Goal: Transaction & Acquisition: Purchase product/service

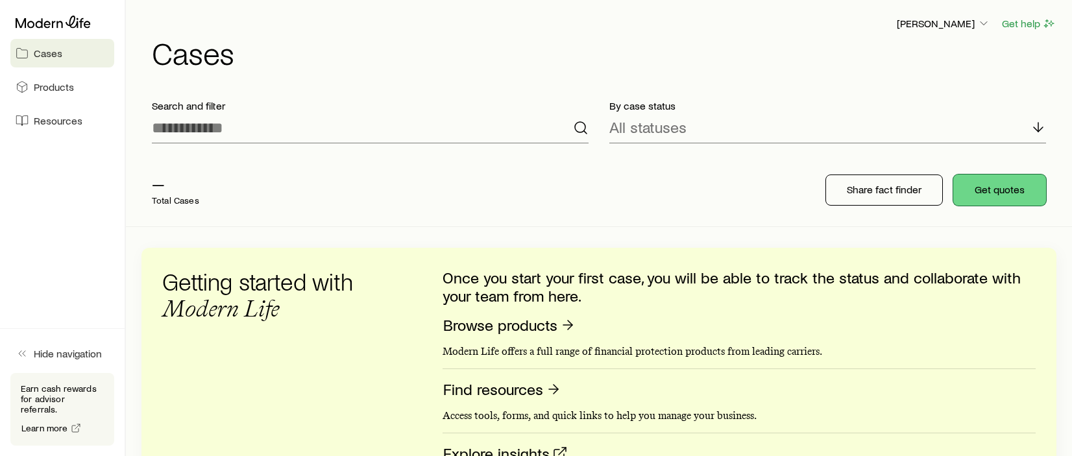
click at [1004, 194] on button "Get quotes" at bounding box center [999, 190] width 93 height 31
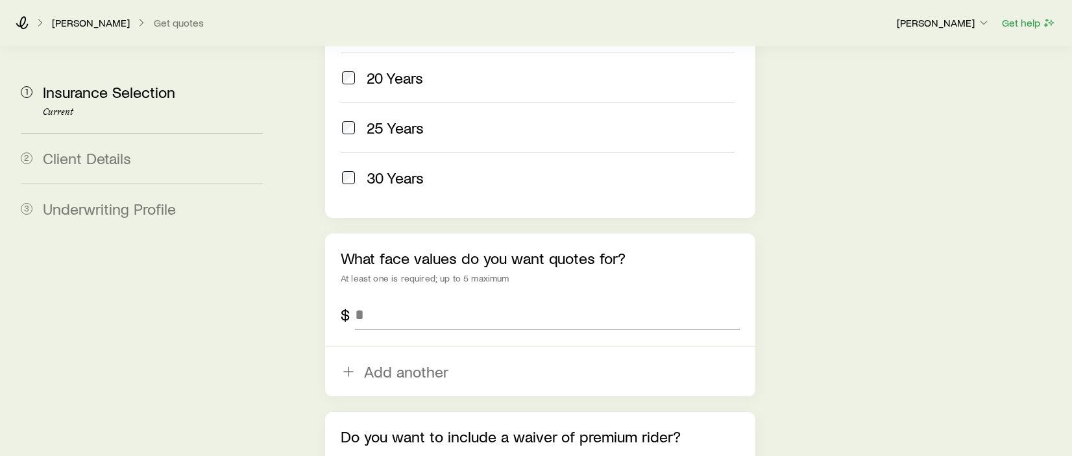
scroll to position [779, 0]
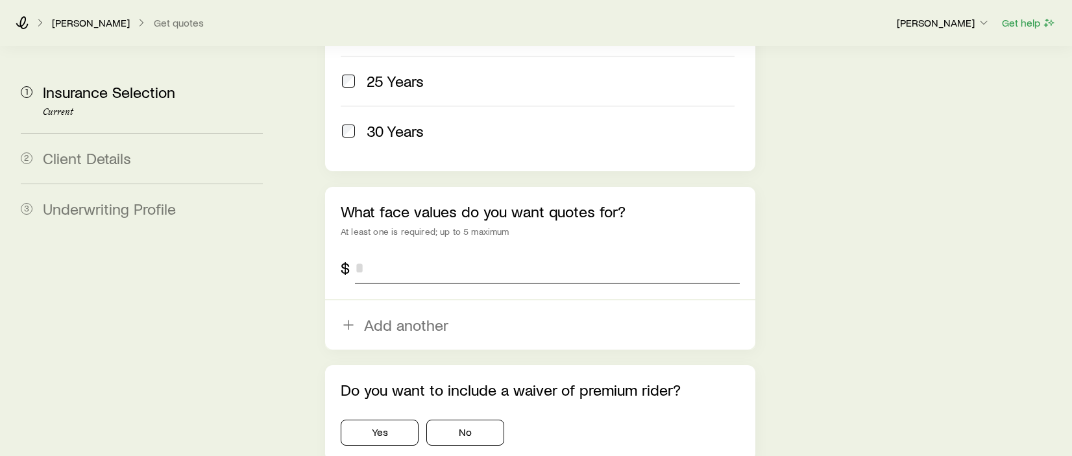
click at [386, 252] on input "tel" at bounding box center [547, 267] width 385 height 31
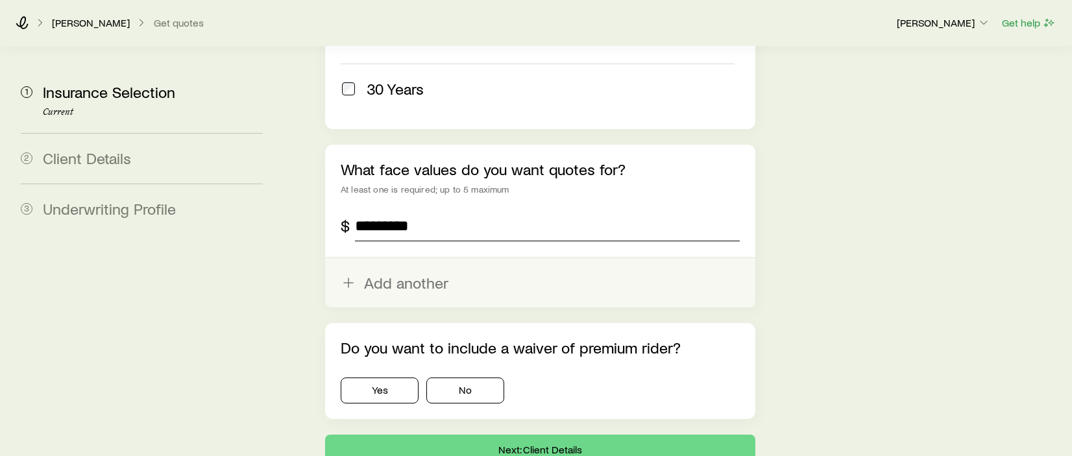
scroll to position [843, 0]
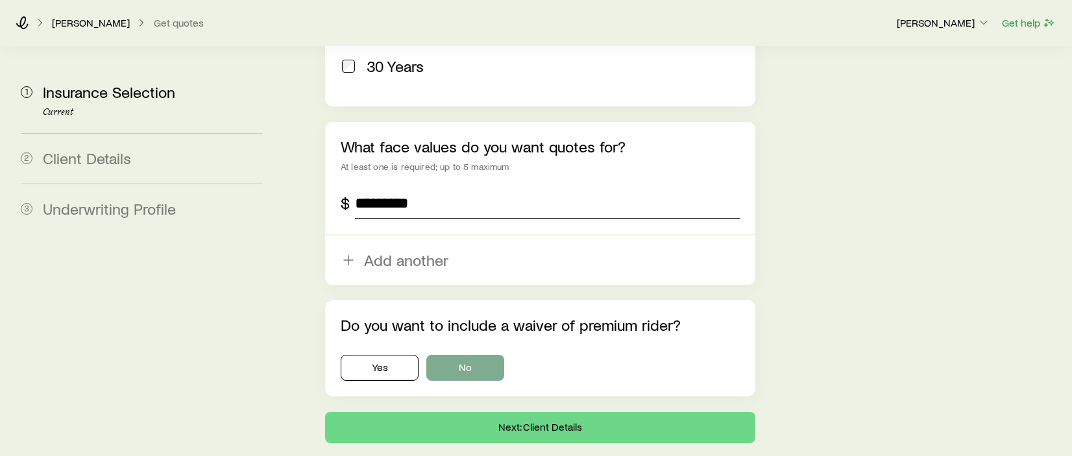
type input "*********"
click at [476, 355] on button "No" at bounding box center [465, 368] width 78 height 26
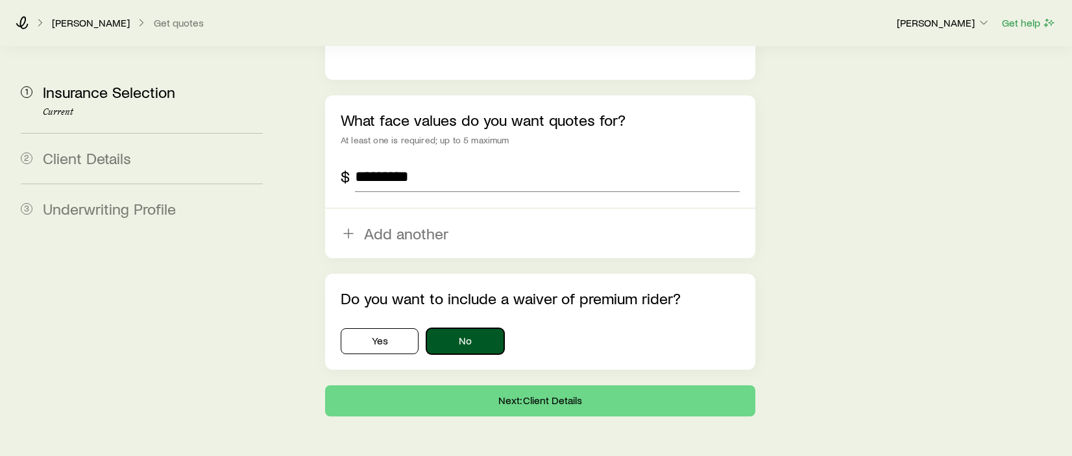
scroll to position [882, 0]
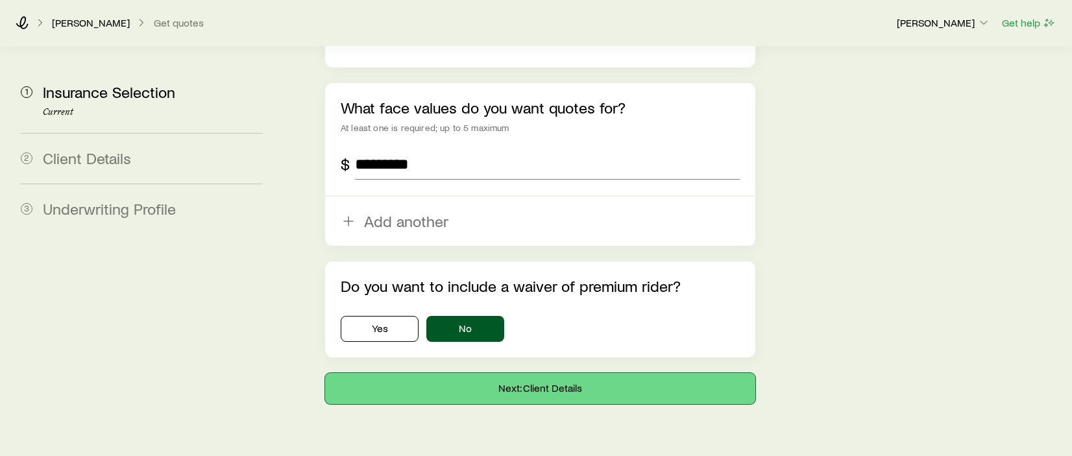
click at [577, 373] on button "Next: Client Details" at bounding box center [540, 388] width 430 height 31
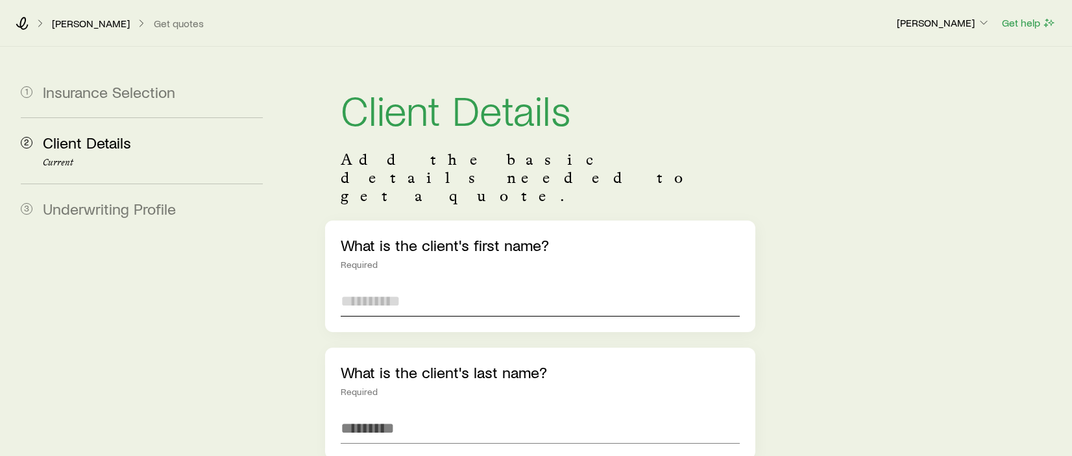
click at [429, 285] on input "text" at bounding box center [540, 300] width 399 height 31
type input "******"
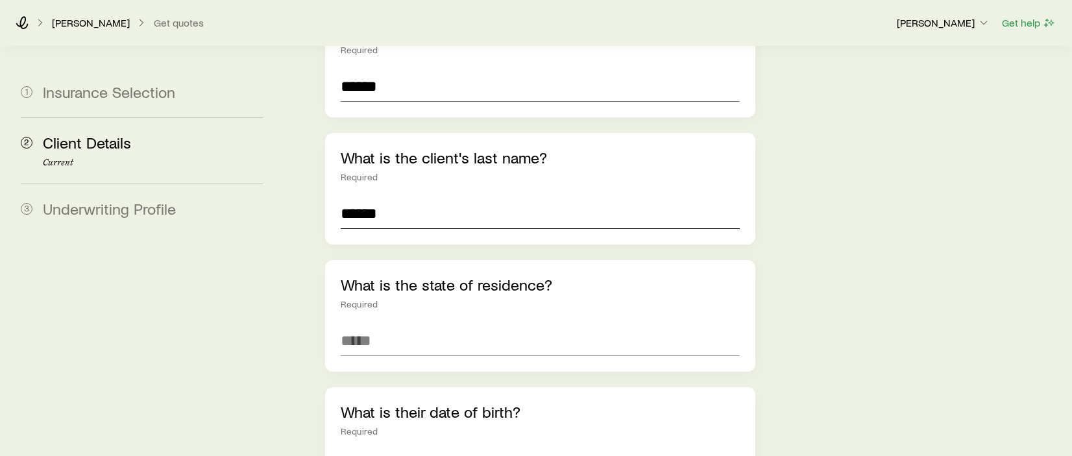
scroll to position [260, 0]
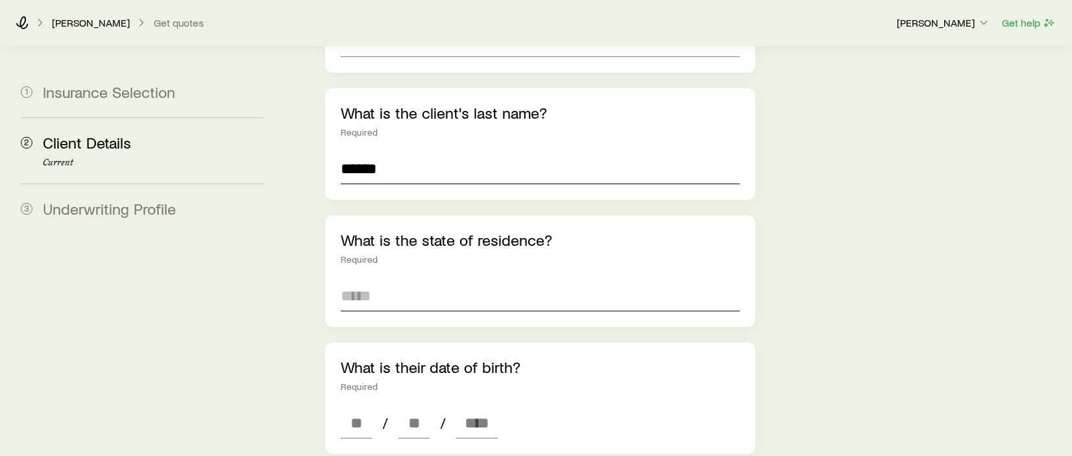
type input "******"
click at [465, 280] on input at bounding box center [540, 295] width 399 height 31
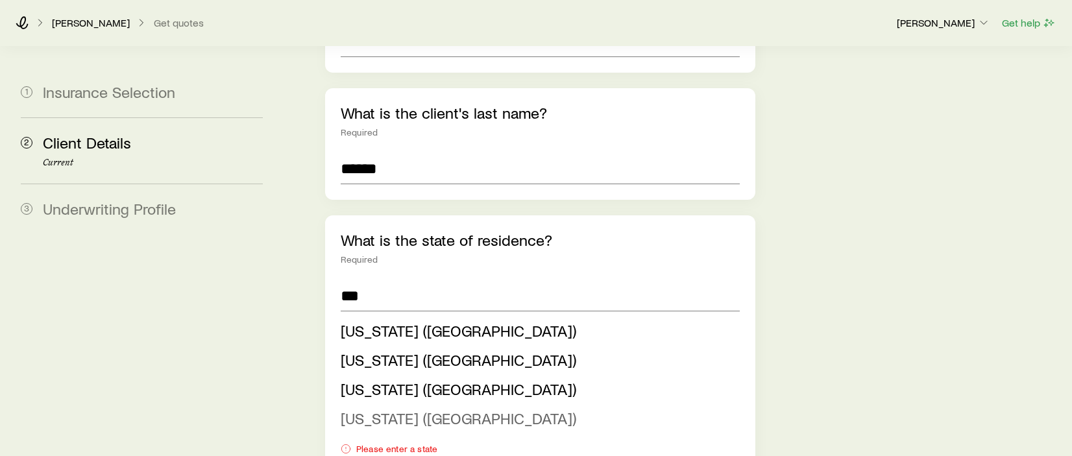
click at [419, 409] on span "[US_STATE] ([GEOGRAPHIC_DATA])" at bounding box center [459, 418] width 236 height 19
type input "**********"
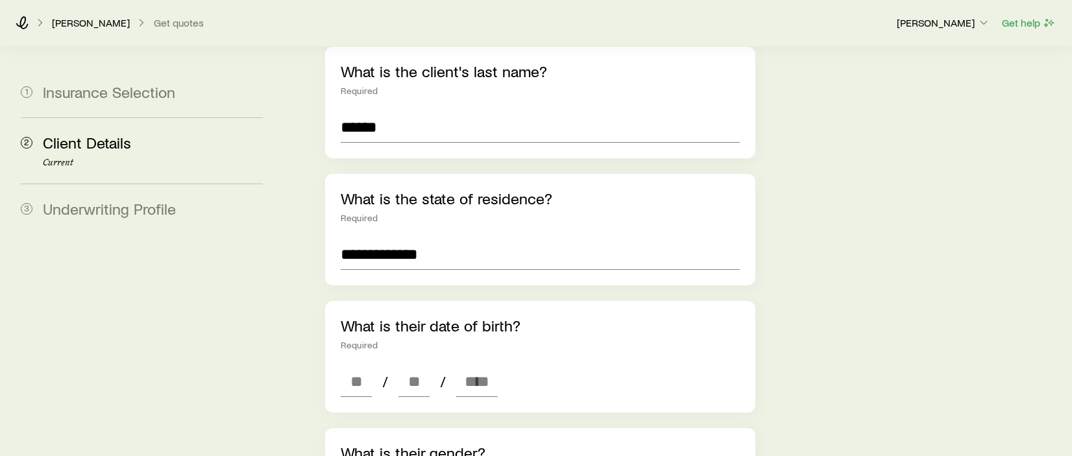
scroll to position [324, 0]
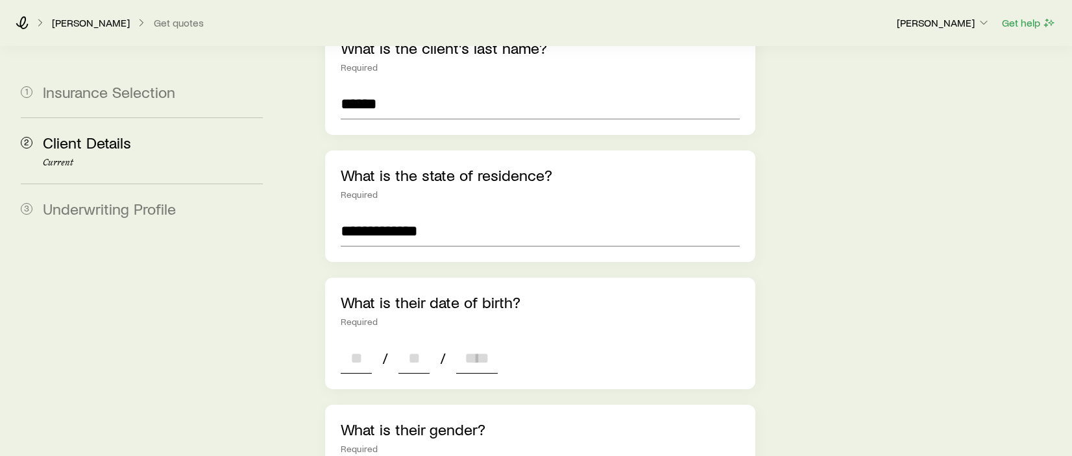
click at [354, 343] on input at bounding box center [356, 358] width 31 height 31
type input "**"
type input "****"
type input "*"
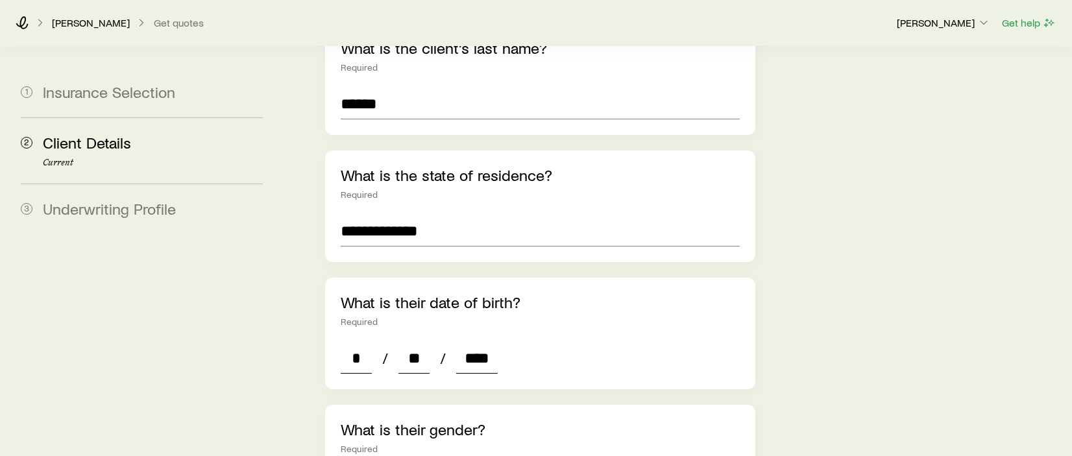
type input "****"
drag, startPoint x: 422, startPoint y: 322, endPoint x: 376, endPoint y: 311, distance: 47.2
click at [376, 343] on div "* / ** / ****" at bounding box center [419, 358] width 157 height 31
type input "**"
type input "*"
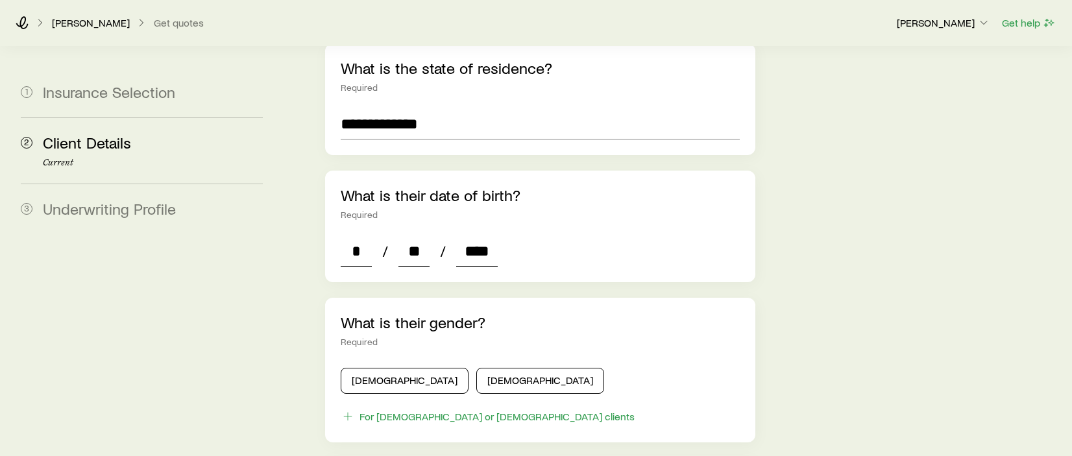
scroll to position [454, 0]
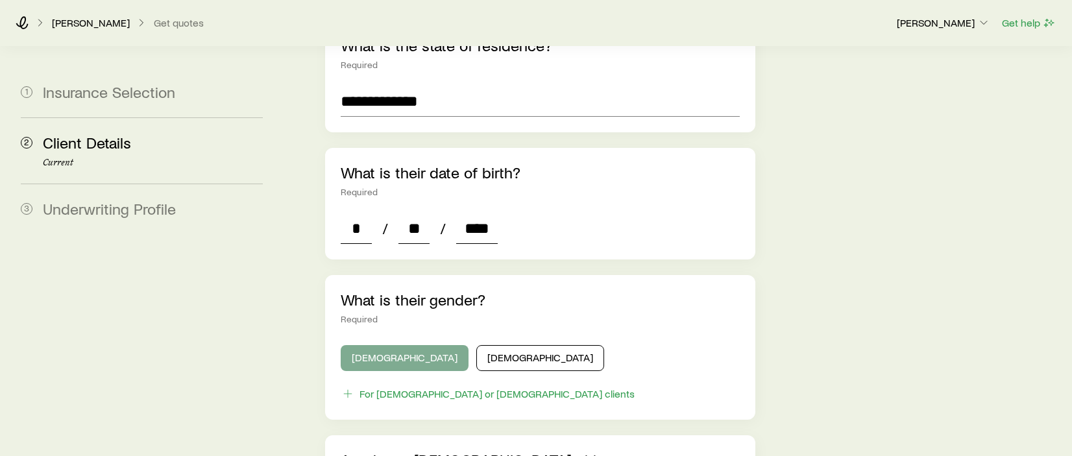
type input "****"
click at [386, 345] on button "[DEMOGRAPHIC_DATA]" at bounding box center [405, 358] width 128 height 26
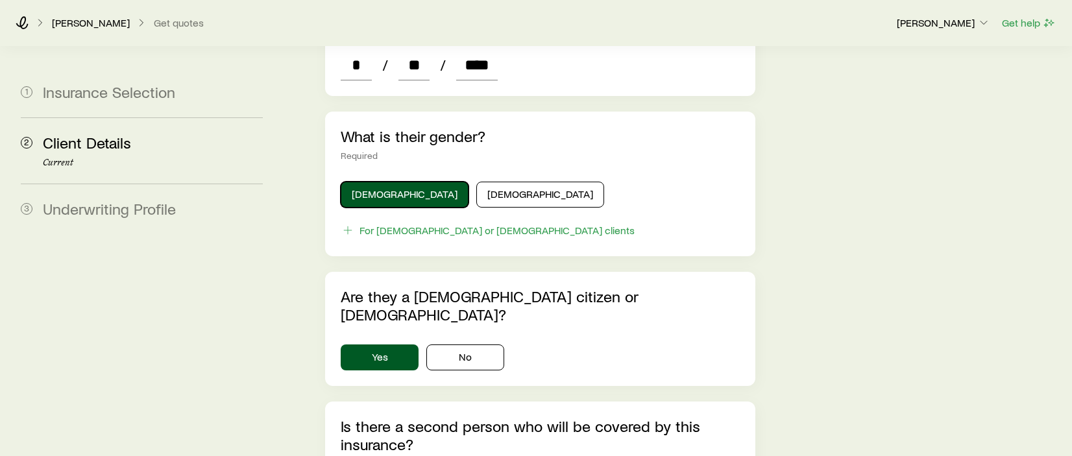
scroll to position [649, 0]
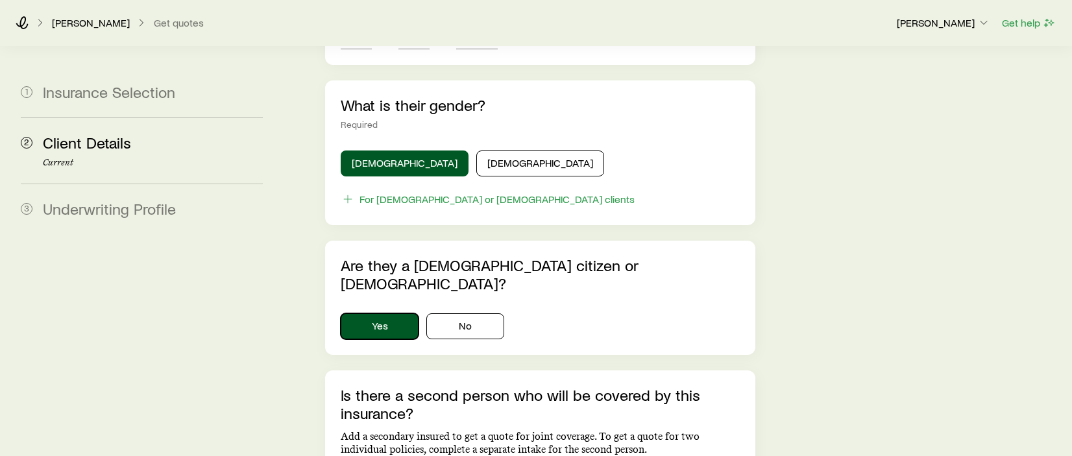
click at [374, 313] on button "Yes" at bounding box center [380, 326] width 78 height 26
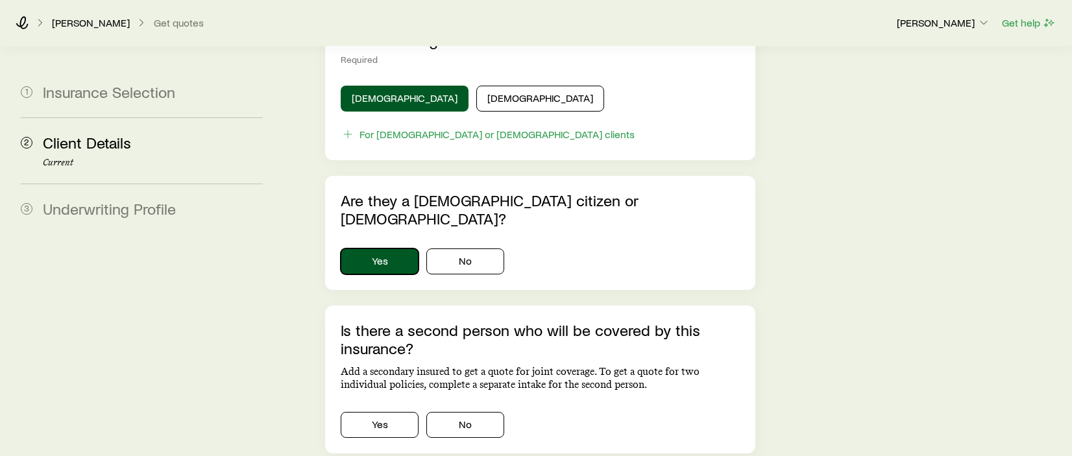
scroll to position [779, 0]
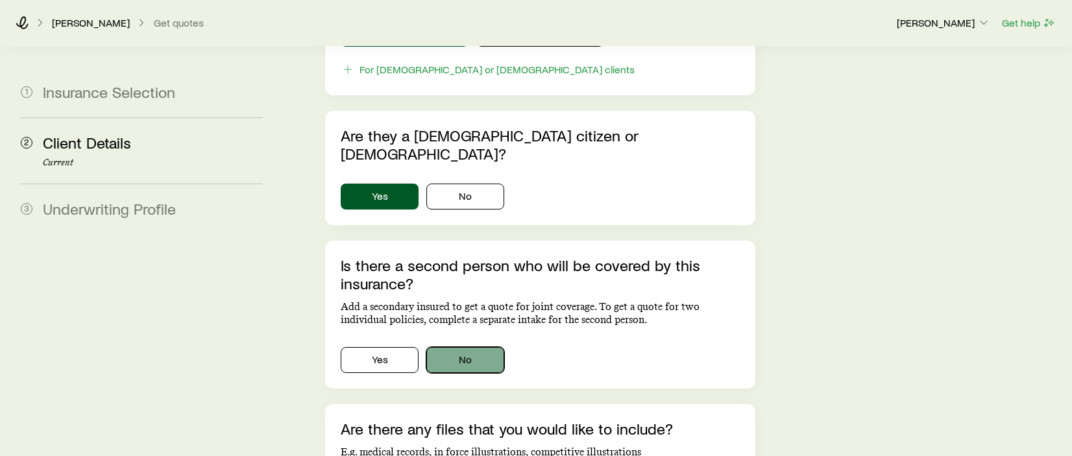
click at [478, 347] on button "No" at bounding box center [465, 360] width 78 height 26
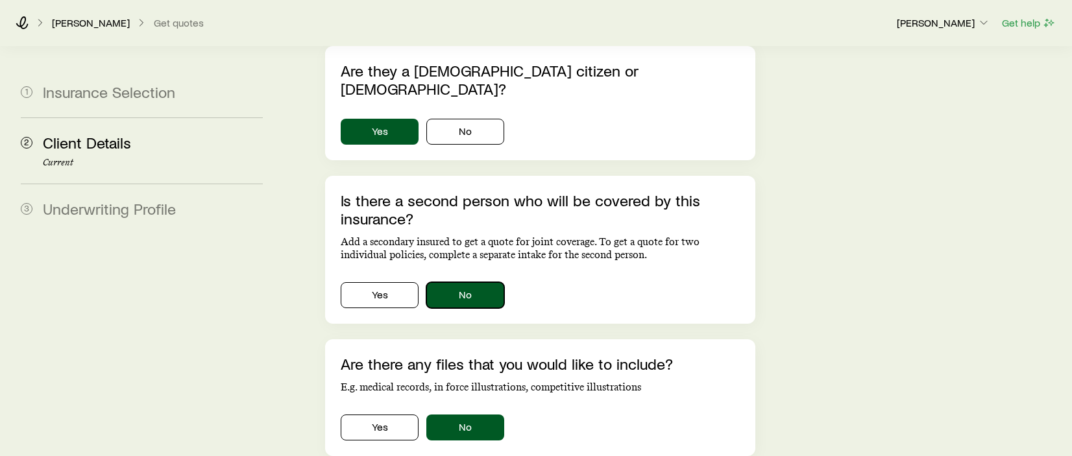
scroll to position [908, 0]
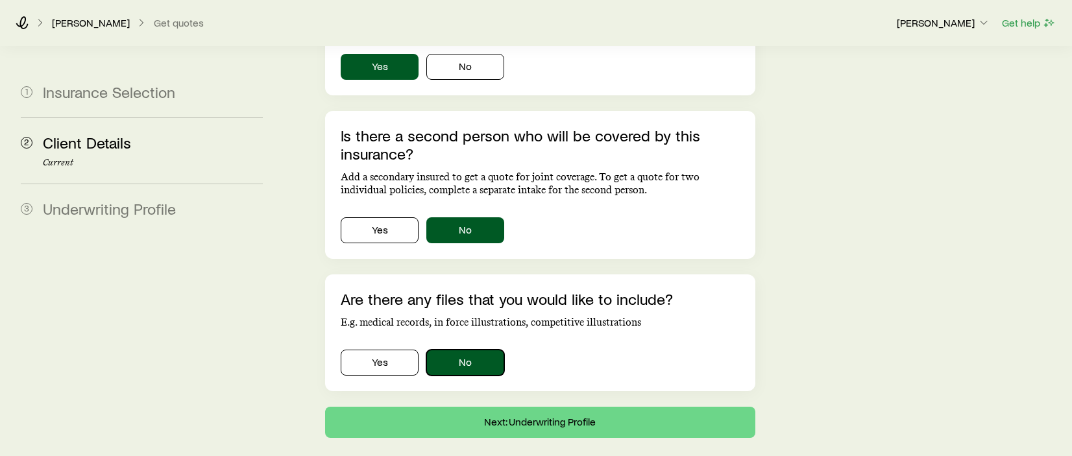
click at [479, 350] on button "No" at bounding box center [465, 363] width 78 height 26
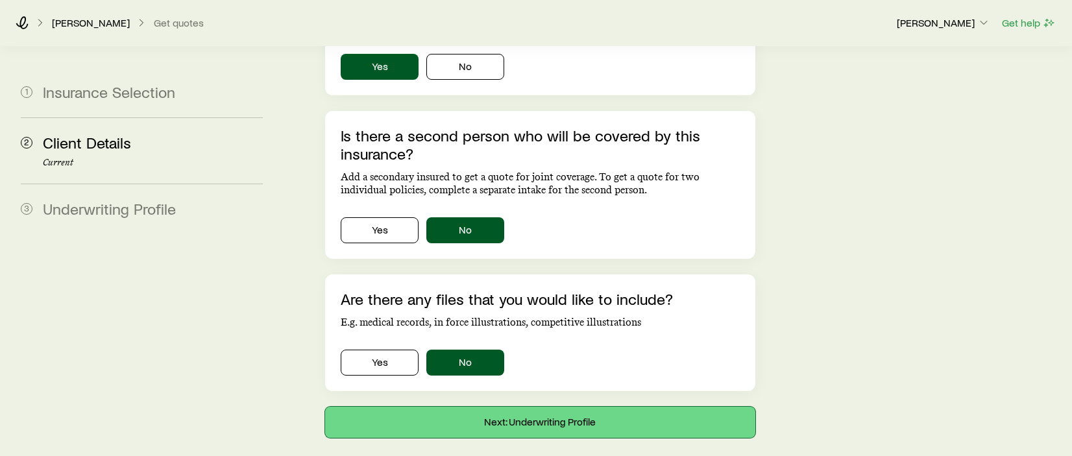
click at [585, 407] on button "Next: Underwriting Profile" at bounding box center [540, 422] width 430 height 31
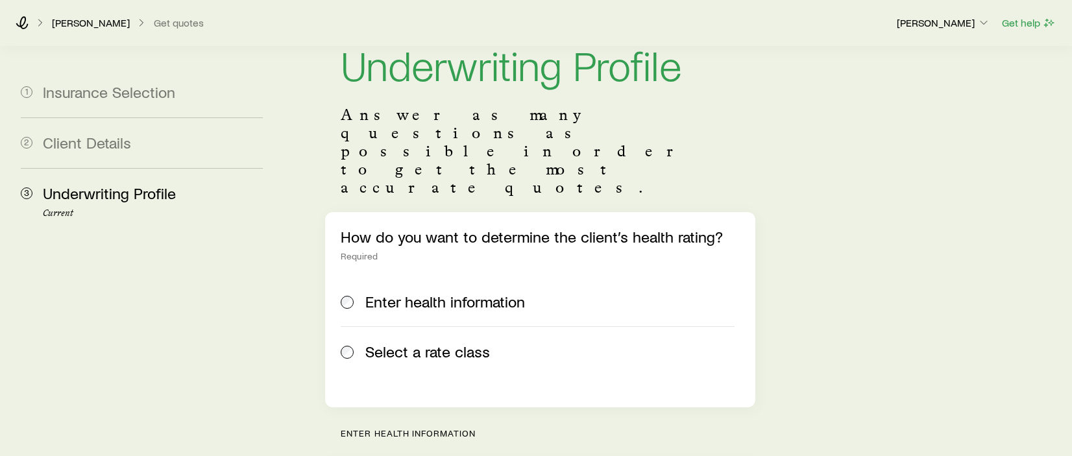
scroll to position [65, 0]
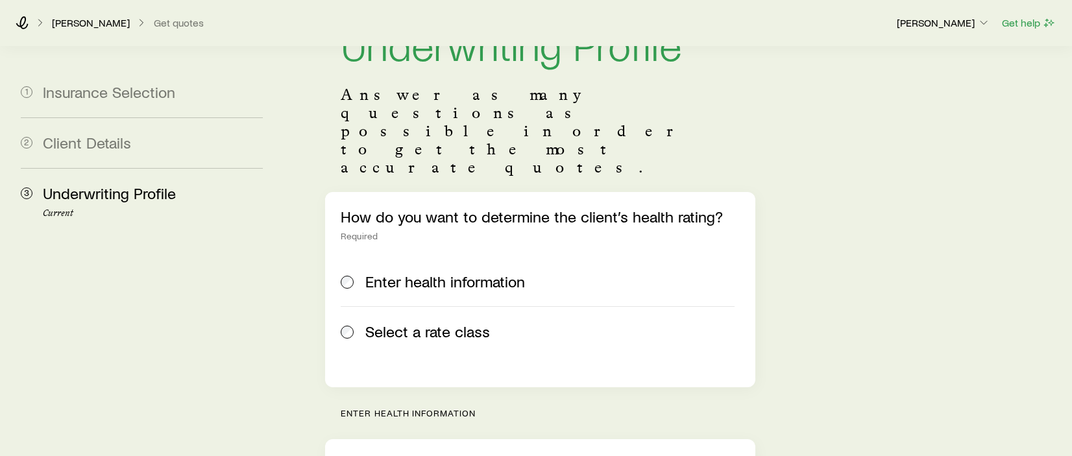
click at [440, 322] on span "Select a rate class" at bounding box center [427, 331] width 125 height 18
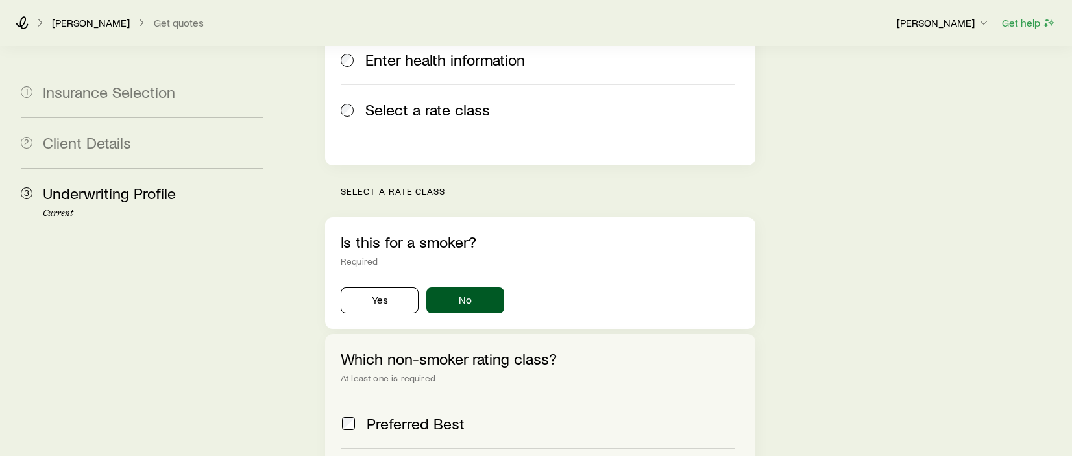
scroll to position [324, 0]
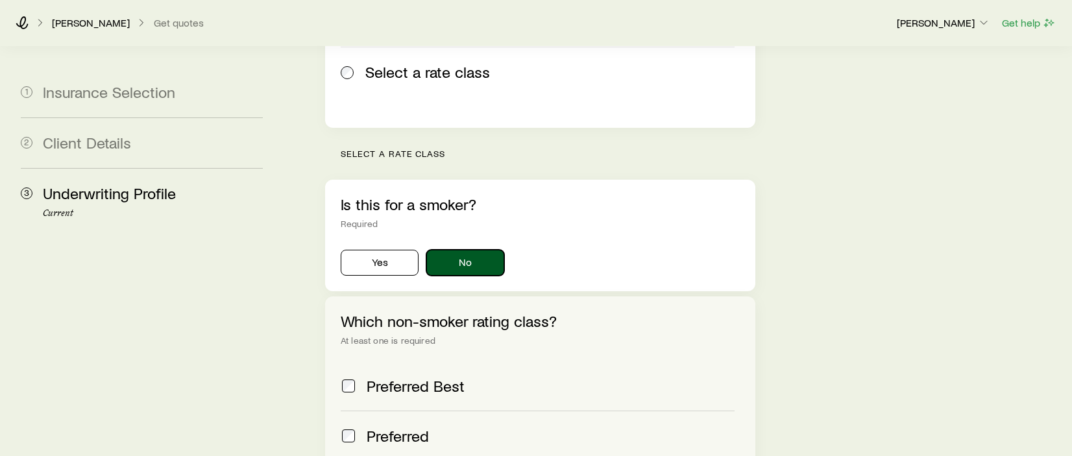
click at [487, 250] on button "No" at bounding box center [465, 263] width 78 height 26
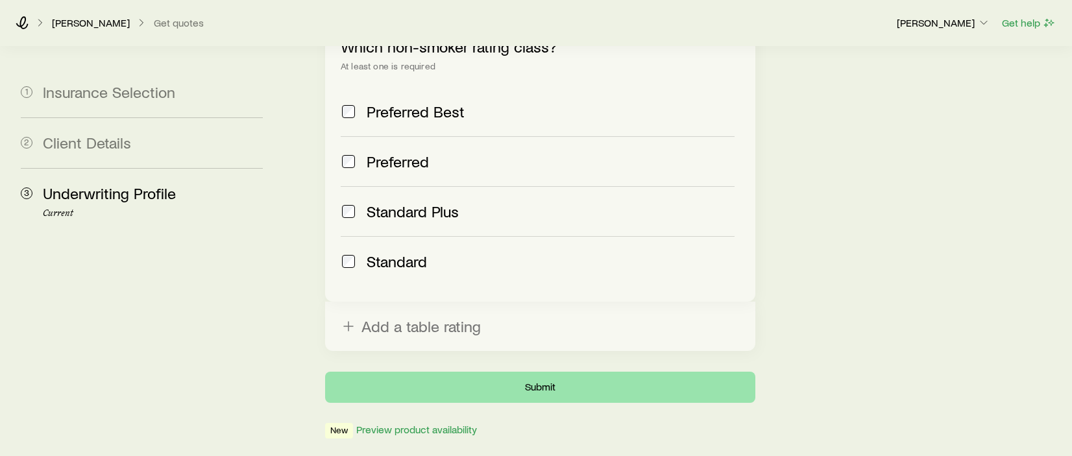
scroll to position [615, 0]
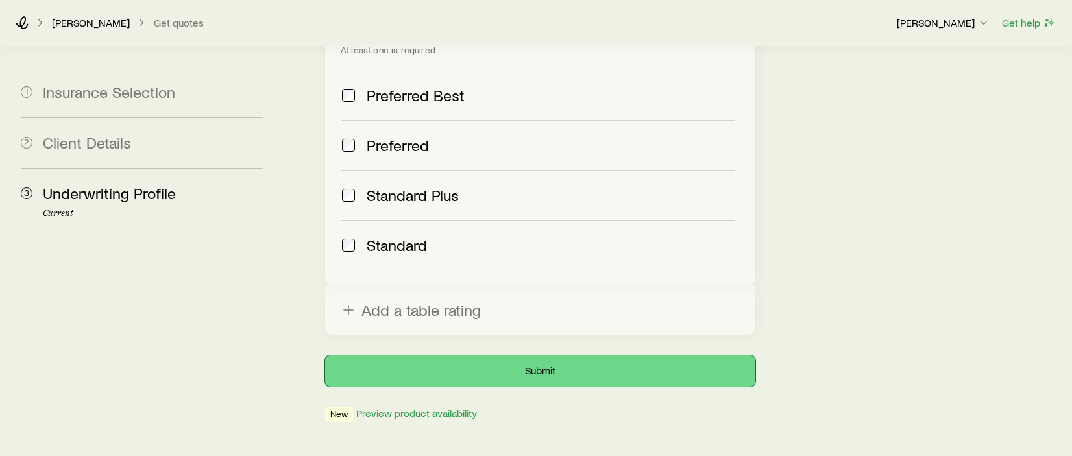
click at [554, 356] on button "Submit" at bounding box center [540, 371] width 430 height 31
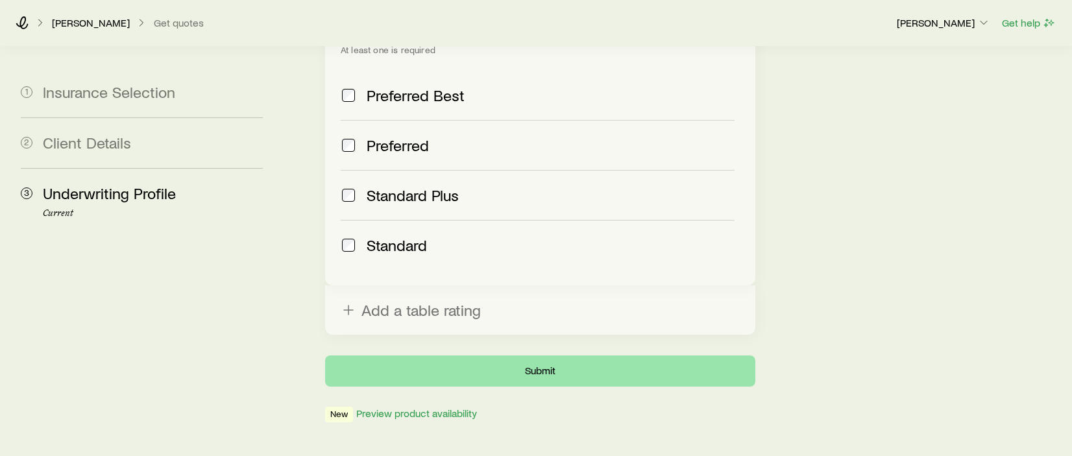
scroll to position [0, 0]
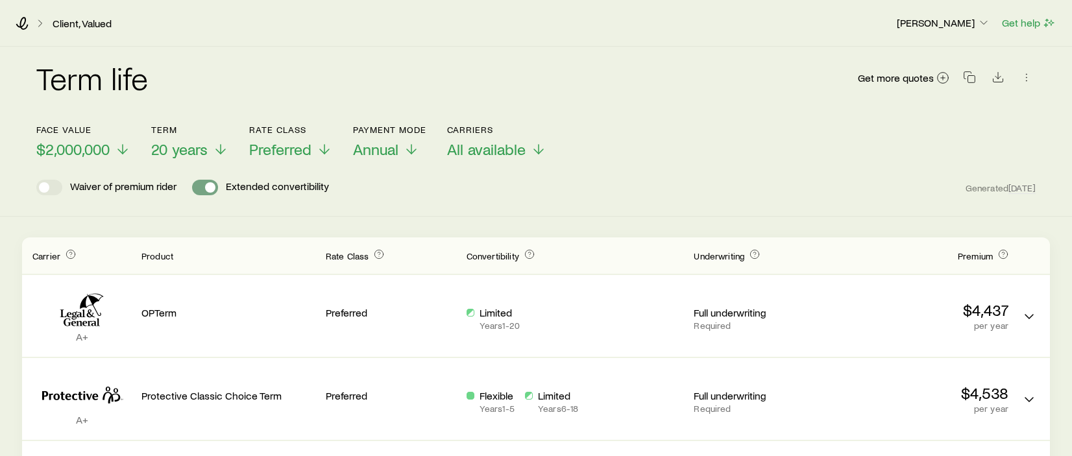
click at [202, 188] on span at bounding box center [205, 188] width 26 height 16
click at [211, 187] on span at bounding box center [205, 188] width 26 height 16
click at [68, 24] on link "Client, Valued" at bounding box center [82, 24] width 60 height 12
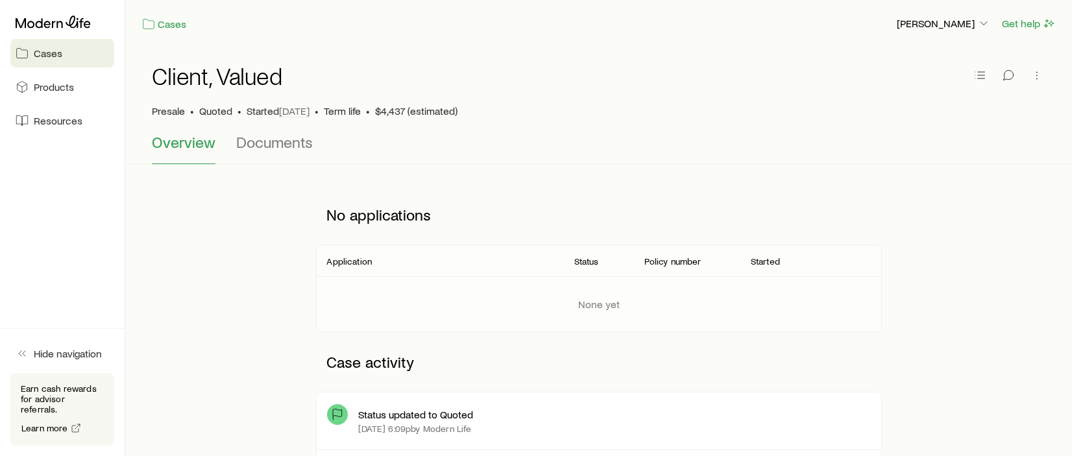
click at [89, 29] on div at bounding box center [62, 21] width 104 height 23
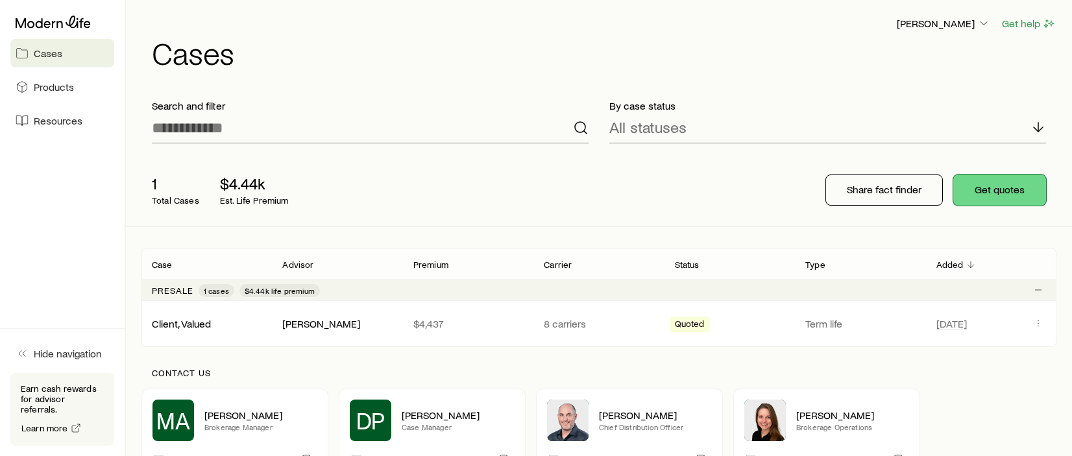
click at [997, 194] on button "Get quotes" at bounding box center [999, 190] width 93 height 31
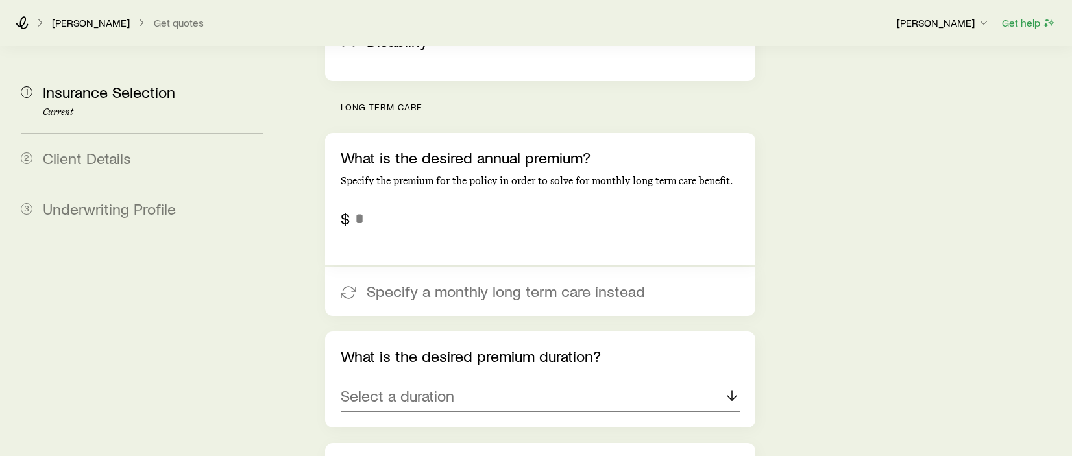
scroll to position [519, 0]
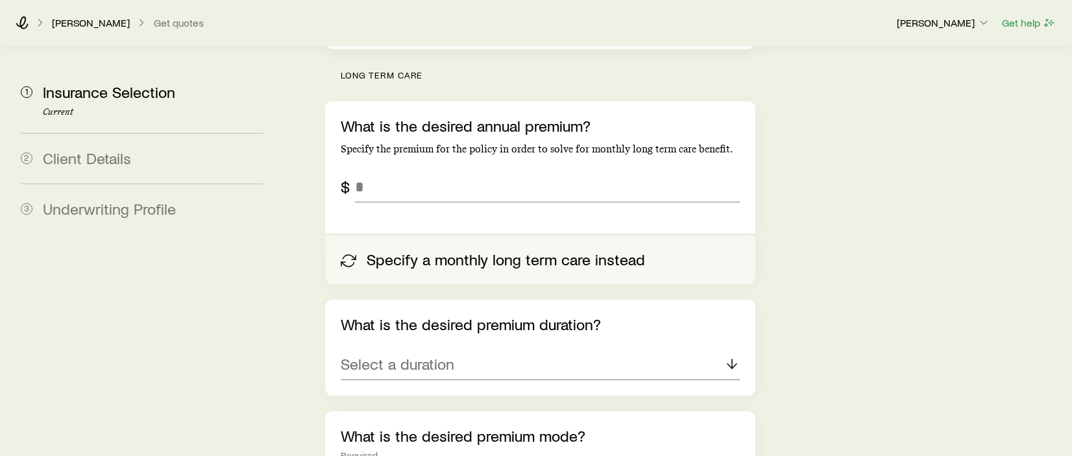
click at [466, 235] on button "Specify a monthly long term care instead" at bounding box center [540, 259] width 430 height 49
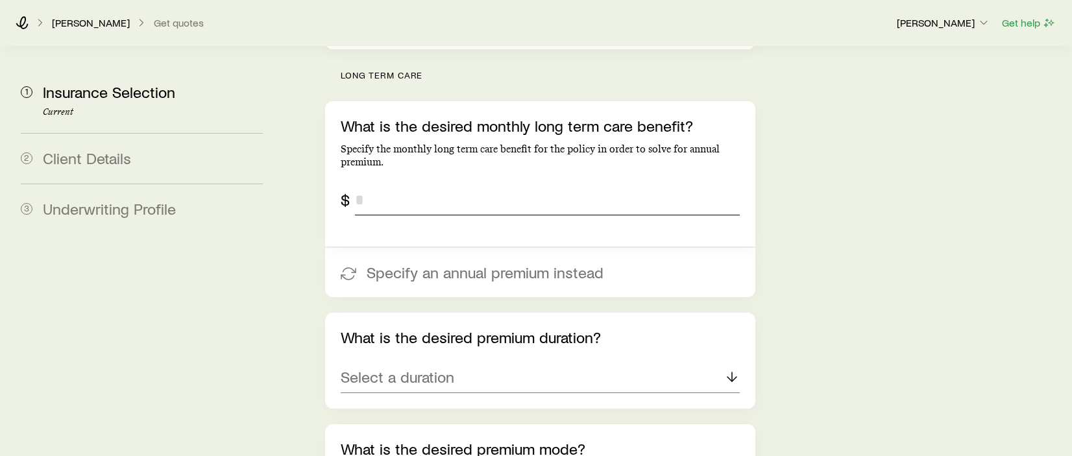
drag, startPoint x: 391, startPoint y: 167, endPoint x: 328, endPoint y: 166, distance: 62.9
click at [328, 166] on div "What is the desired monthly long term care benefit? Specify the monthly long te…" at bounding box center [540, 173] width 430 height 145
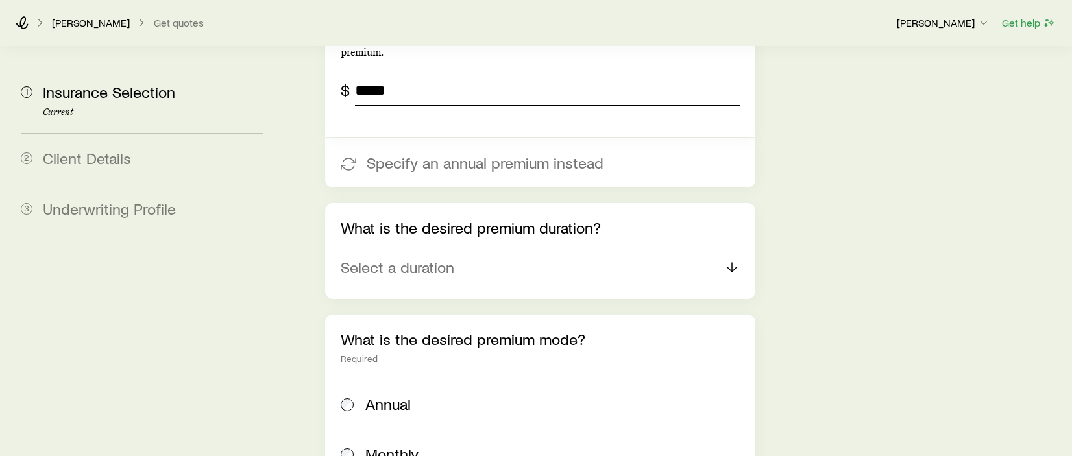
scroll to position [649, 0]
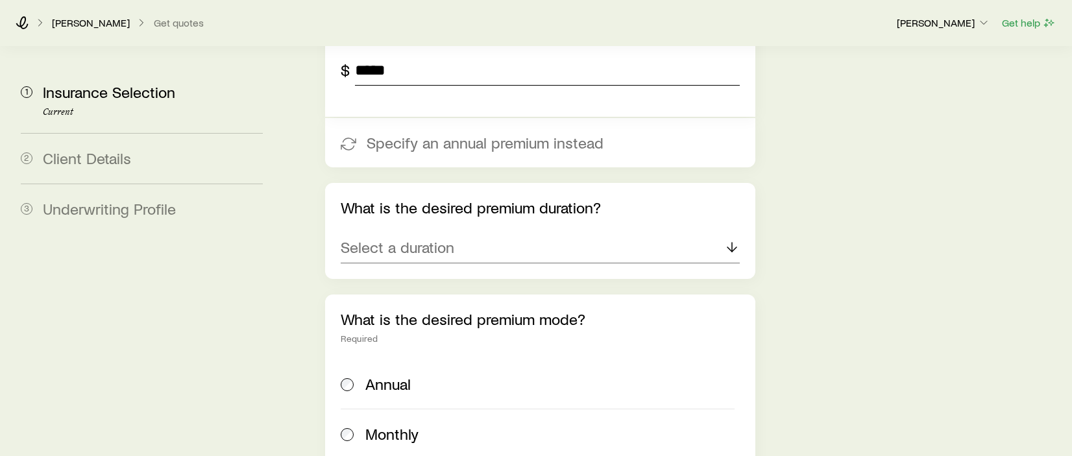
type input "*****"
click at [476, 232] on div "Select a duration" at bounding box center [540, 247] width 399 height 31
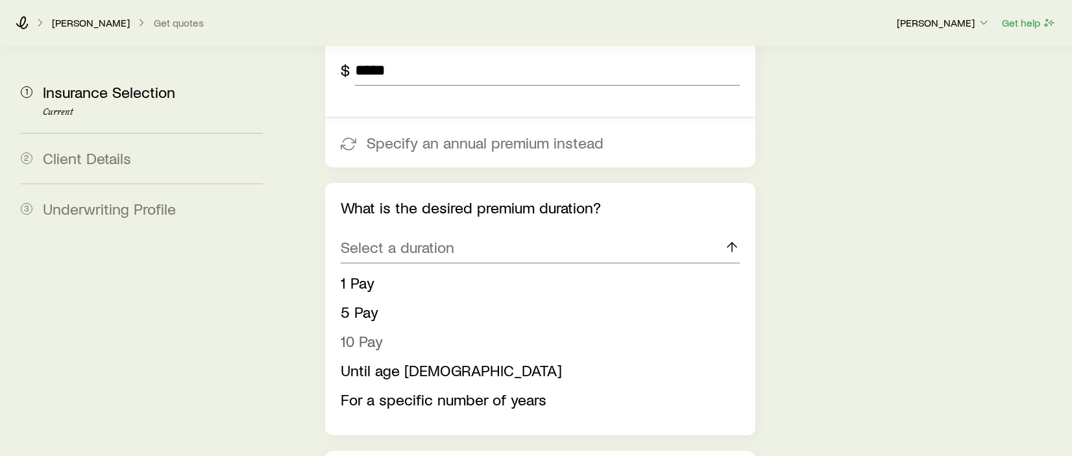
click at [353, 332] on span "10 Pay" at bounding box center [362, 341] width 42 height 19
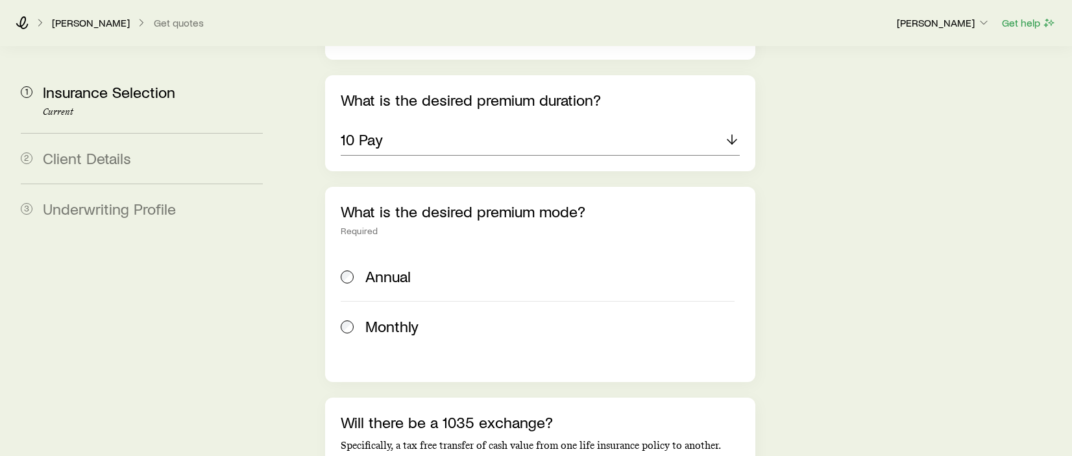
scroll to position [779, 0]
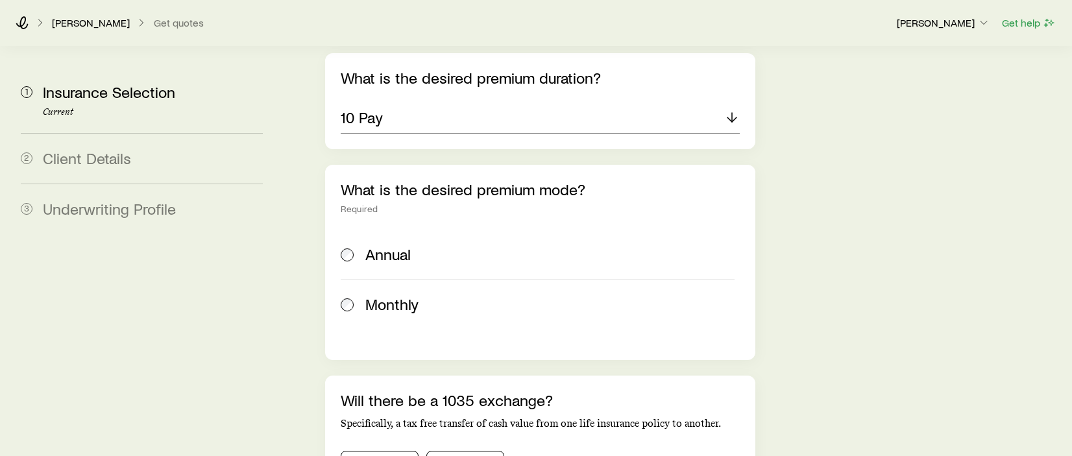
click at [393, 245] on span "Annual" at bounding box center [387, 254] width 45 height 18
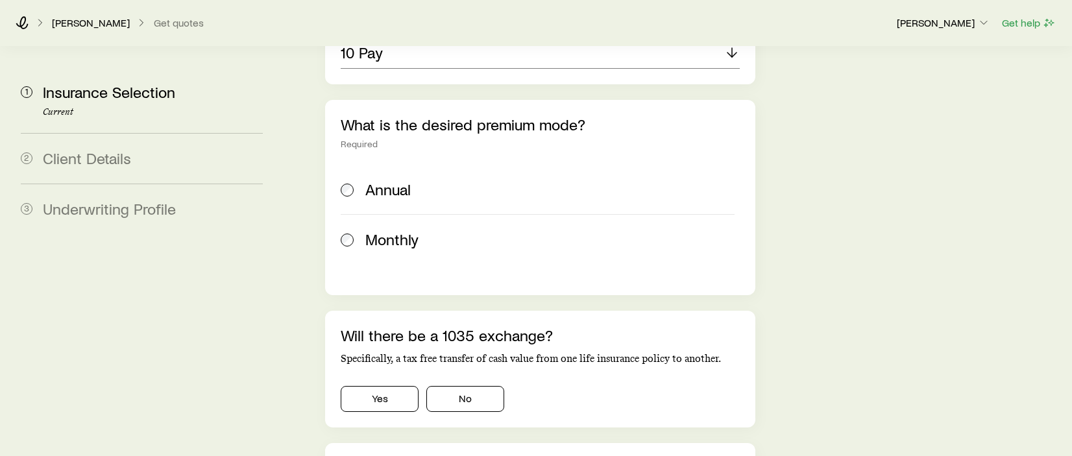
scroll to position [908, 0]
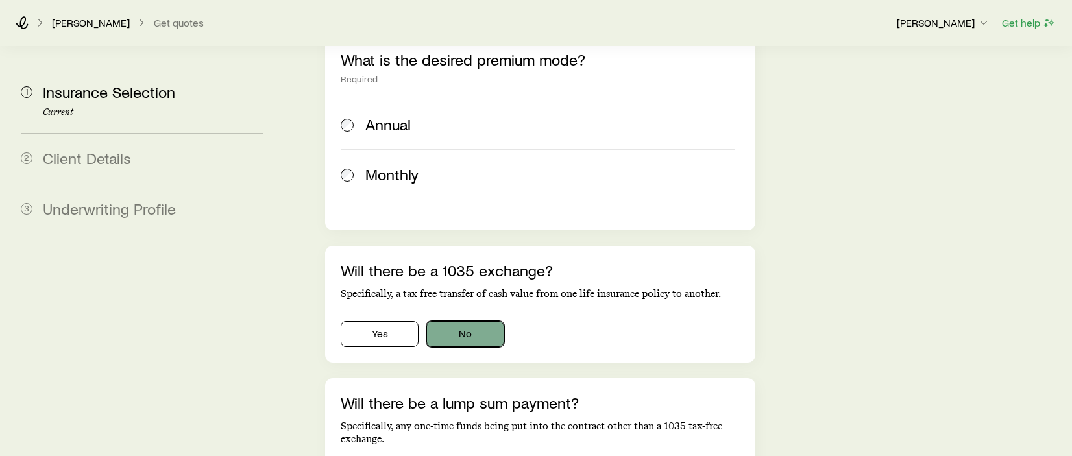
click at [472, 321] on button "No" at bounding box center [465, 334] width 78 height 26
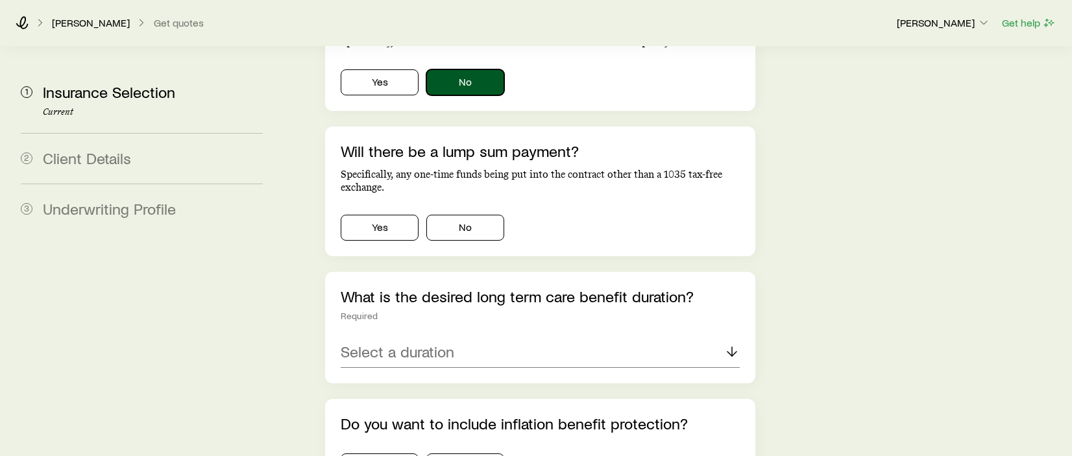
scroll to position [1168, 0]
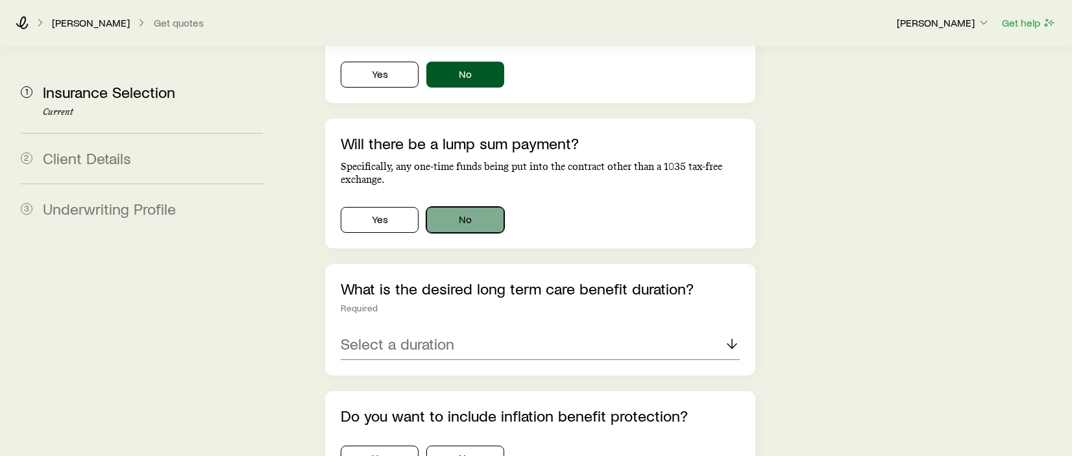
click at [489, 207] on button "No" at bounding box center [465, 220] width 78 height 26
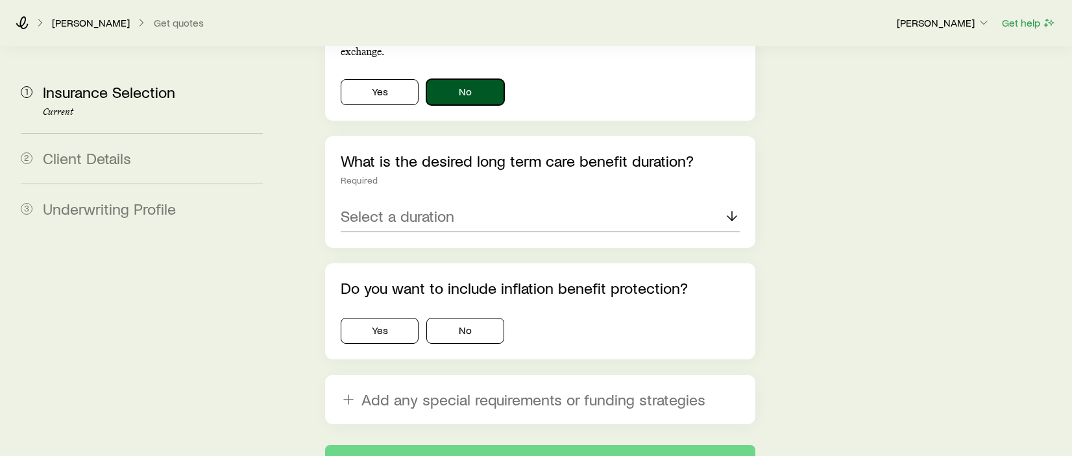
scroll to position [1298, 0]
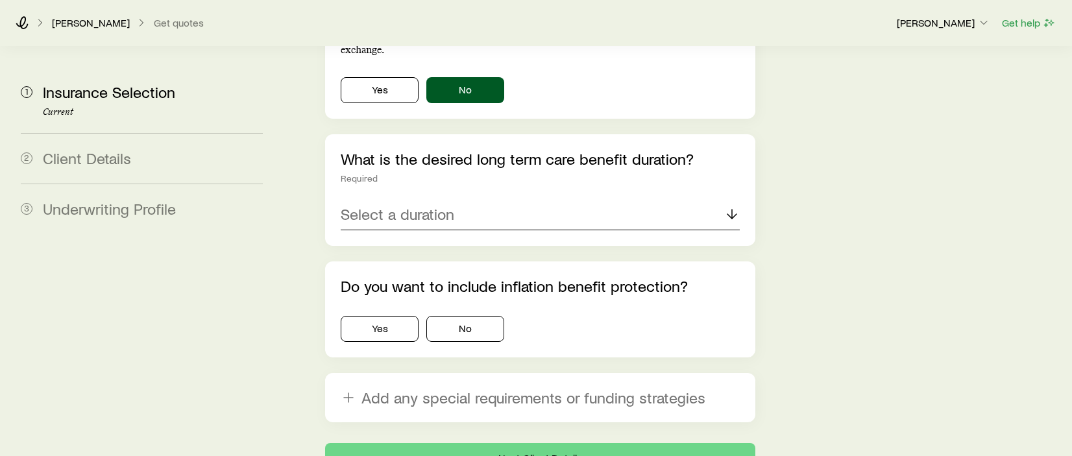
click at [474, 199] on div "Select a duration" at bounding box center [540, 214] width 399 height 31
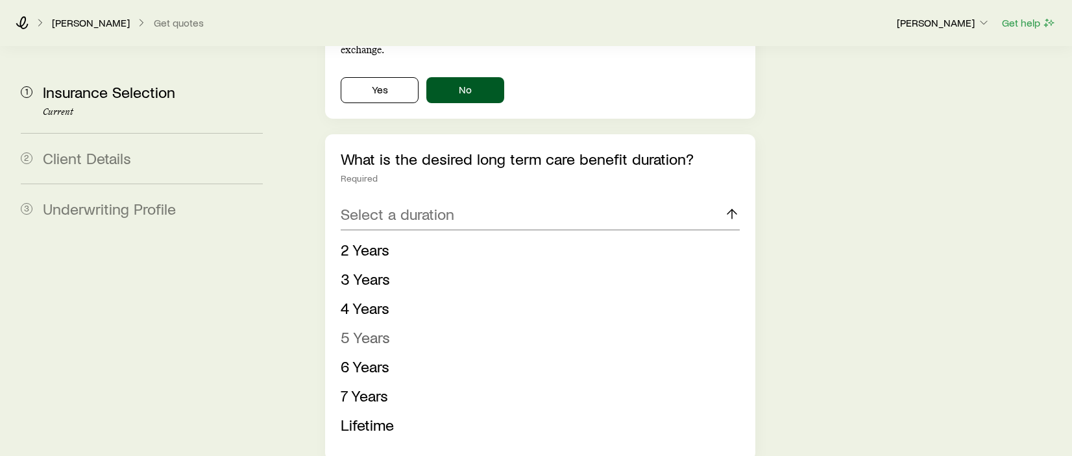
click at [373, 328] on span "5 Years" at bounding box center [365, 337] width 49 height 19
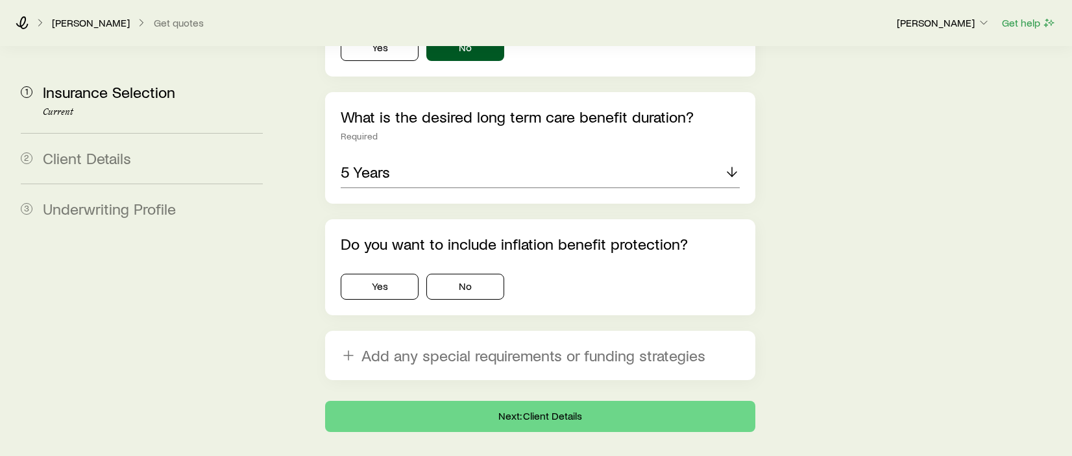
scroll to position [1362, 0]
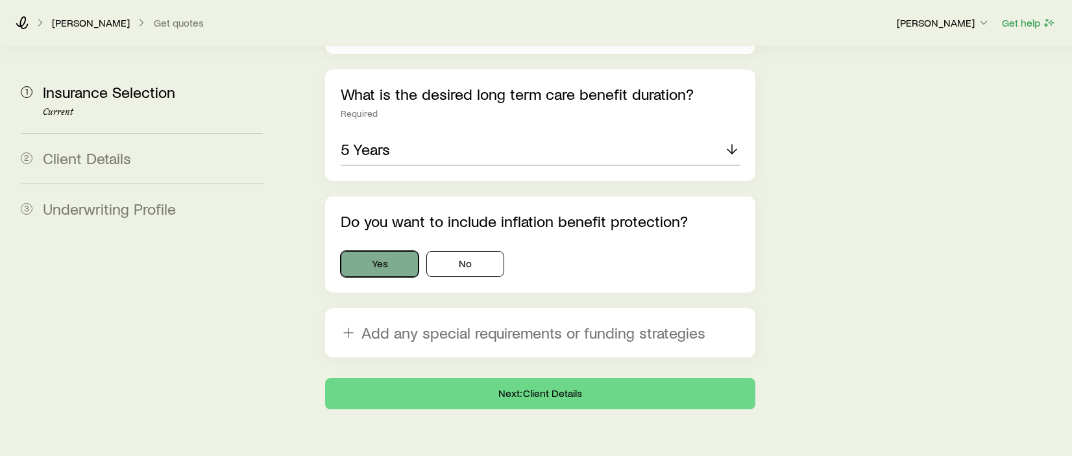
click at [382, 251] on button "Yes" at bounding box center [380, 264] width 78 height 26
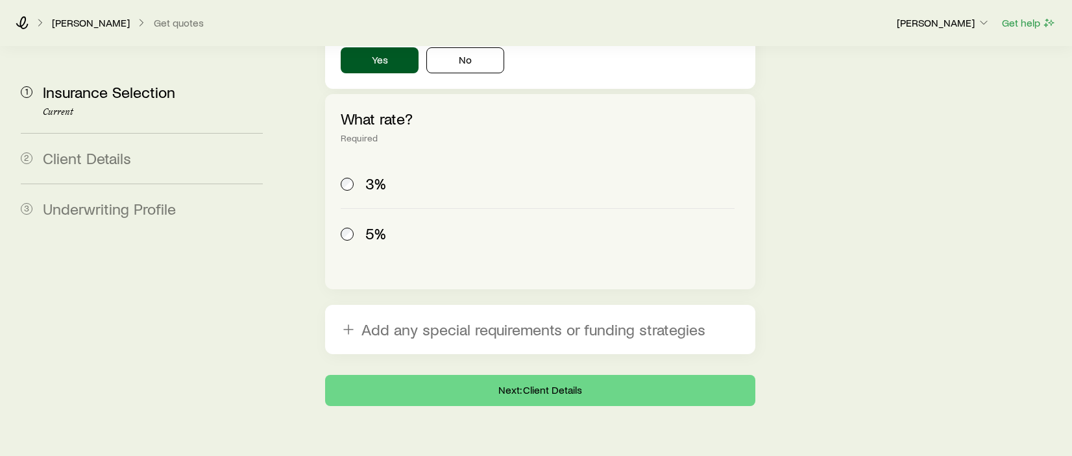
scroll to position [1568, 0]
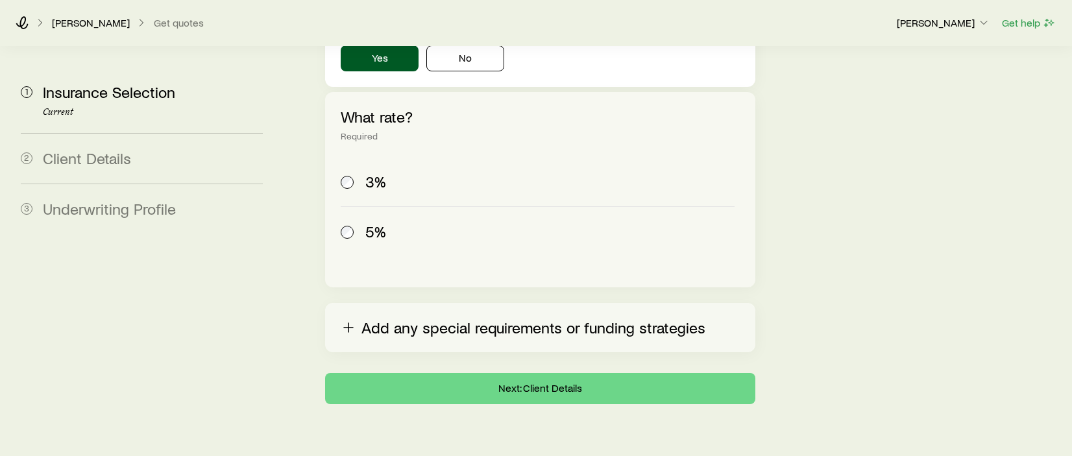
click at [465, 303] on button "Add any special requirements or funding strategies" at bounding box center [540, 327] width 430 height 49
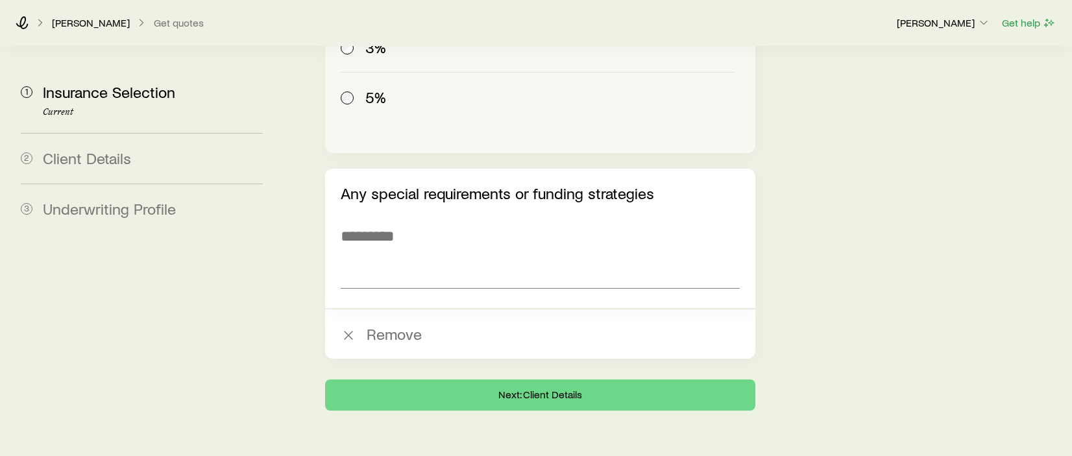
scroll to position [1709, 0]
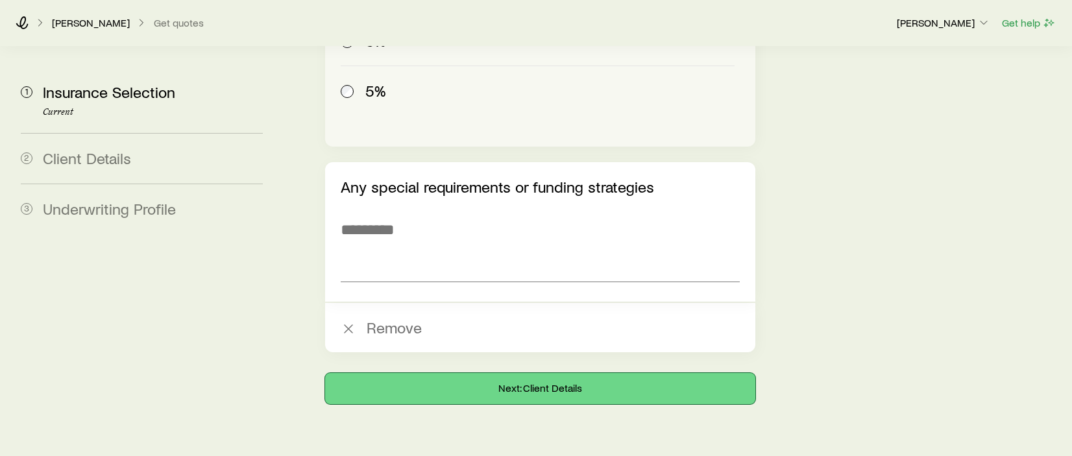
click at [563, 373] on button "Next: Client Details" at bounding box center [540, 388] width 430 height 31
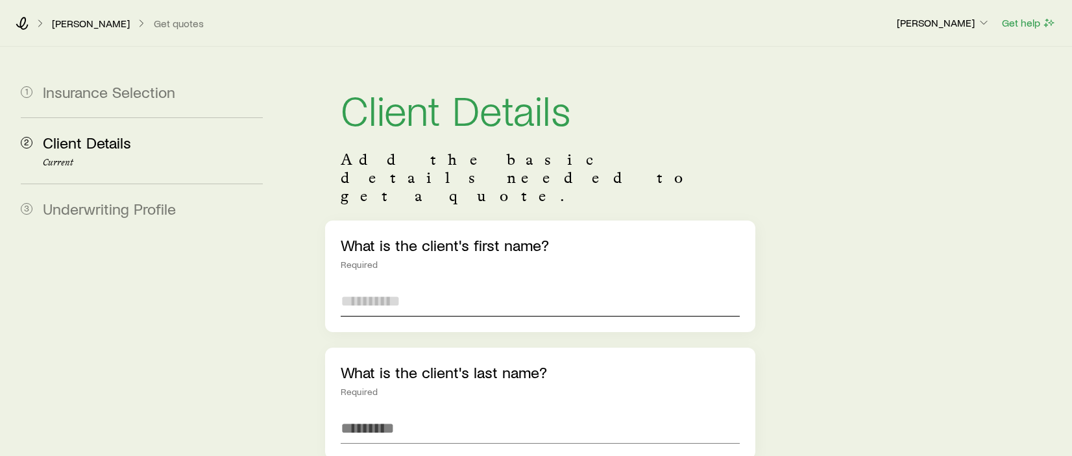
click at [489, 285] on input "text" at bounding box center [540, 300] width 399 height 31
type input "******"
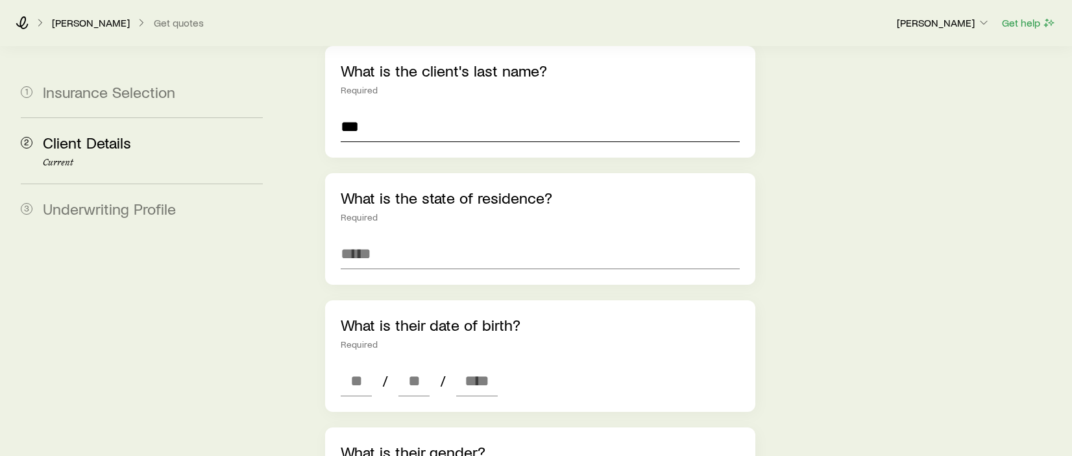
scroll to position [324, 0]
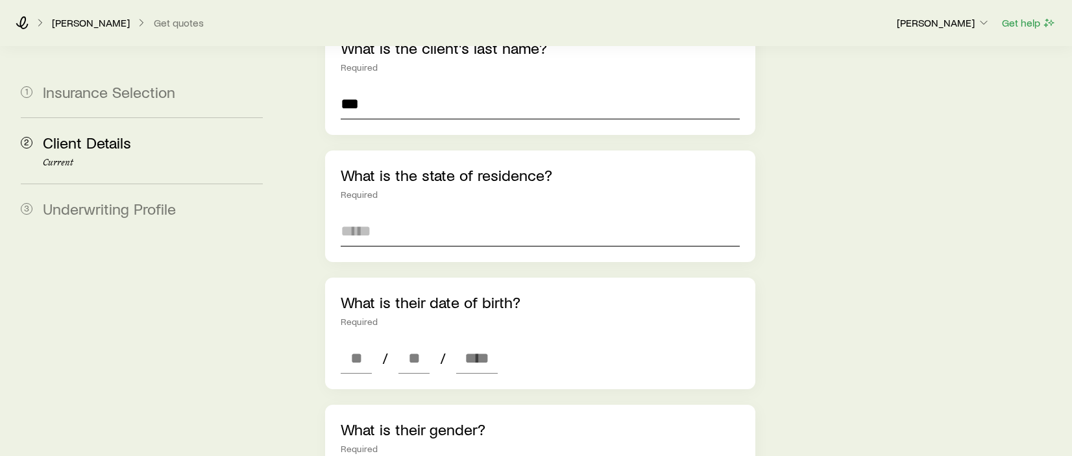
type input "***"
click at [425, 215] on input at bounding box center [540, 230] width 399 height 31
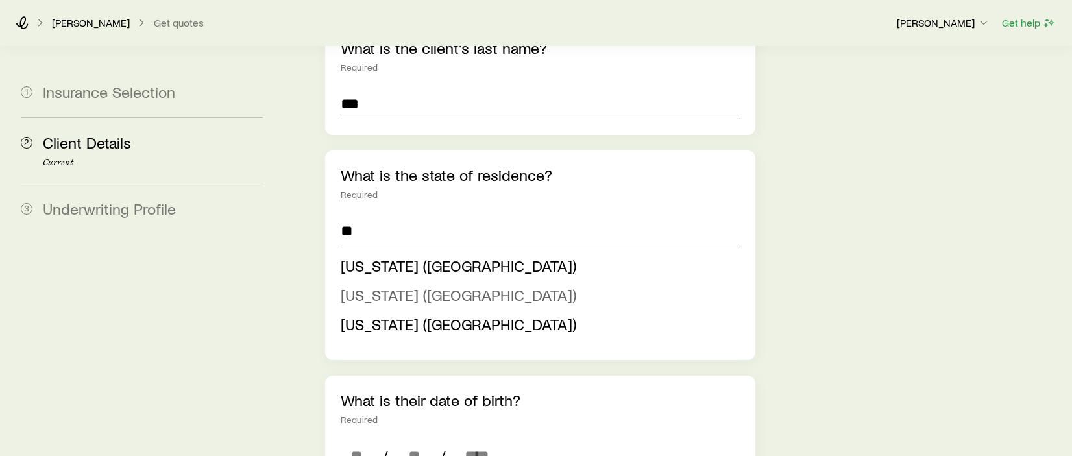
click at [414, 285] on span "[US_STATE] ([GEOGRAPHIC_DATA])" at bounding box center [459, 294] width 236 height 19
type input "**********"
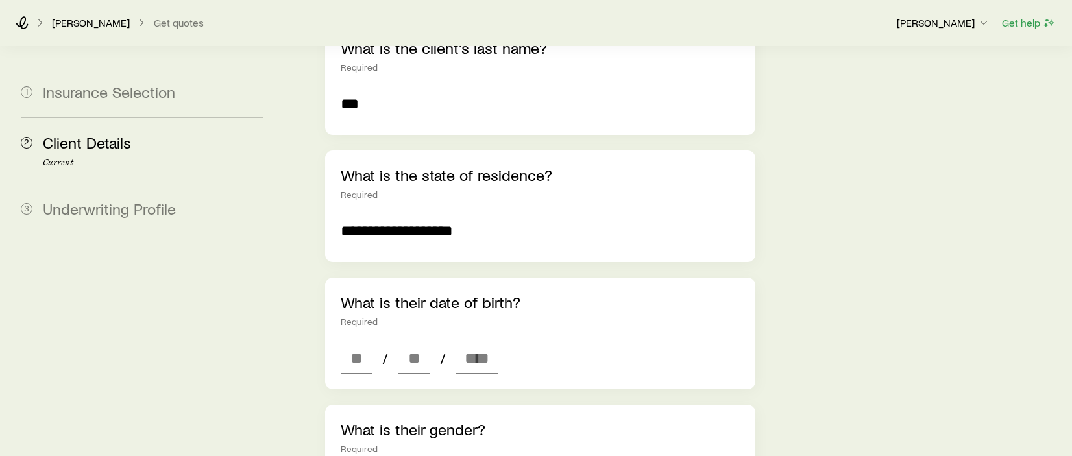
scroll to position [389, 0]
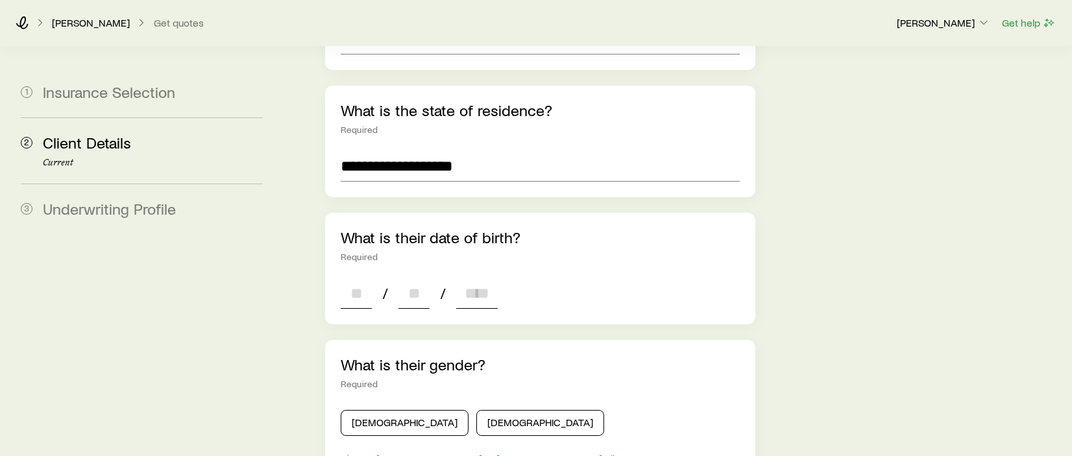
click at [351, 278] on input at bounding box center [356, 293] width 31 height 31
type input "**"
type input "****"
type input "*"
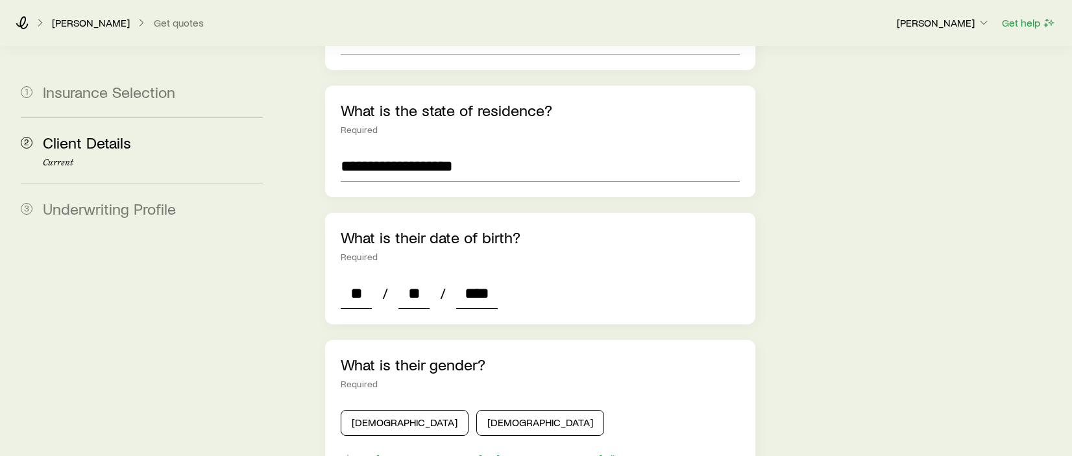
type input "*"
type input "****"
click at [660, 356] on div "What is their gender? Required" at bounding box center [540, 373] width 399 height 34
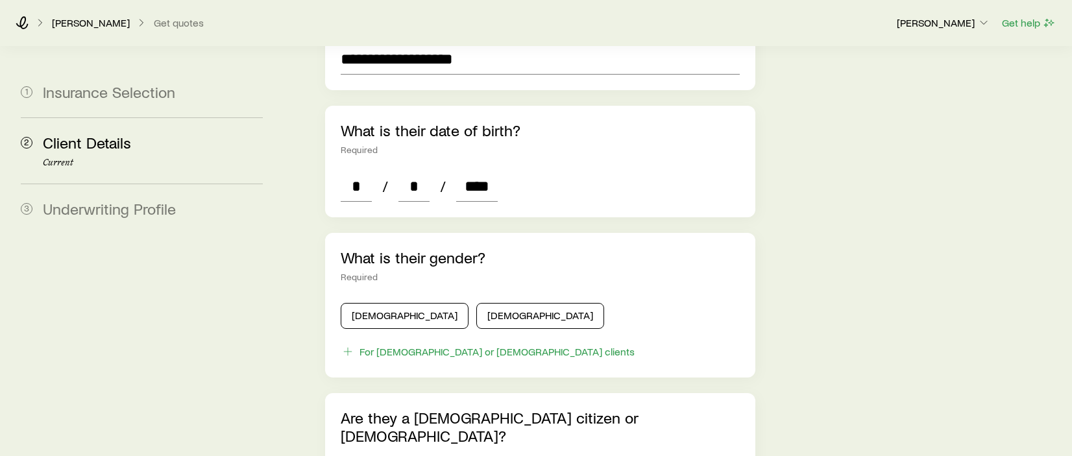
scroll to position [519, 0]
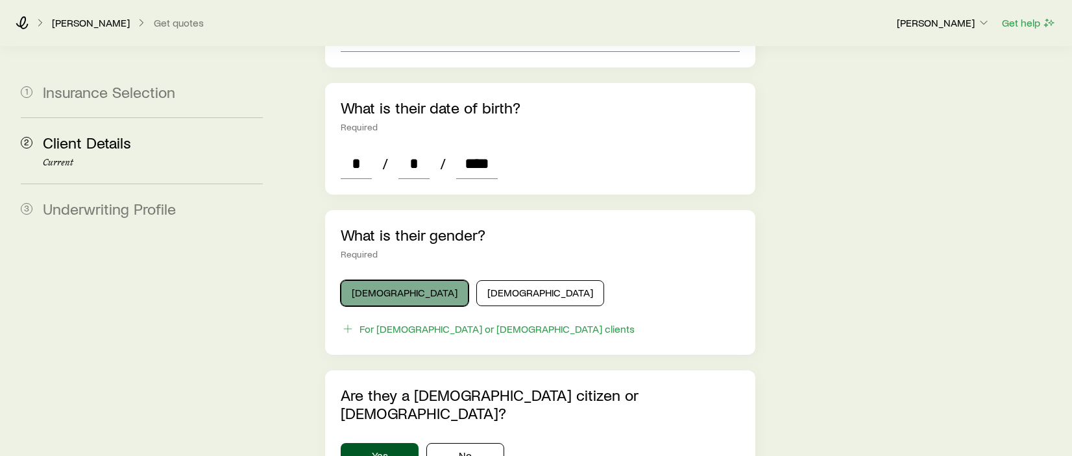
click at [391, 280] on button "[DEMOGRAPHIC_DATA]" at bounding box center [405, 293] width 128 height 26
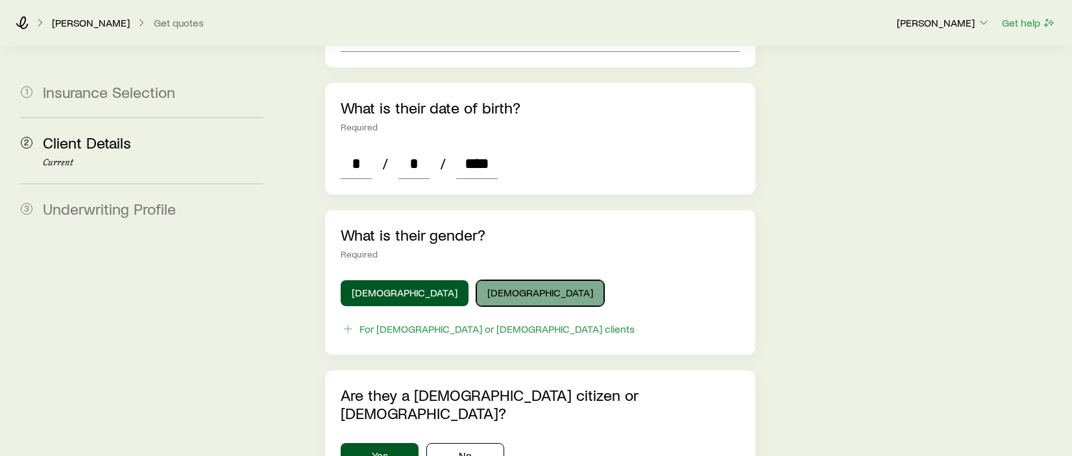
click at [476, 280] on button "[DEMOGRAPHIC_DATA]" at bounding box center [540, 293] width 128 height 26
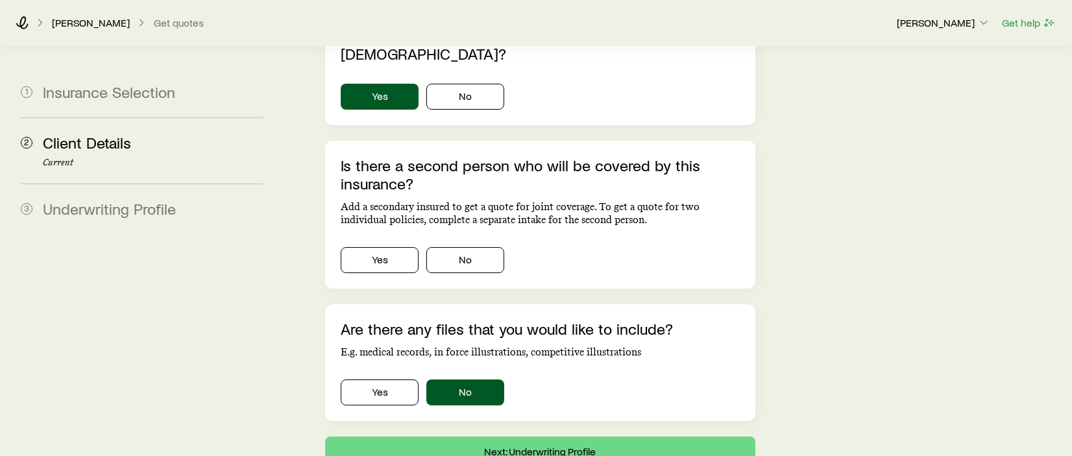
scroll to position [908, 0]
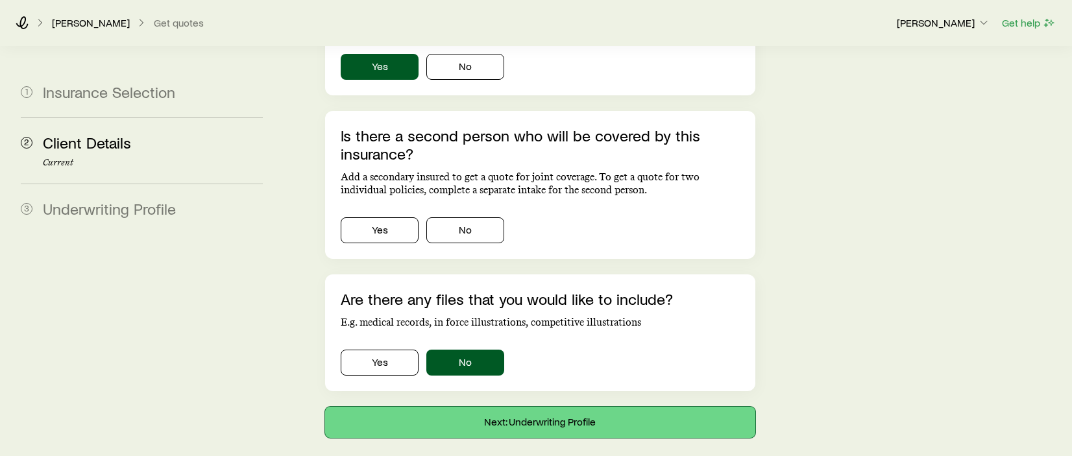
click at [575, 407] on button "Next: Underwriting Profile" at bounding box center [540, 422] width 430 height 31
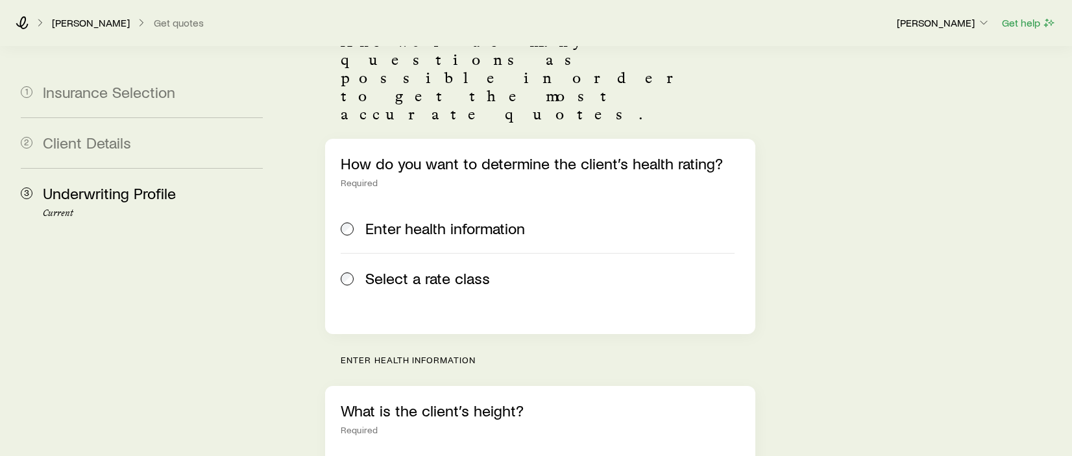
scroll to position [130, 0]
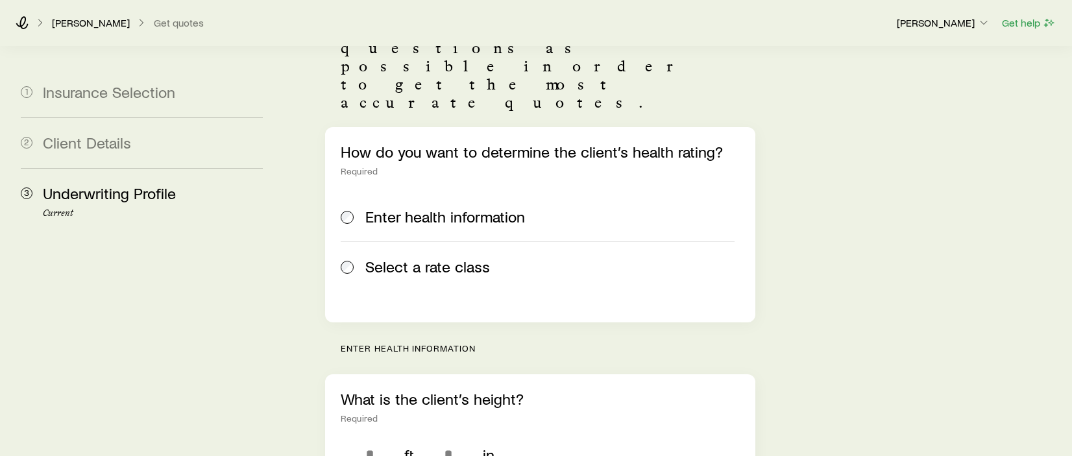
click at [479, 258] on span "Select a rate class" at bounding box center [427, 267] width 125 height 18
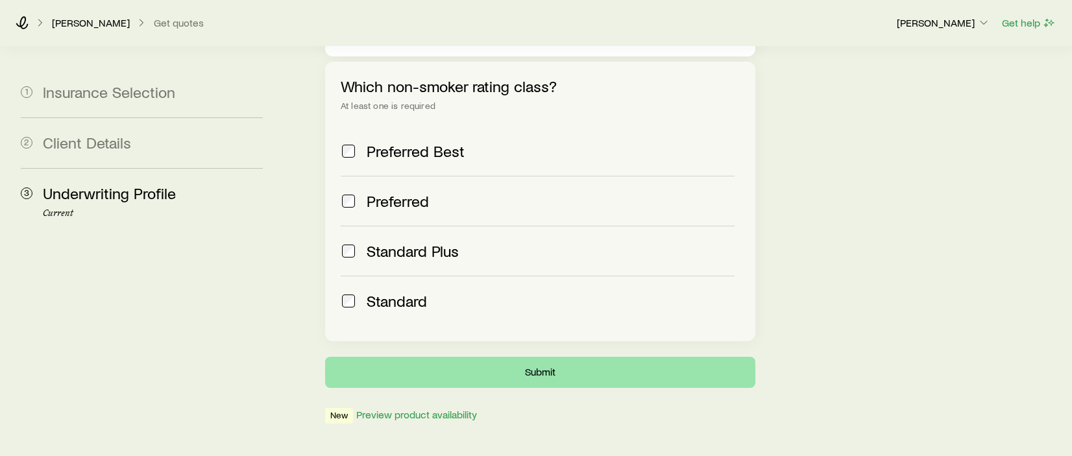
scroll to position [561, 0]
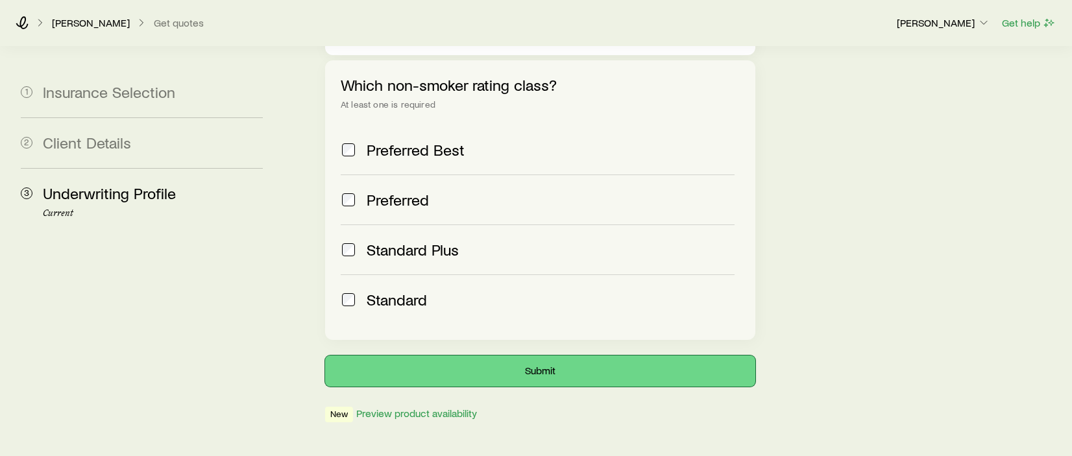
click at [536, 356] on button "Submit" at bounding box center [540, 371] width 430 height 31
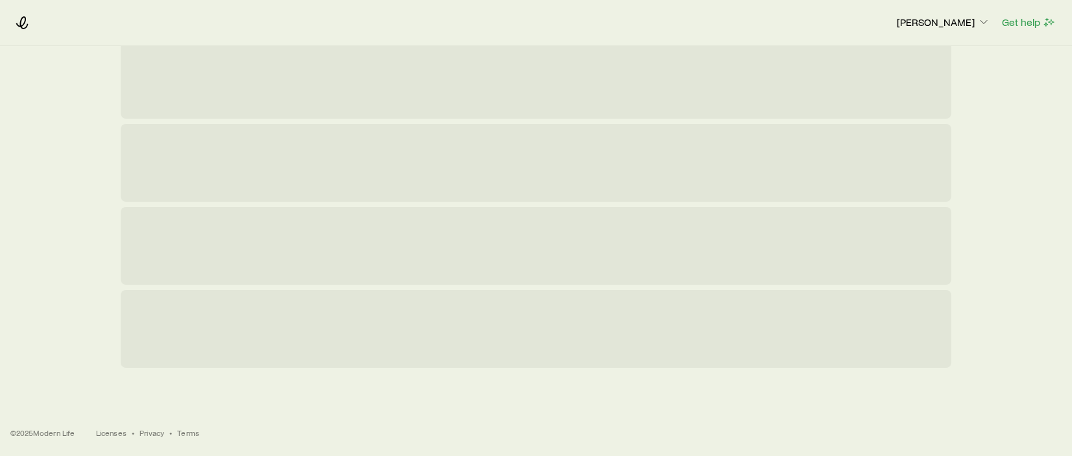
scroll to position [0, 0]
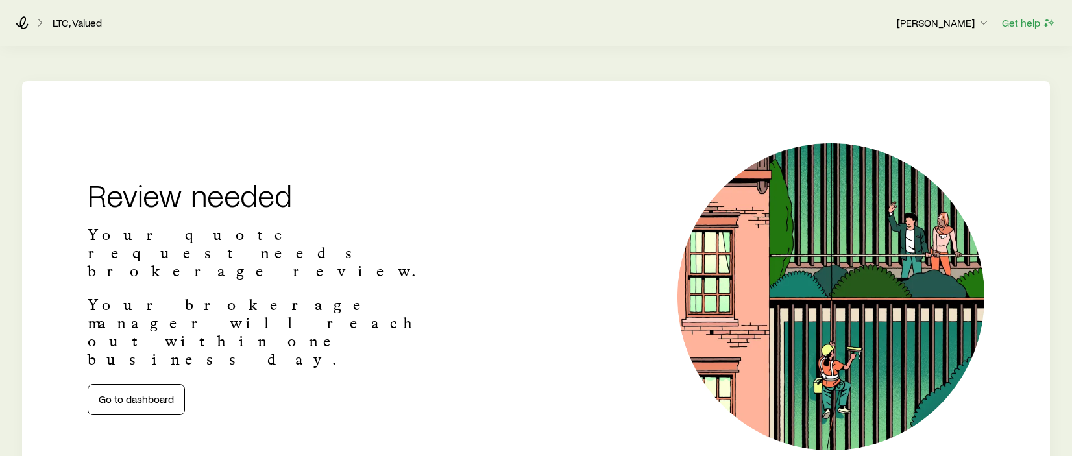
scroll to position [130, 0]
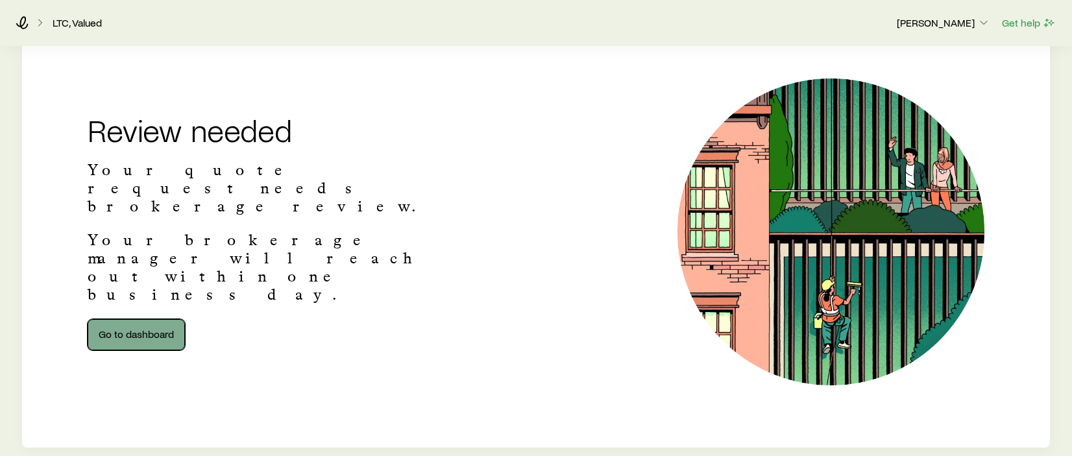
click at [154, 319] on link "Go to dashboard" at bounding box center [136, 334] width 97 height 31
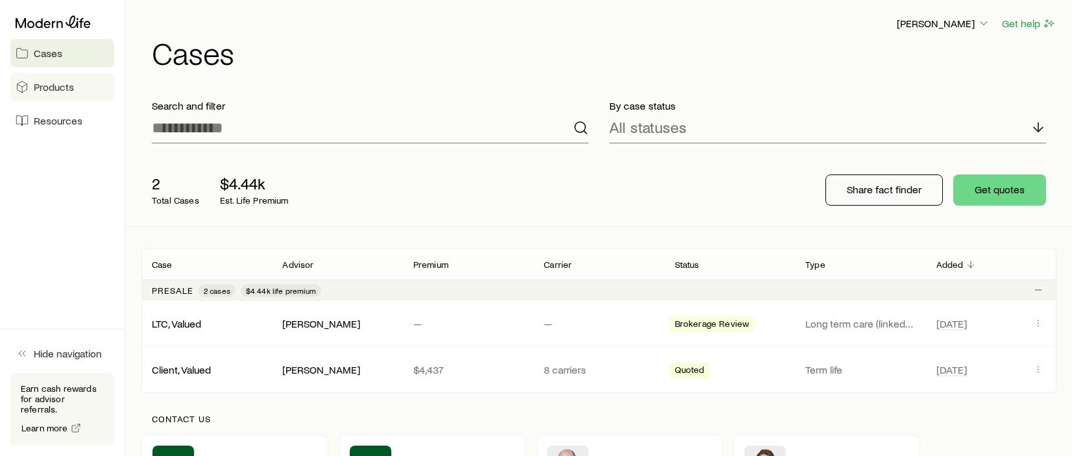
click at [70, 84] on span "Products" at bounding box center [54, 86] width 40 height 13
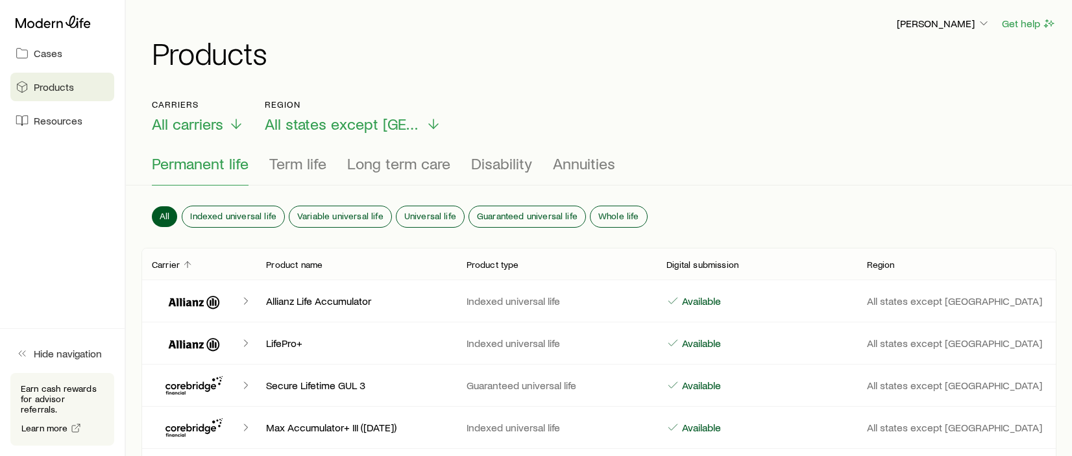
click at [59, 29] on div at bounding box center [62, 21] width 104 height 23
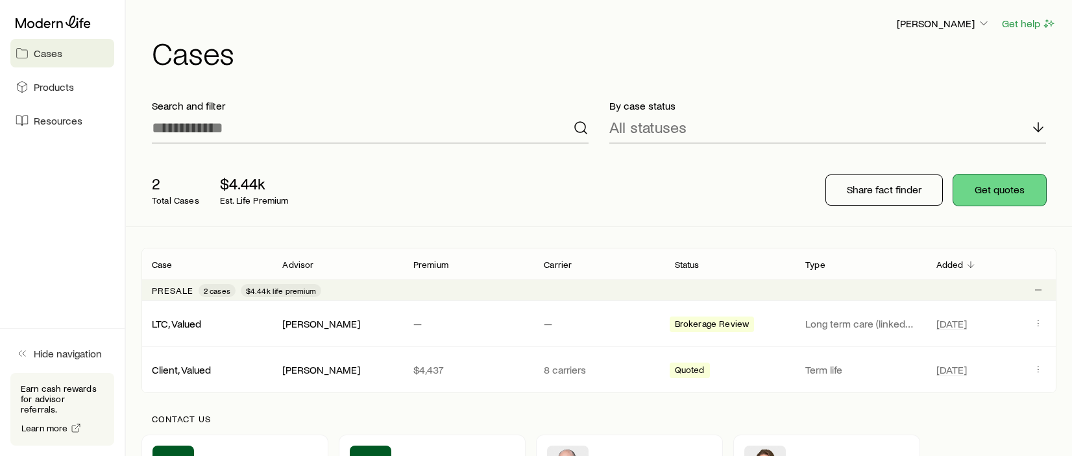
click at [1004, 197] on button "Get quotes" at bounding box center [999, 190] width 93 height 31
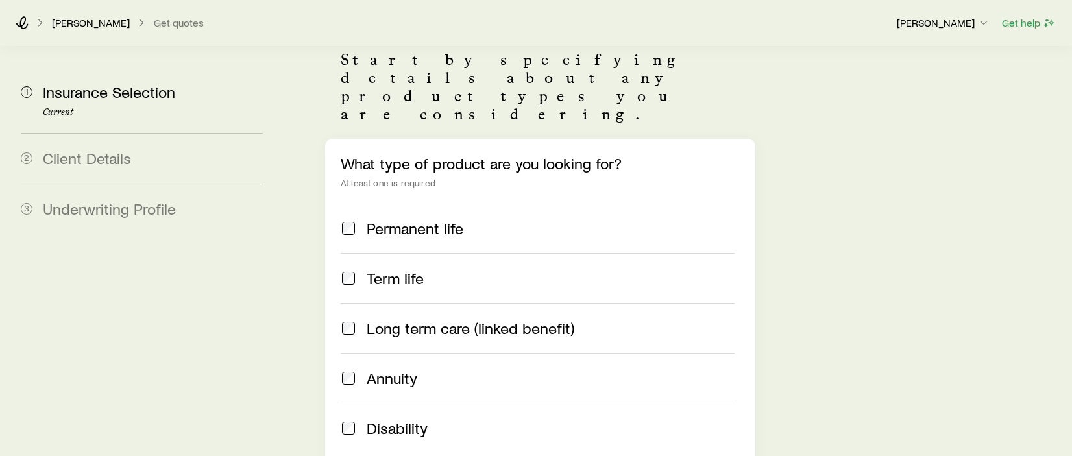
scroll to position [195, 0]
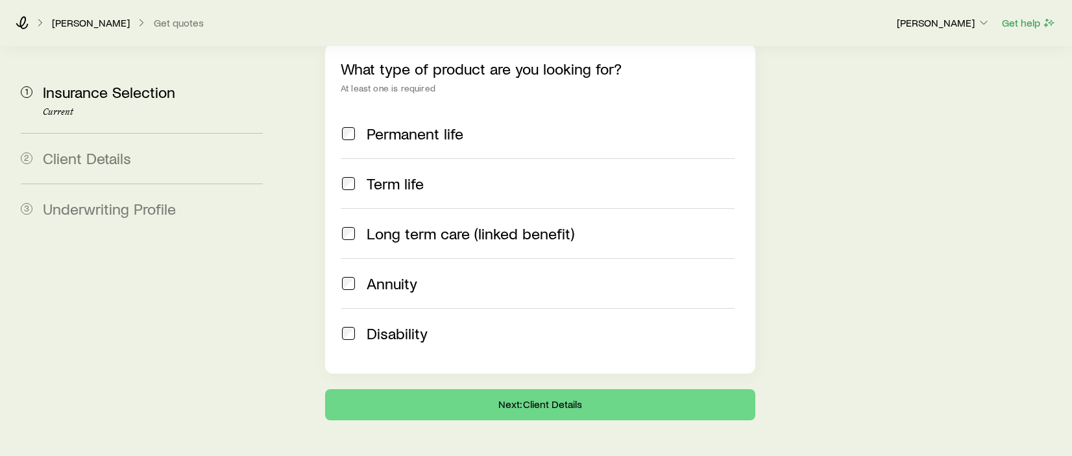
click at [380, 274] on span "Annuity" at bounding box center [392, 283] width 51 height 18
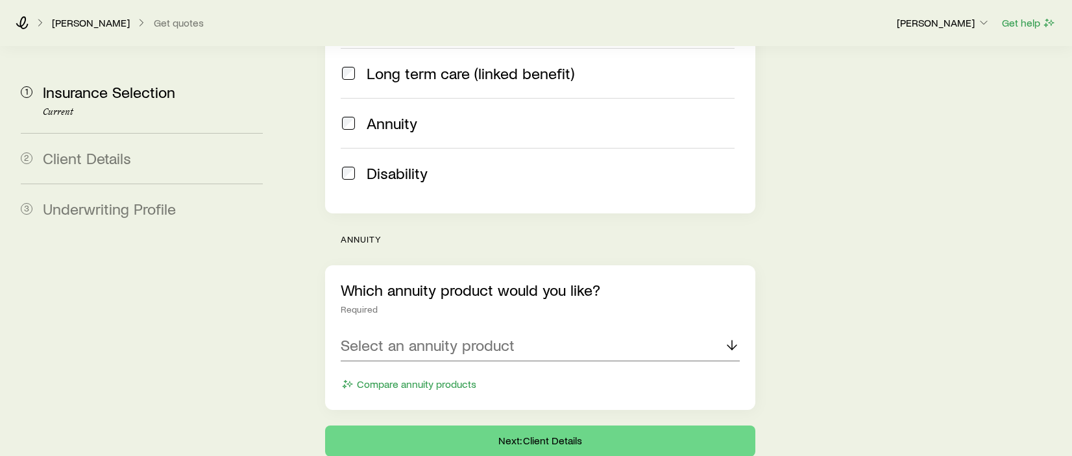
scroll to position [407, 0]
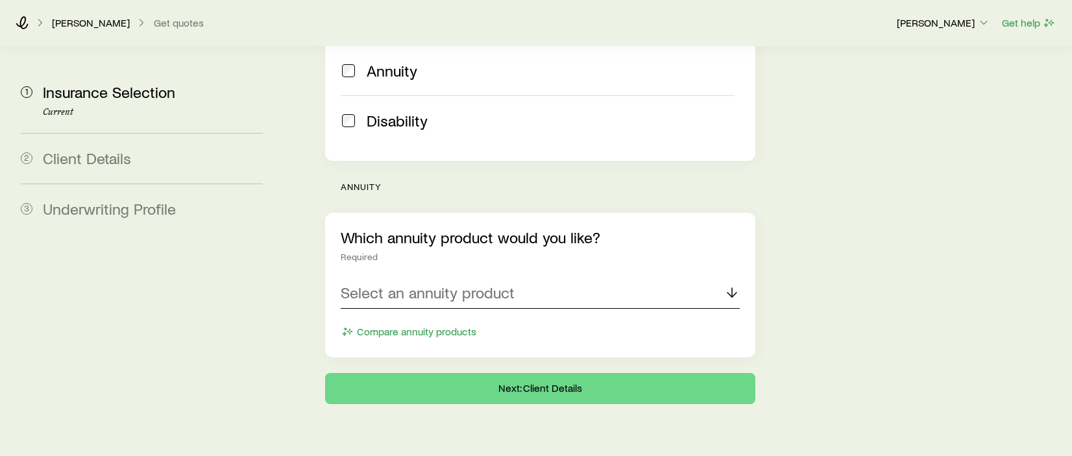
click at [577, 278] on div "Select an annuity product" at bounding box center [540, 293] width 399 height 31
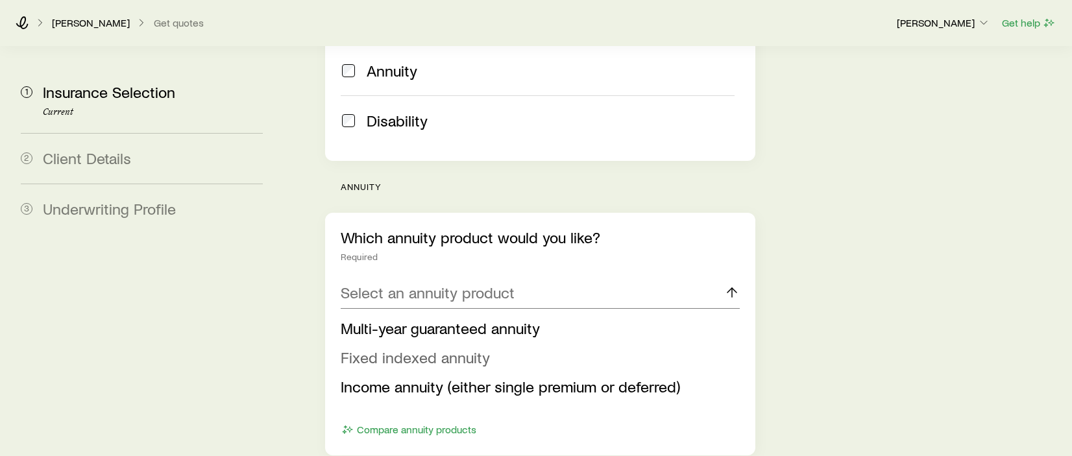
click at [455, 348] on span "Fixed indexed annuity" at bounding box center [415, 357] width 149 height 19
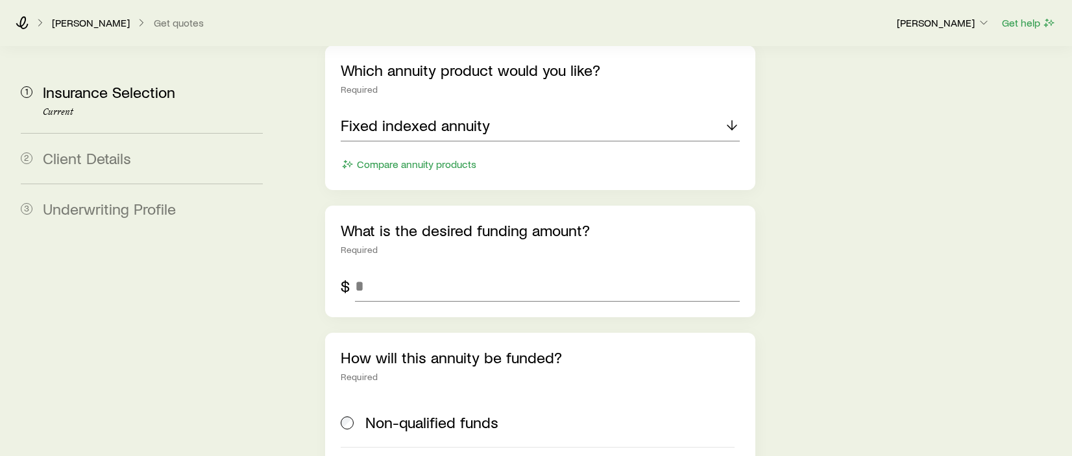
scroll to position [602, 0]
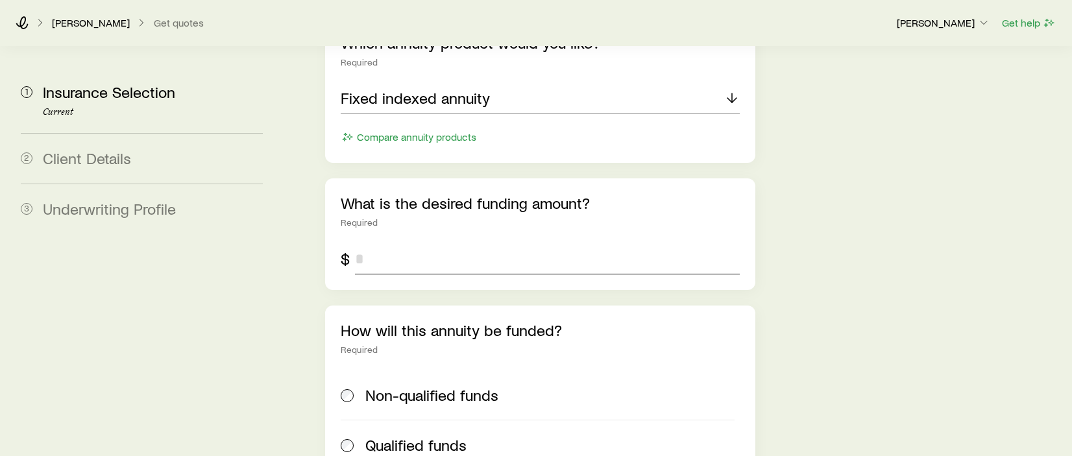
click at [418, 243] on input "tel" at bounding box center [547, 258] width 385 height 31
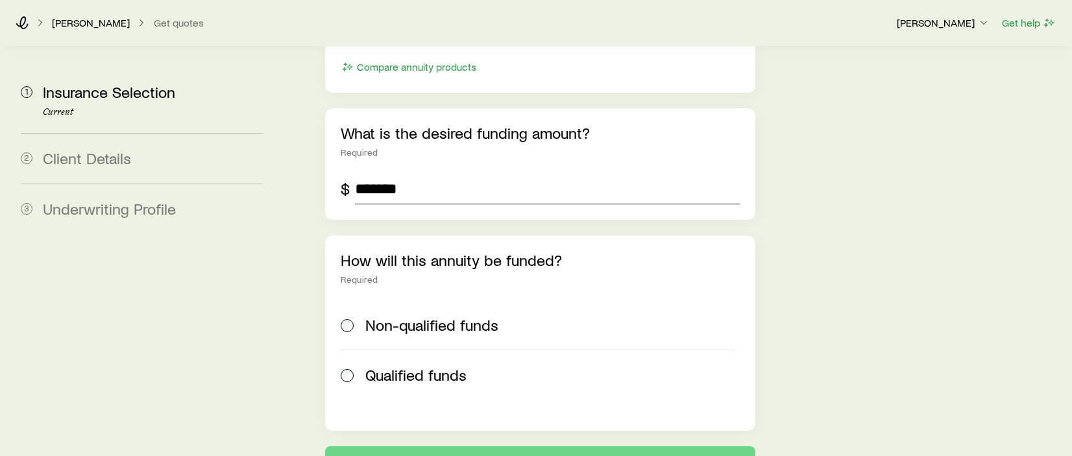
scroll to position [732, 0]
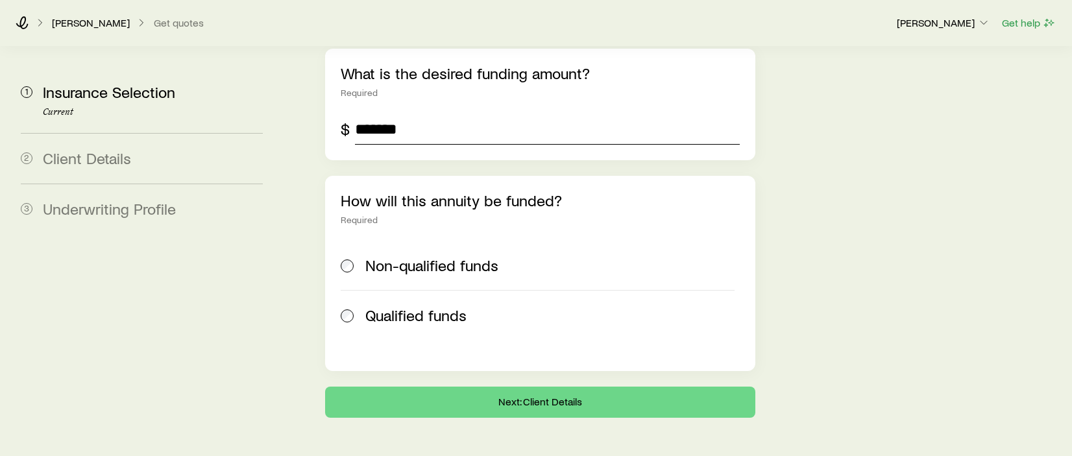
type input "*******"
click at [466, 256] on span "Non-qualified funds" at bounding box center [431, 265] width 133 height 18
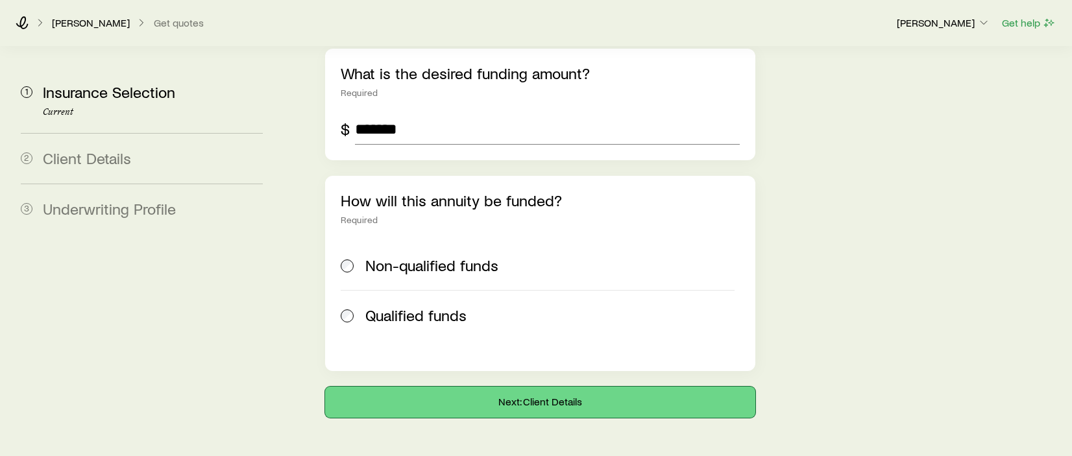
click at [566, 387] on button "Next: Client Details" at bounding box center [540, 402] width 430 height 31
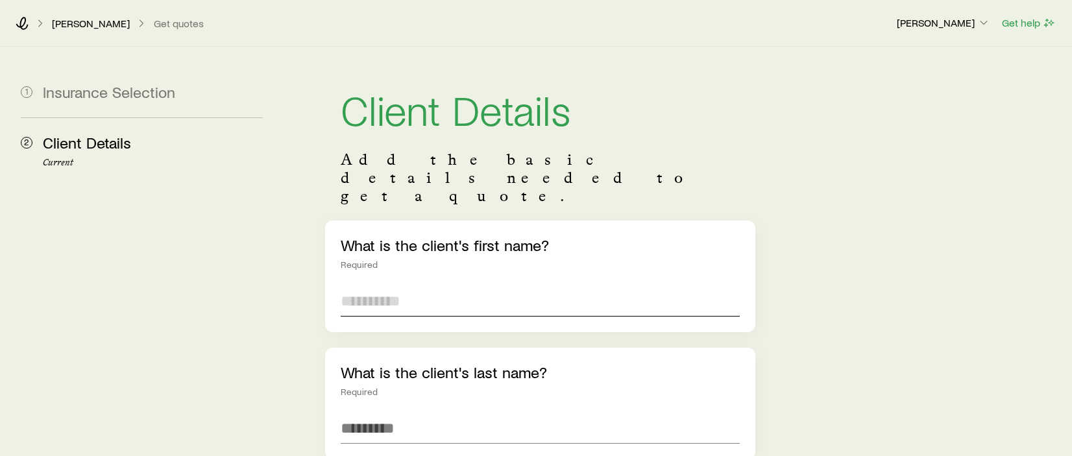
click at [442, 285] on input "text" at bounding box center [540, 300] width 399 height 31
type input "******"
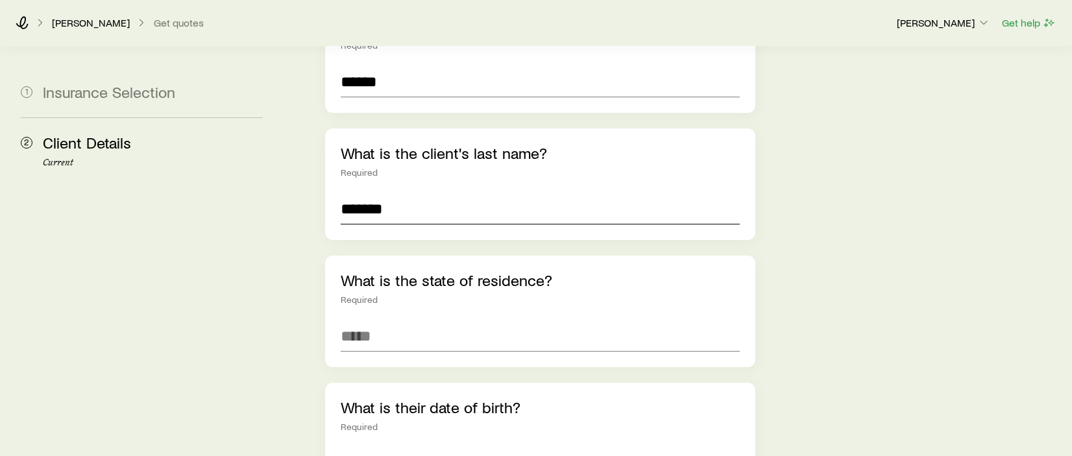
scroll to position [260, 0]
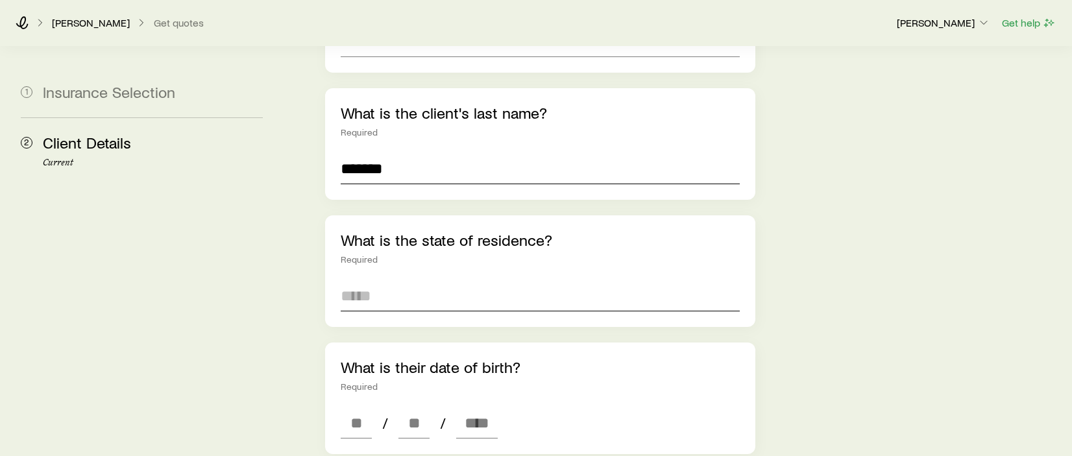
type input "*******"
click at [415, 280] on input at bounding box center [540, 295] width 399 height 31
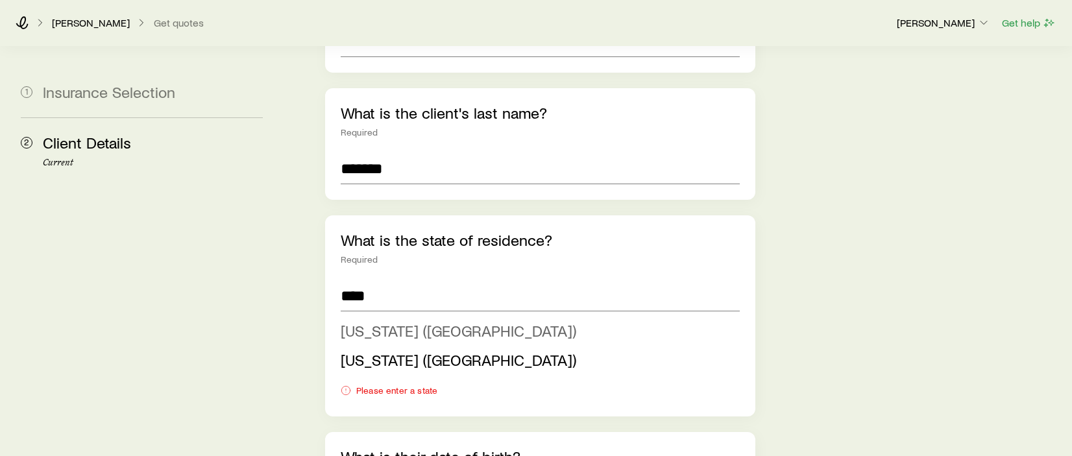
click at [409, 321] on span "[US_STATE] ([GEOGRAPHIC_DATA])" at bounding box center [459, 330] width 236 height 19
type input "**********"
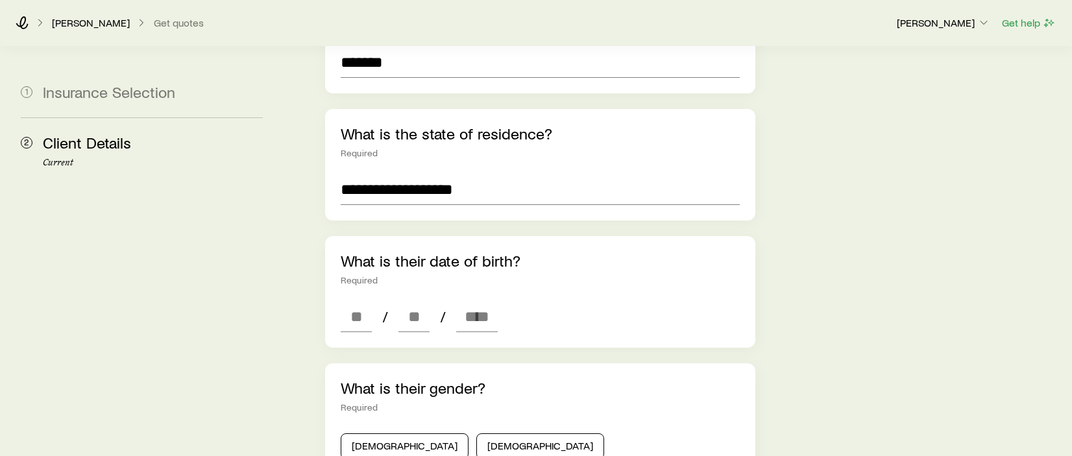
scroll to position [389, 0]
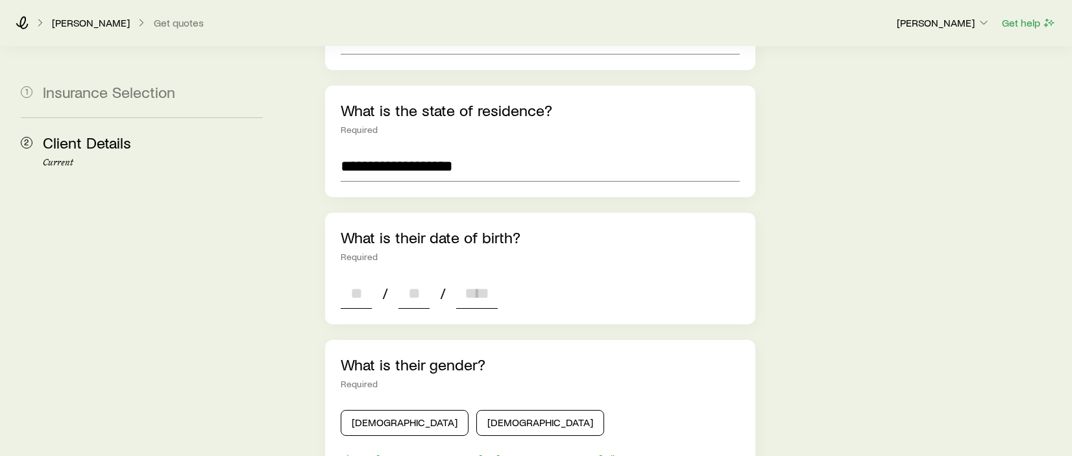
click at [362, 278] on input at bounding box center [356, 293] width 31 height 31
type input "**"
type input "****"
type input "*"
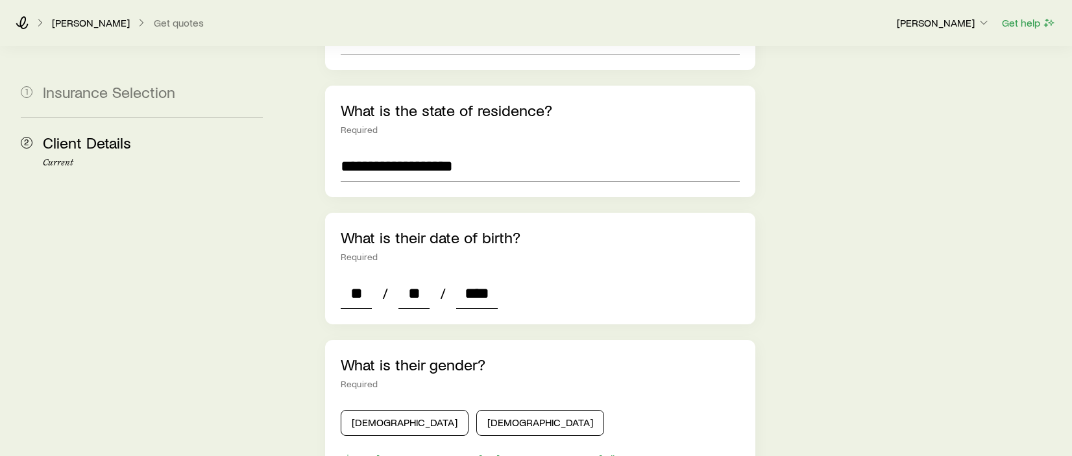
type input "*"
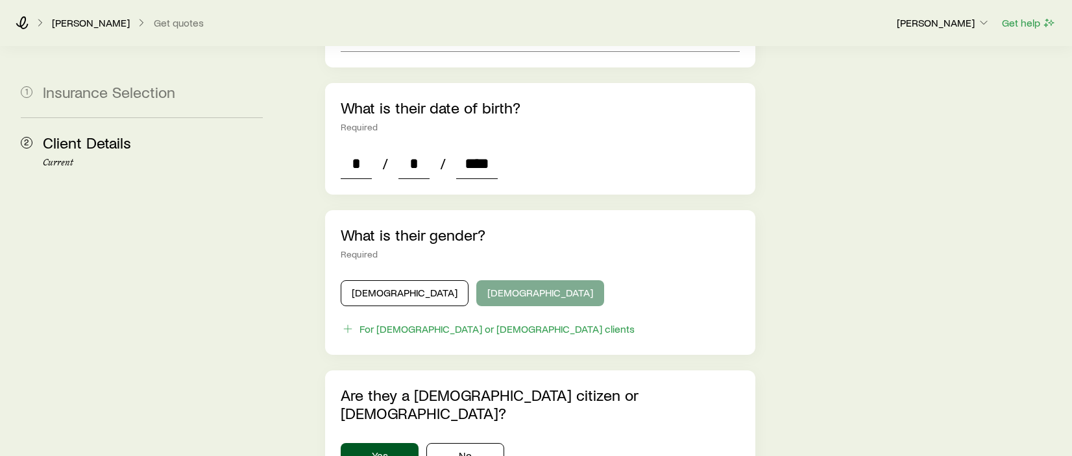
type input "****"
click at [481, 280] on button "[DEMOGRAPHIC_DATA]" at bounding box center [540, 293] width 128 height 26
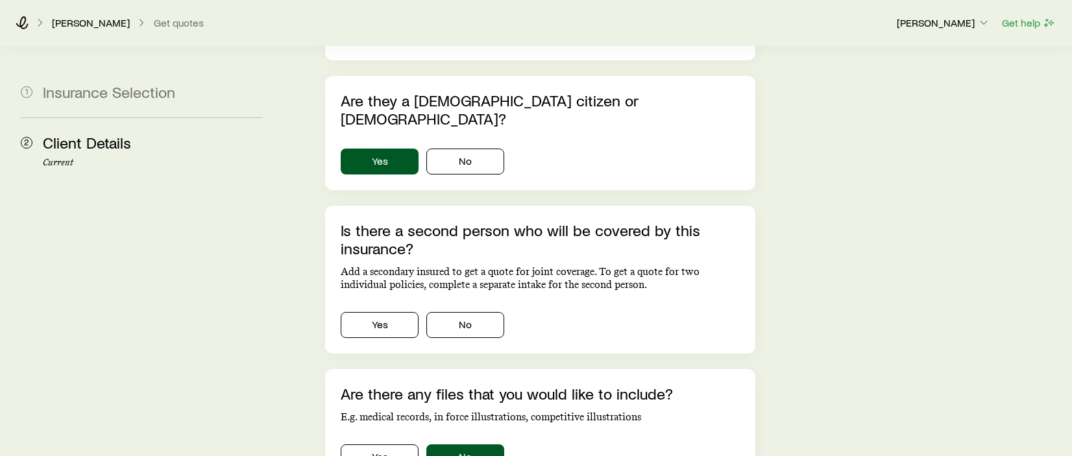
scroll to position [843, 0]
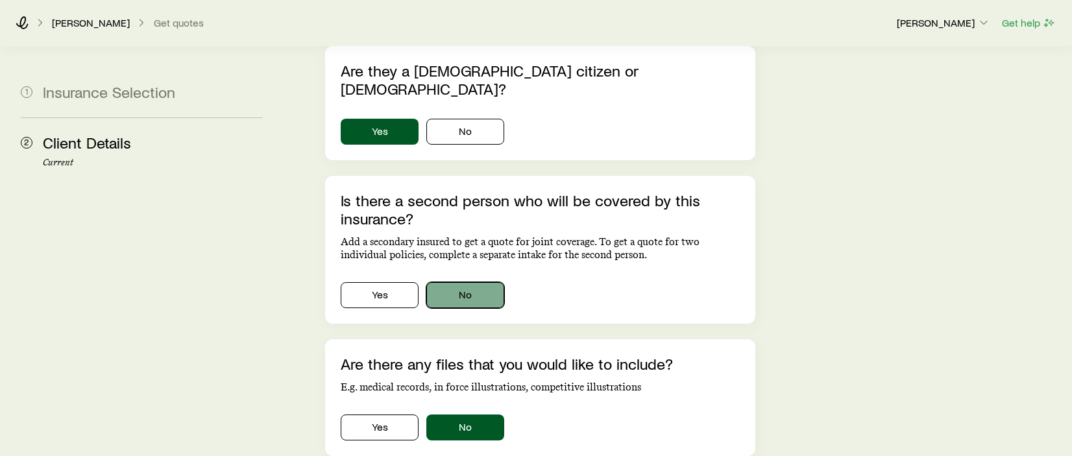
click at [490, 282] on button "No" at bounding box center [465, 295] width 78 height 26
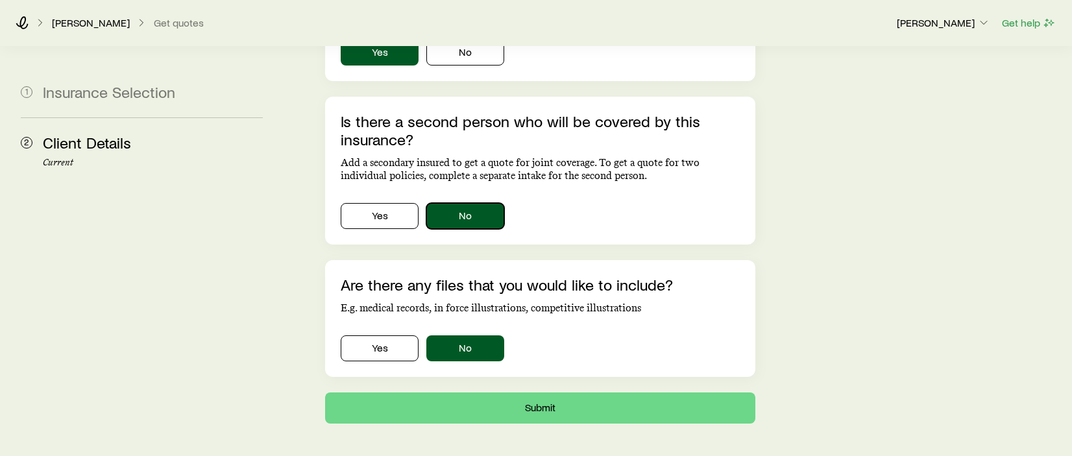
scroll to position [924, 0]
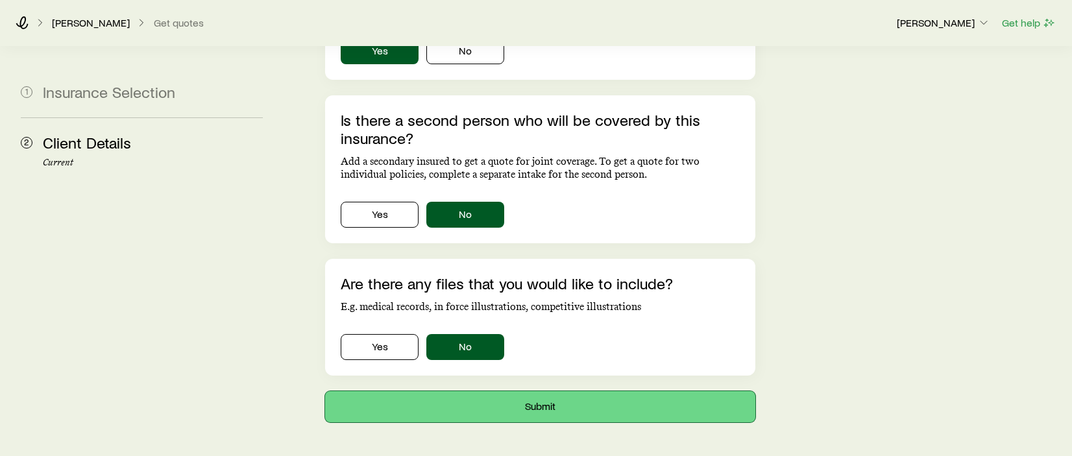
click at [548, 391] on button "Submit" at bounding box center [540, 406] width 430 height 31
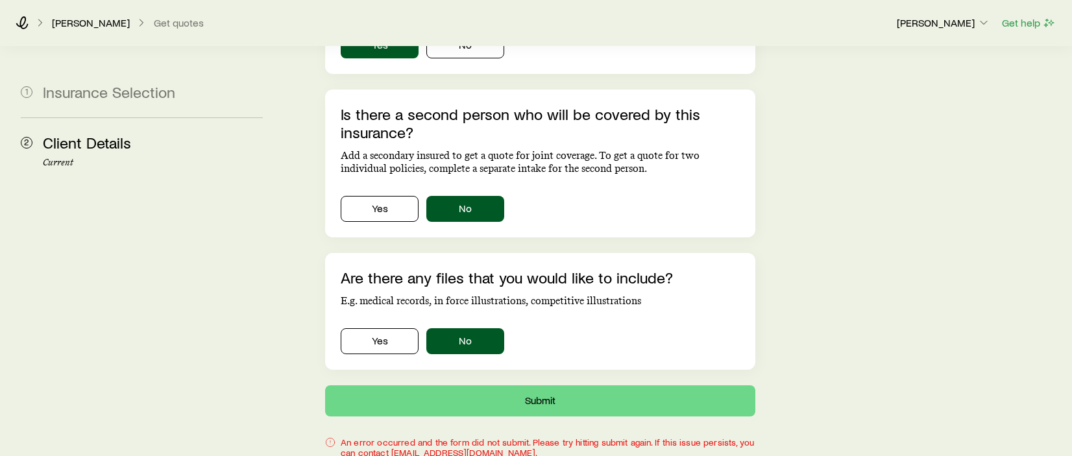
scroll to position [971, 0]
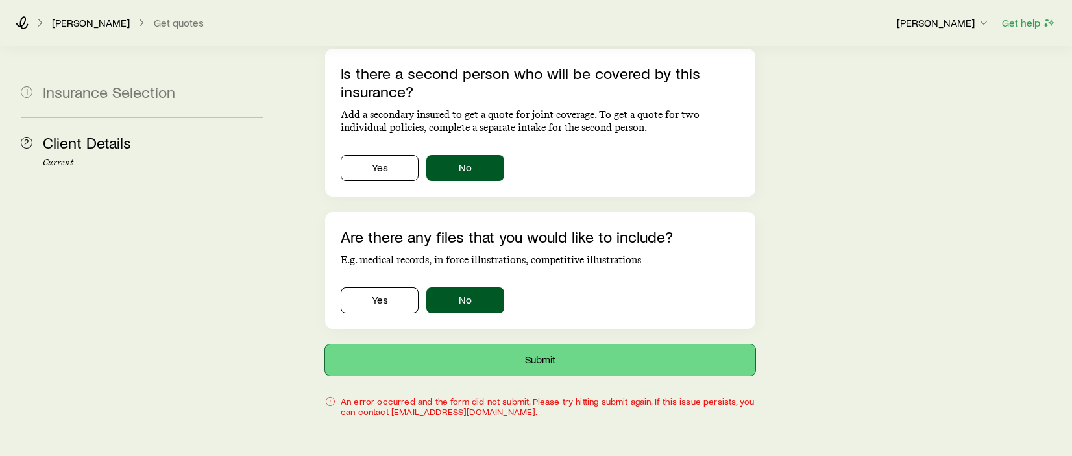
click at [505, 344] on button "Submit" at bounding box center [540, 359] width 430 height 31
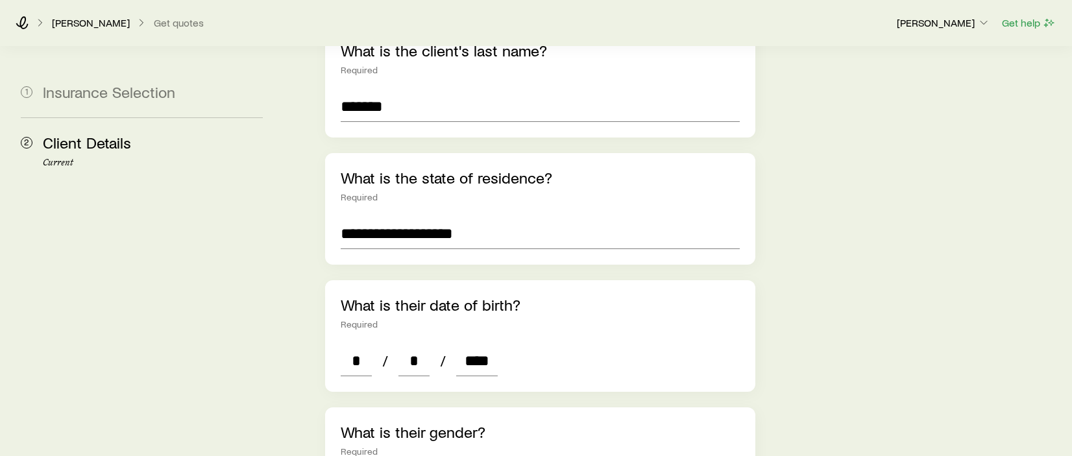
scroll to position [257, 0]
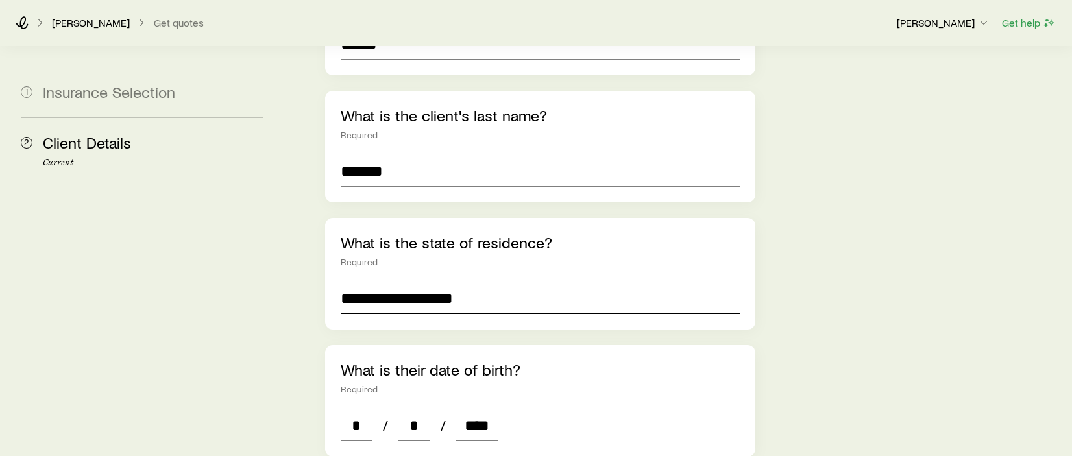
click at [545, 283] on input "**********" at bounding box center [540, 298] width 399 height 31
drag, startPoint x: 545, startPoint y: 265, endPoint x: 209, endPoint y: 260, distance: 336.1
click at [234, 268] on section "**********" at bounding box center [535, 463] width 1051 height 1346
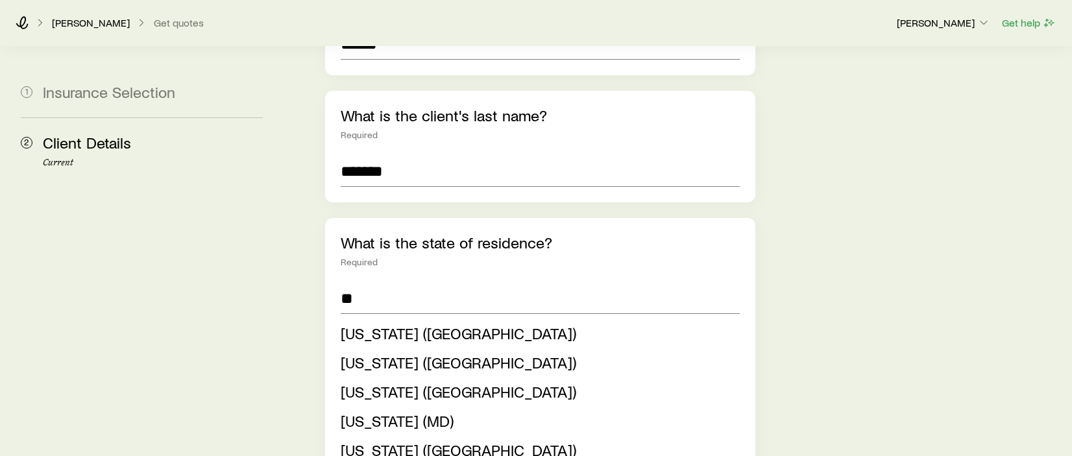
click at [371, 324] on span "[US_STATE] ([GEOGRAPHIC_DATA])" at bounding box center [459, 333] width 236 height 19
type input "**********"
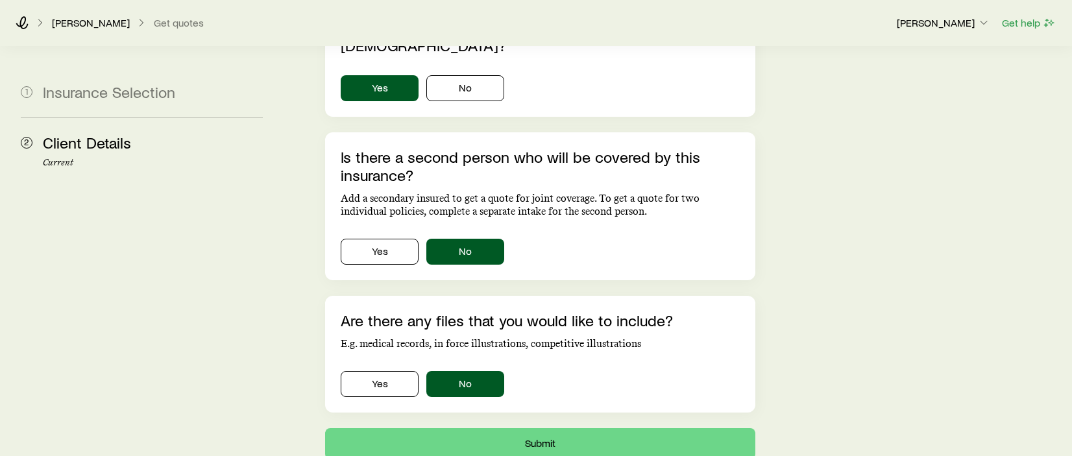
scroll to position [971, 0]
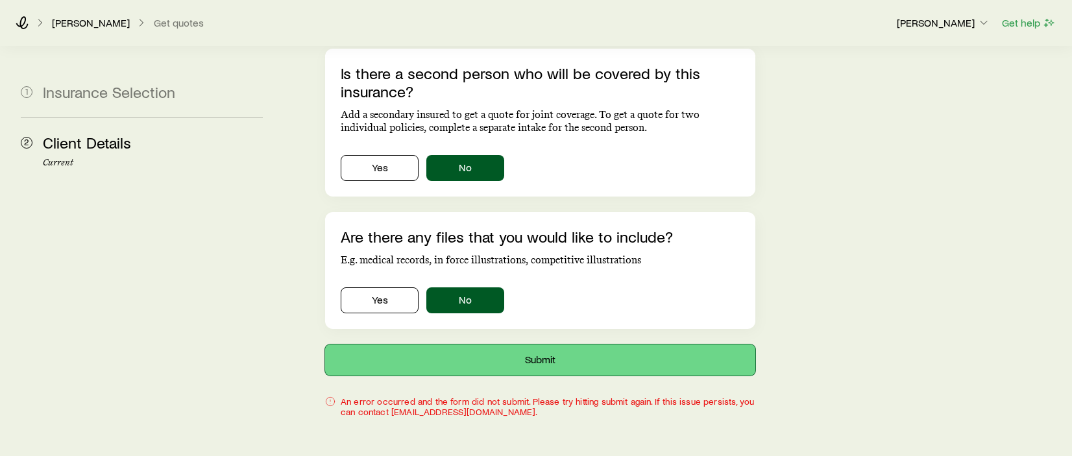
click at [558, 344] on button "Submit" at bounding box center [540, 359] width 430 height 31
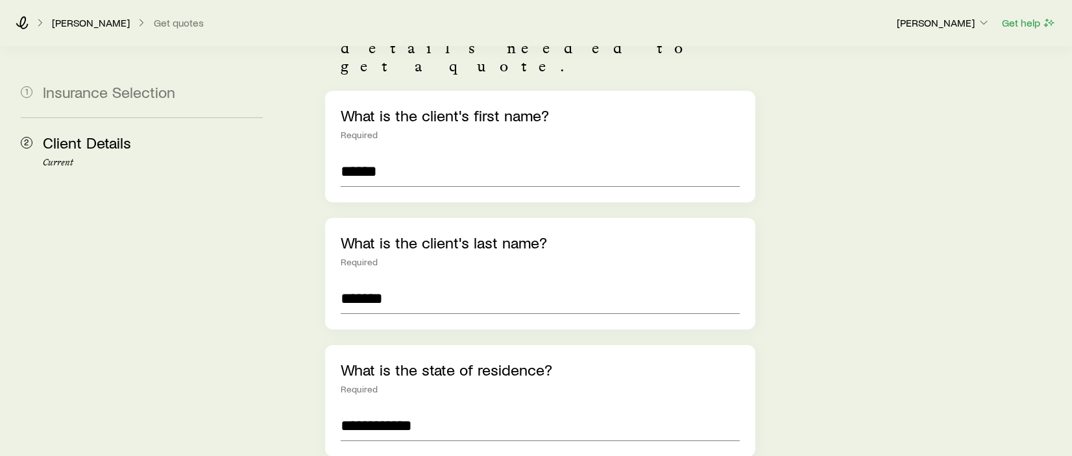
scroll to position [0, 0]
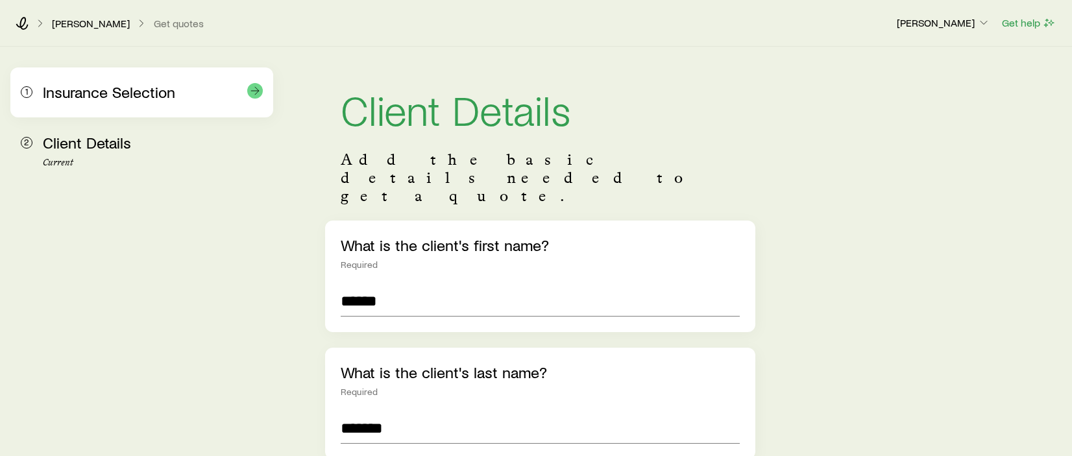
click at [143, 97] on span "Insurance Selection" at bounding box center [109, 91] width 132 height 19
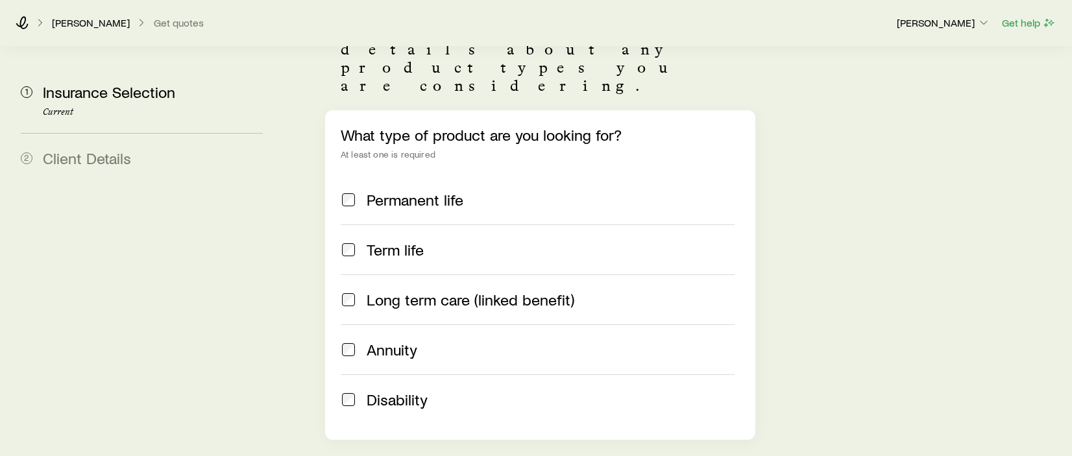
scroll to position [130, 0]
click at [399, 339] on span "Annuity" at bounding box center [392, 348] width 51 height 18
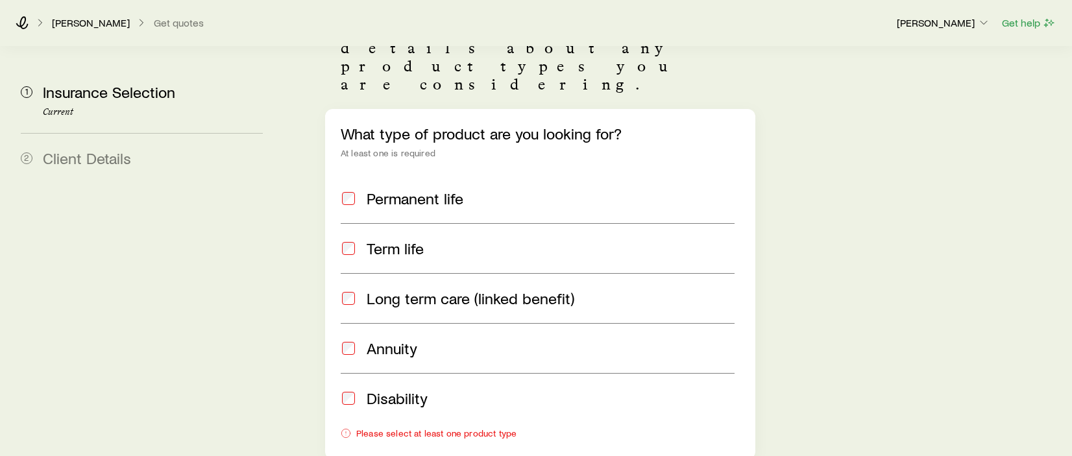
click at [400, 339] on span "Annuity" at bounding box center [392, 348] width 51 height 18
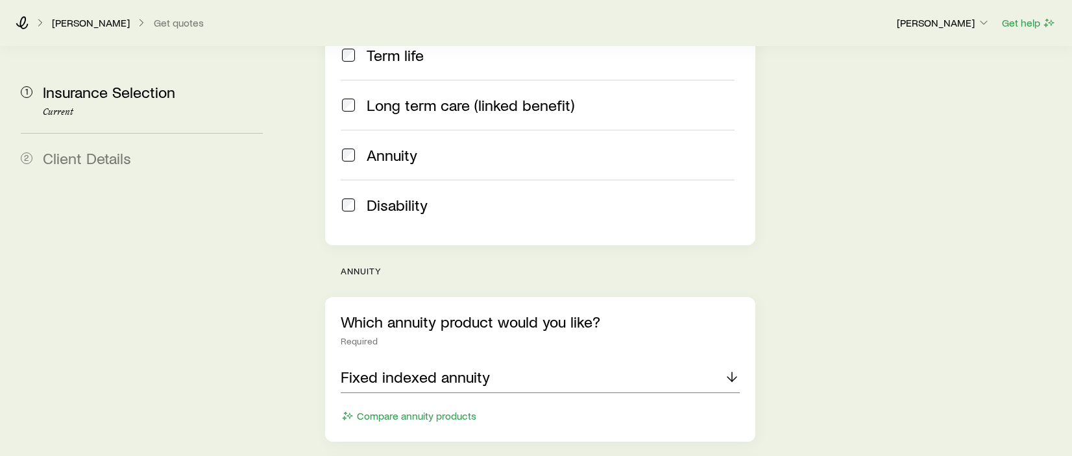
scroll to position [389, 0]
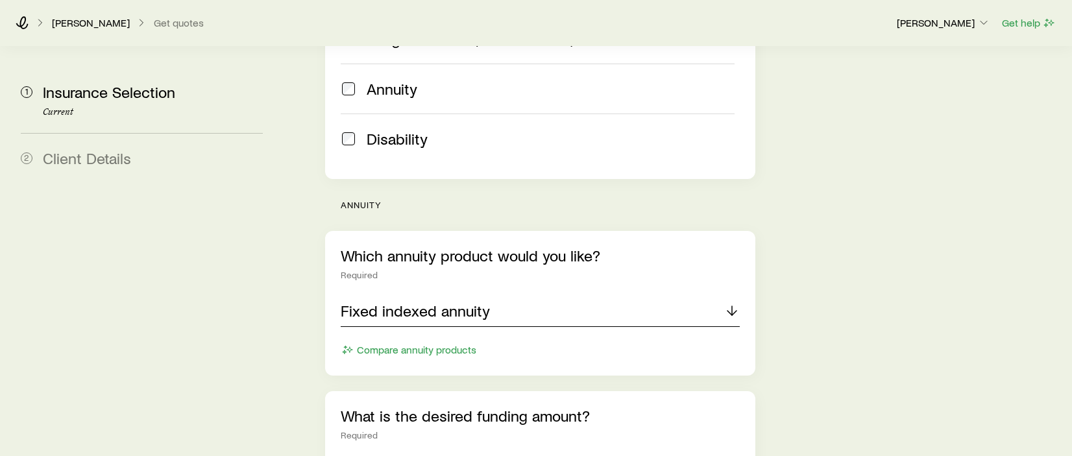
click at [498, 296] on div "Fixed indexed annuity" at bounding box center [540, 311] width 399 height 31
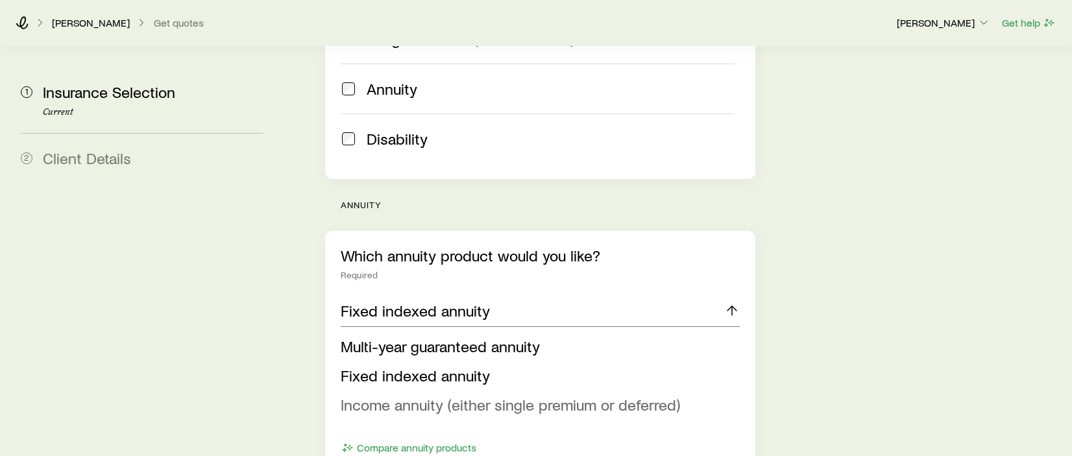
click at [507, 395] on span "Income annuity (either single premium or deferred)" at bounding box center [510, 404] width 339 height 19
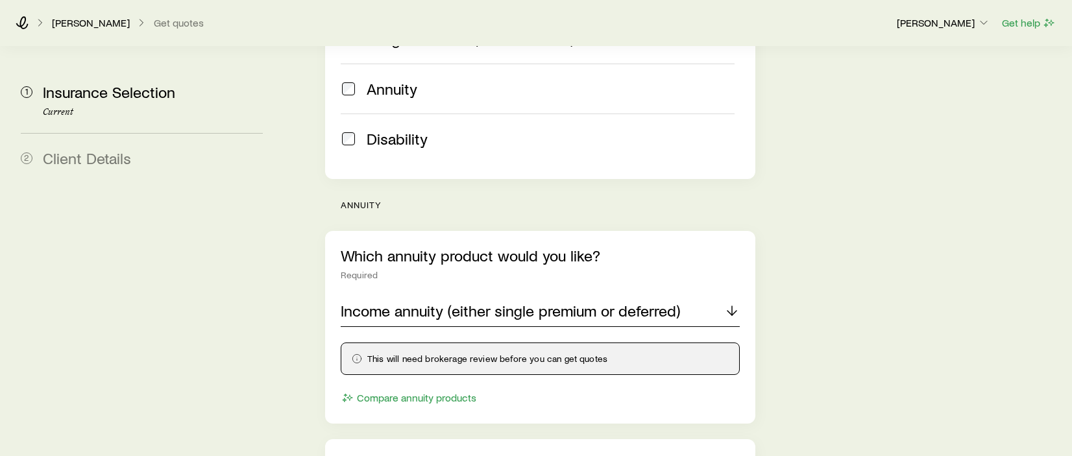
click at [502, 302] on p "Income annuity (either single premium or deferred)" at bounding box center [510, 311] width 339 height 18
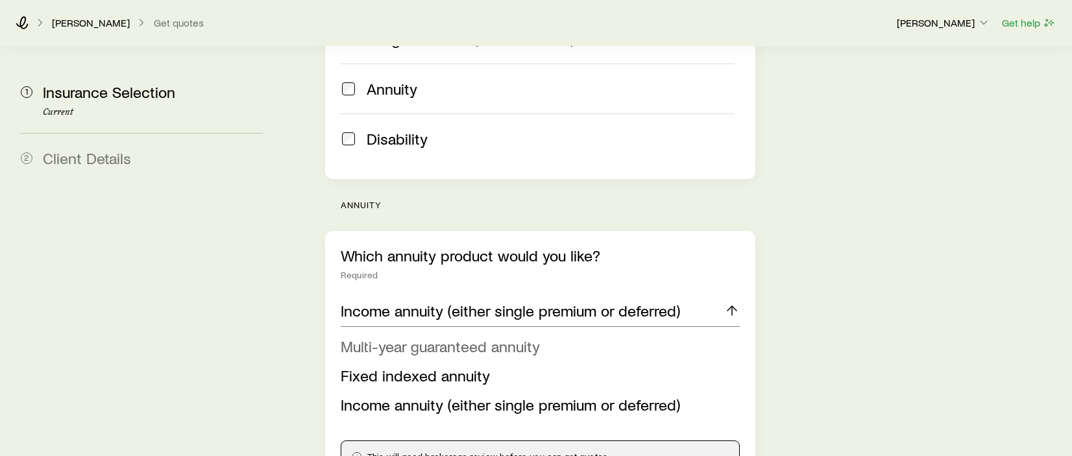
click at [497, 337] on span "Multi-year guaranteed annuity" at bounding box center [440, 346] width 199 height 19
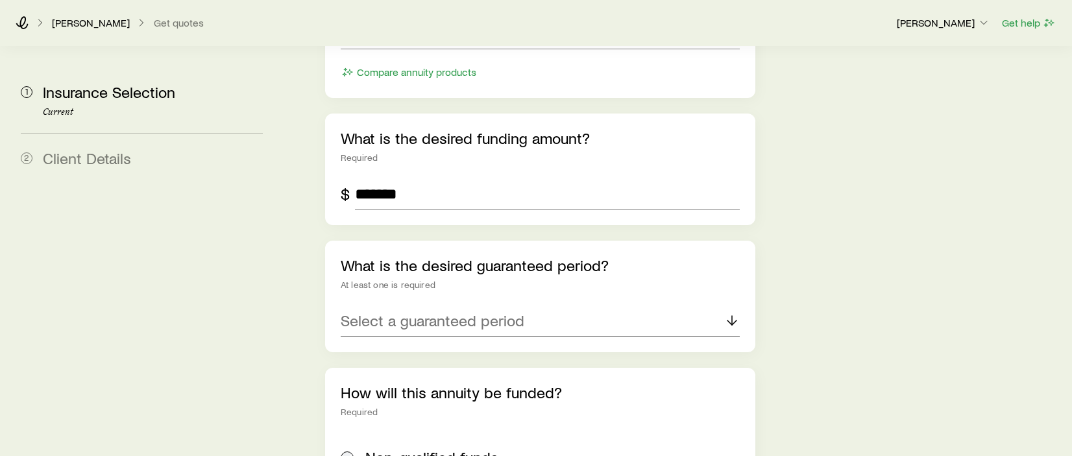
scroll to position [714, 0]
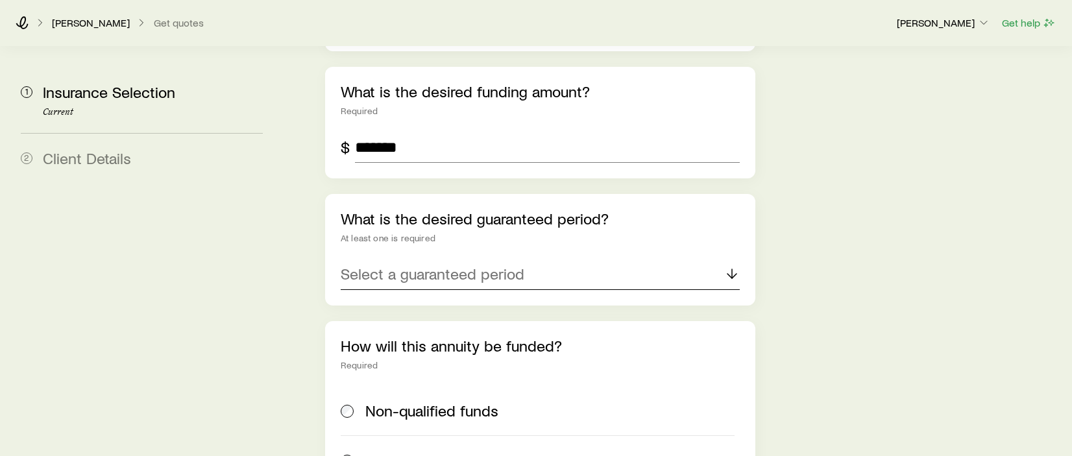
click at [513, 265] on p "Select a guaranteed period" at bounding box center [433, 274] width 184 height 18
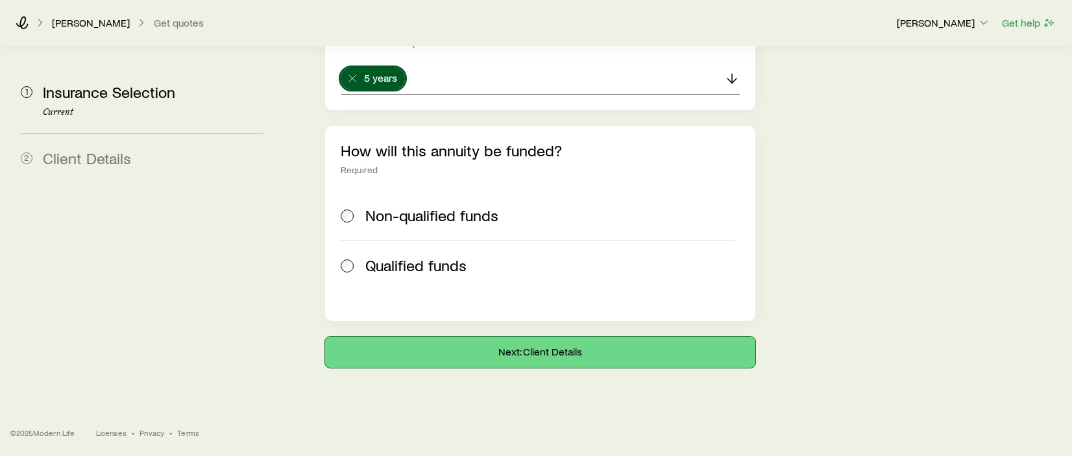
scroll to position [873, 0]
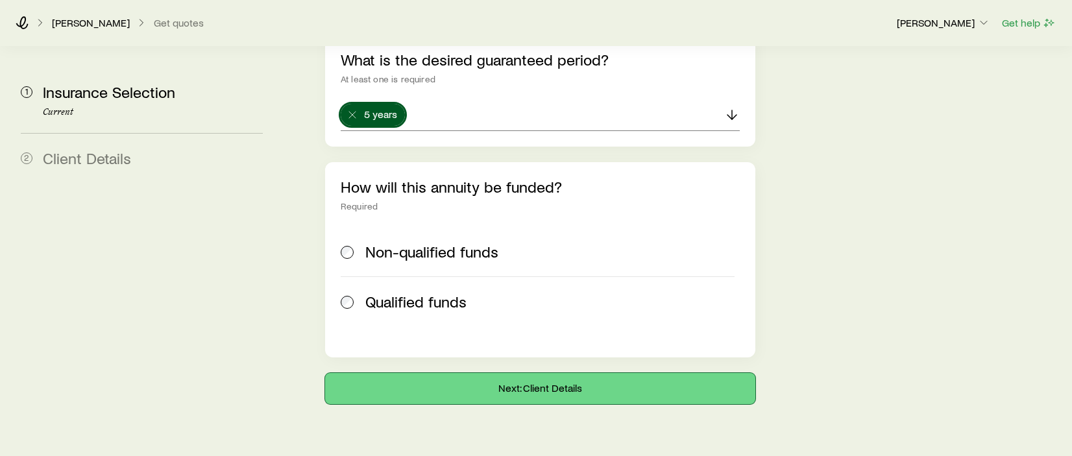
click at [602, 373] on button "Next: Client Details" at bounding box center [540, 388] width 430 height 31
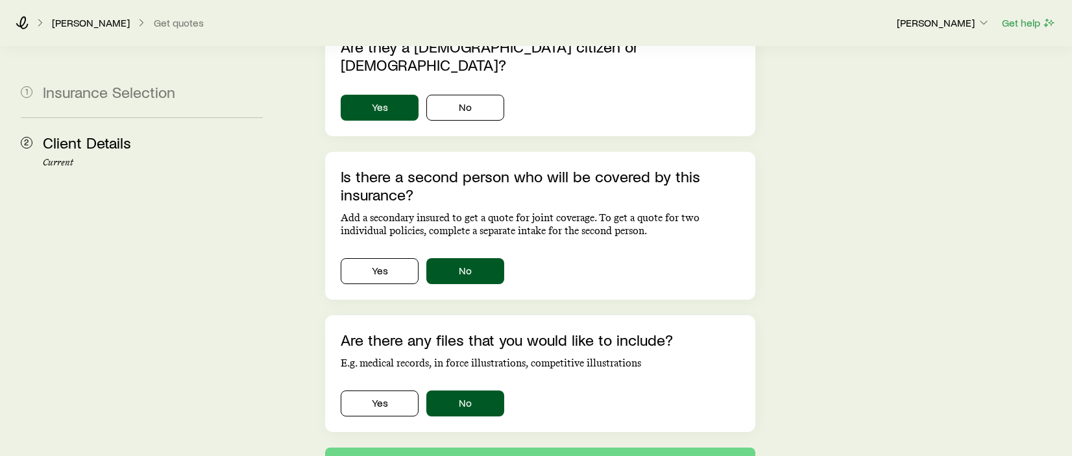
scroll to position [908, 0]
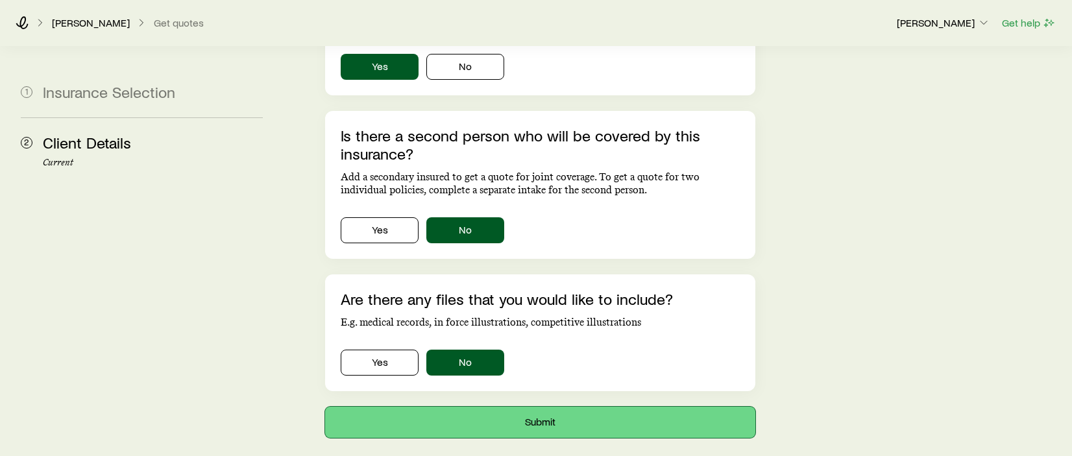
click at [603, 407] on button "Submit" at bounding box center [540, 422] width 430 height 31
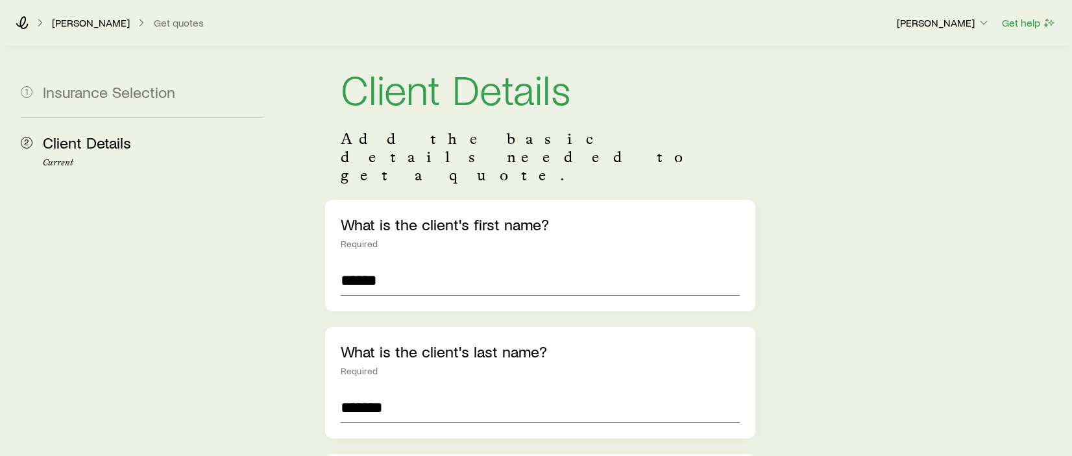
scroll to position [0, 0]
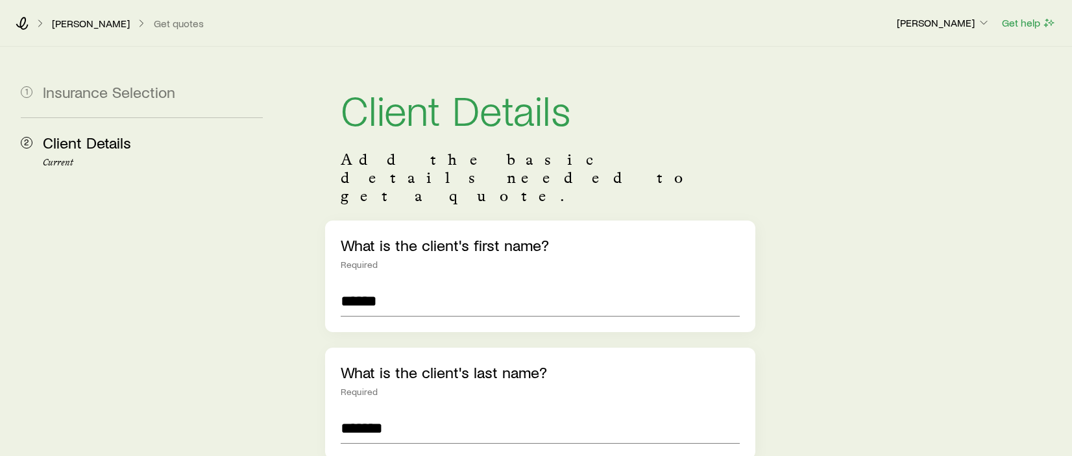
click at [104, 23] on p "[PERSON_NAME]" at bounding box center [91, 23] width 78 height 13
click at [24, 21] on icon at bounding box center [22, 23] width 13 height 13
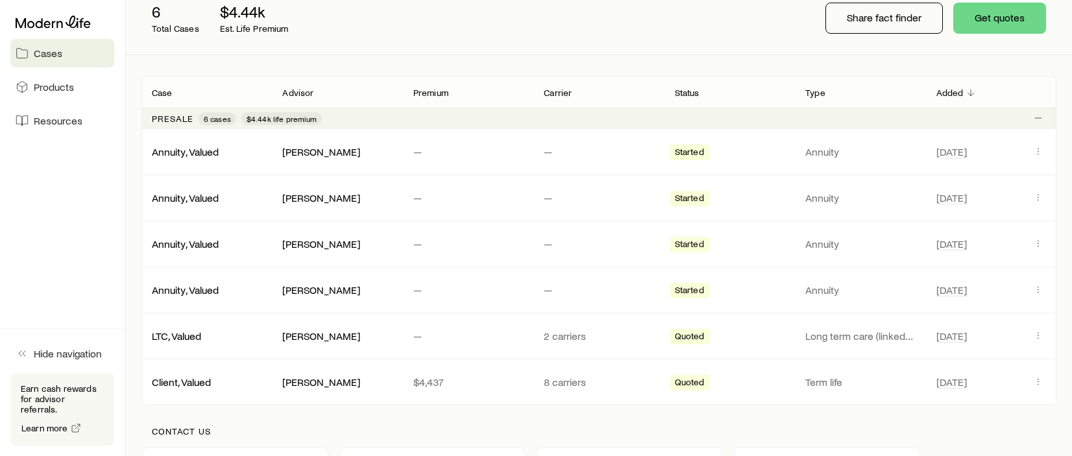
scroll to position [195, 0]
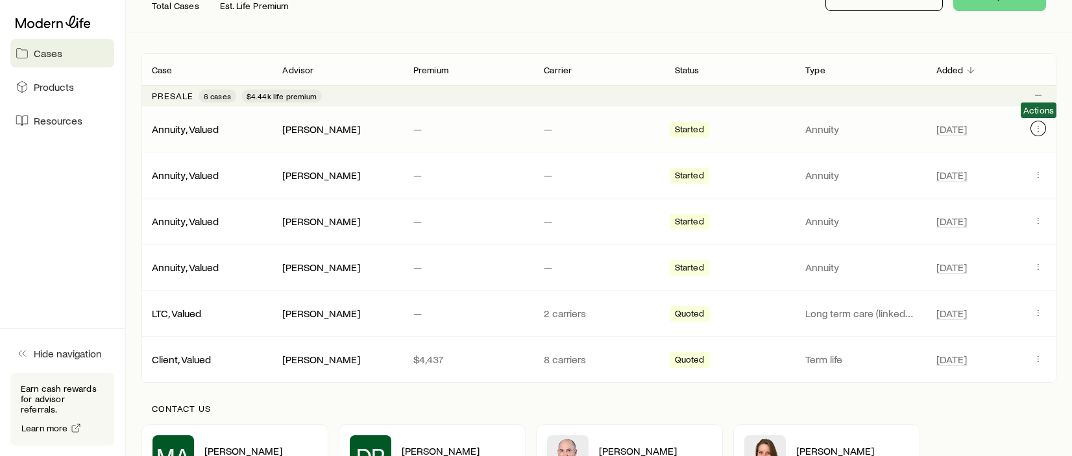
click at [1031, 132] on button "Client cases" at bounding box center [1038, 129] width 16 height 16
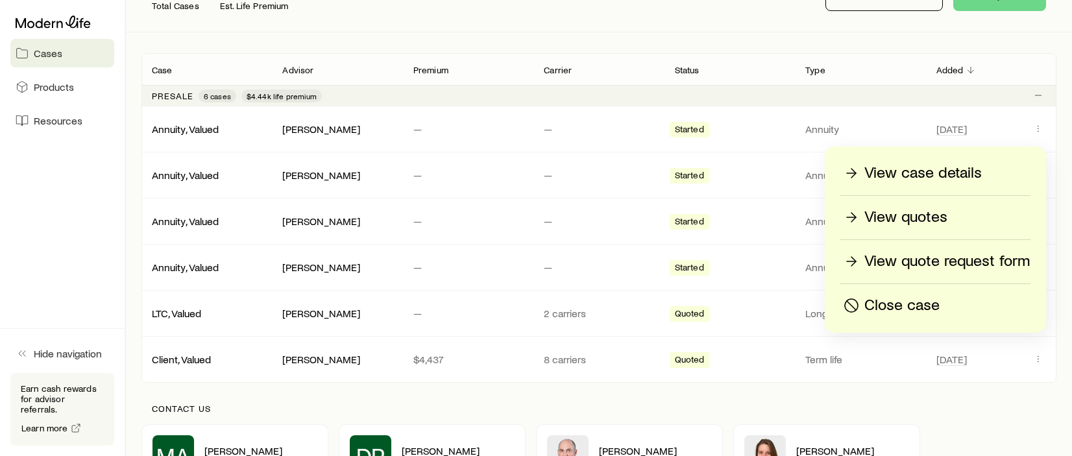
click at [927, 301] on p "Close case" at bounding box center [901, 305] width 75 height 21
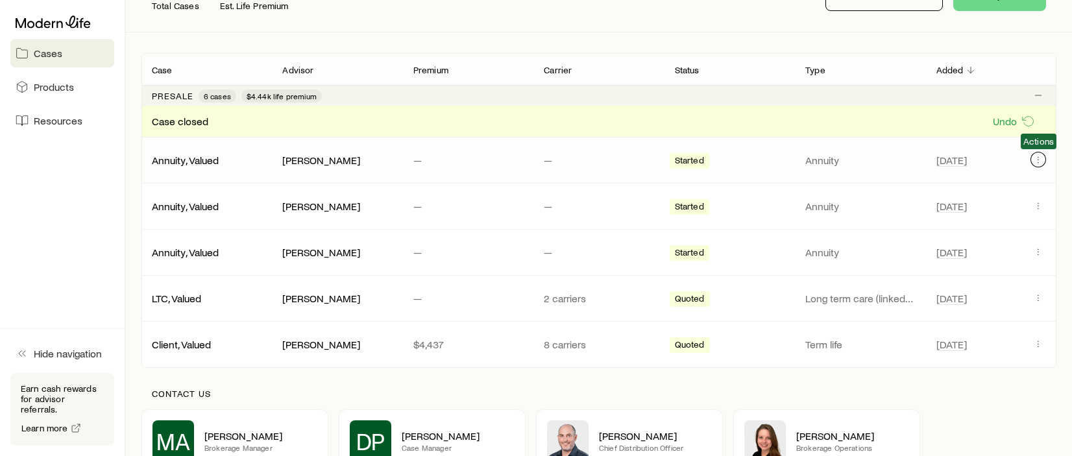
click at [1034, 162] on icon "Client cases" at bounding box center [1038, 159] width 10 height 10
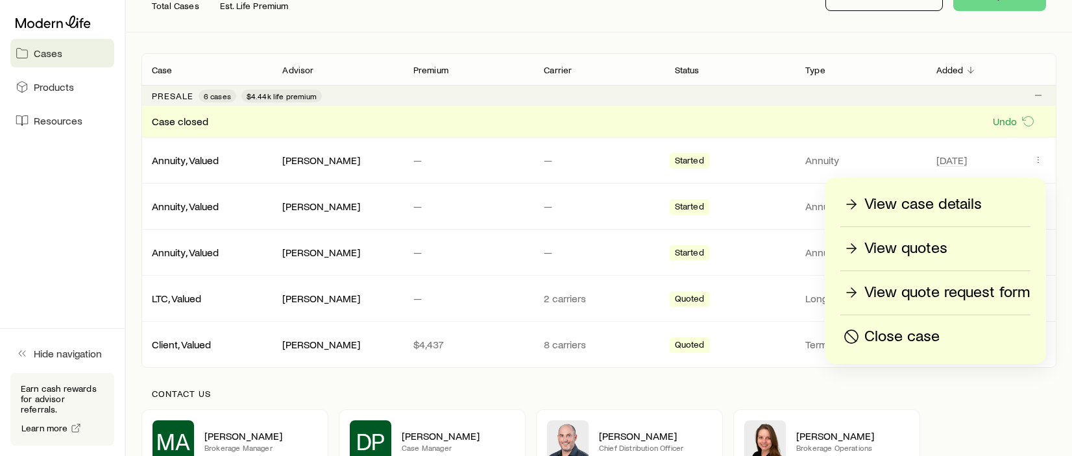
click at [907, 333] on p "Close case" at bounding box center [901, 336] width 75 height 21
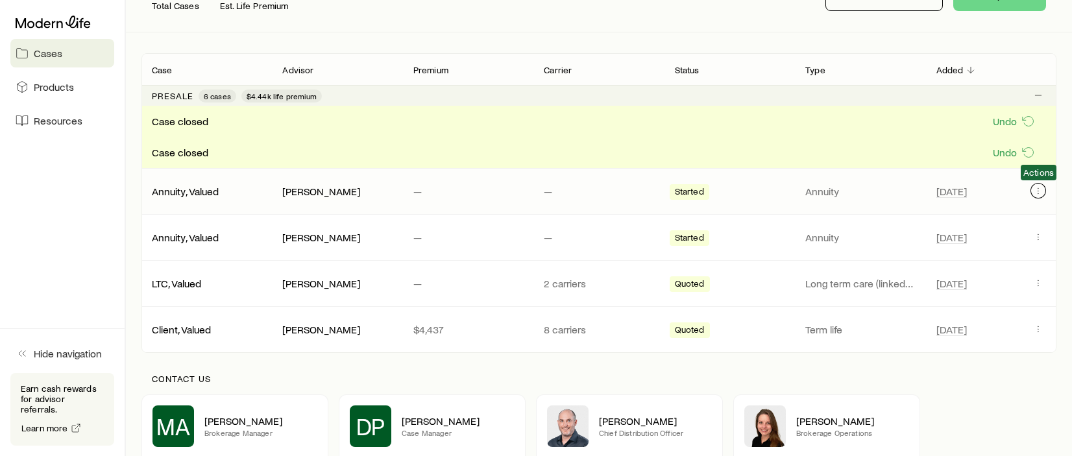
click at [1035, 191] on icon "Client cases" at bounding box center [1038, 191] width 10 height 10
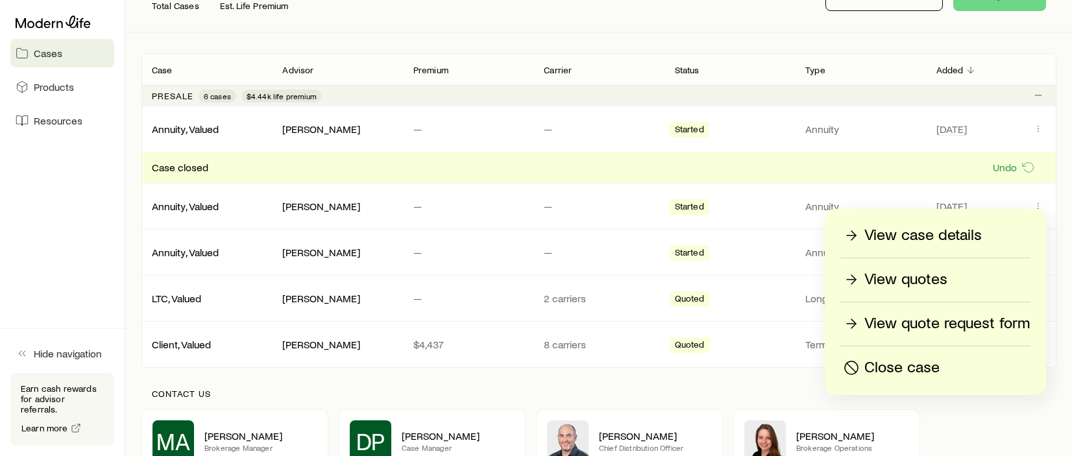
click at [919, 370] on p "Close case" at bounding box center [901, 367] width 75 height 21
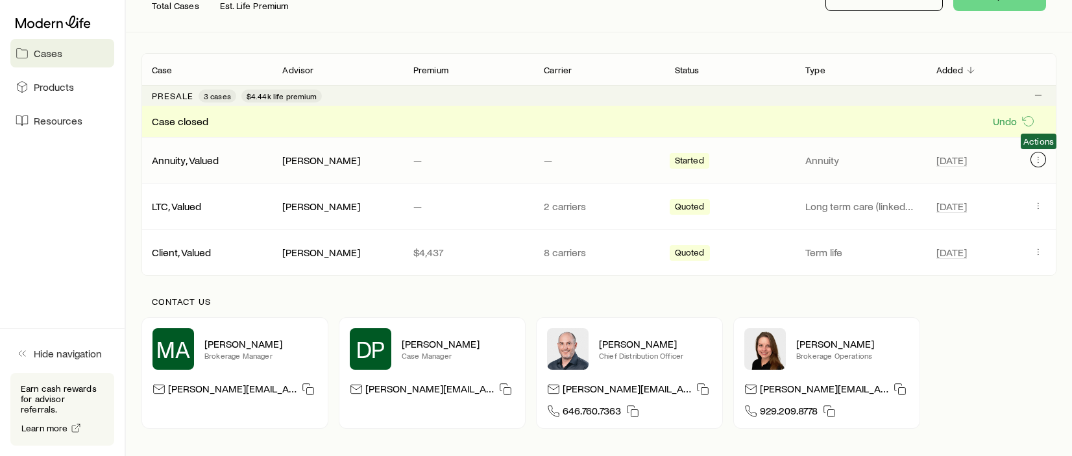
click at [1037, 163] on icon "Client cases" at bounding box center [1038, 159] width 10 height 10
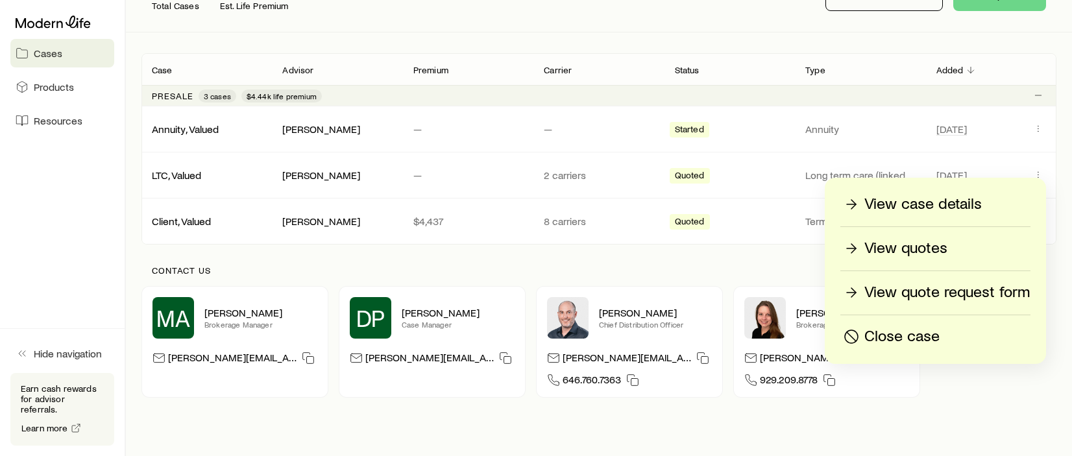
click at [924, 334] on p "Close case" at bounding box center [901, 336] width 75 height 21
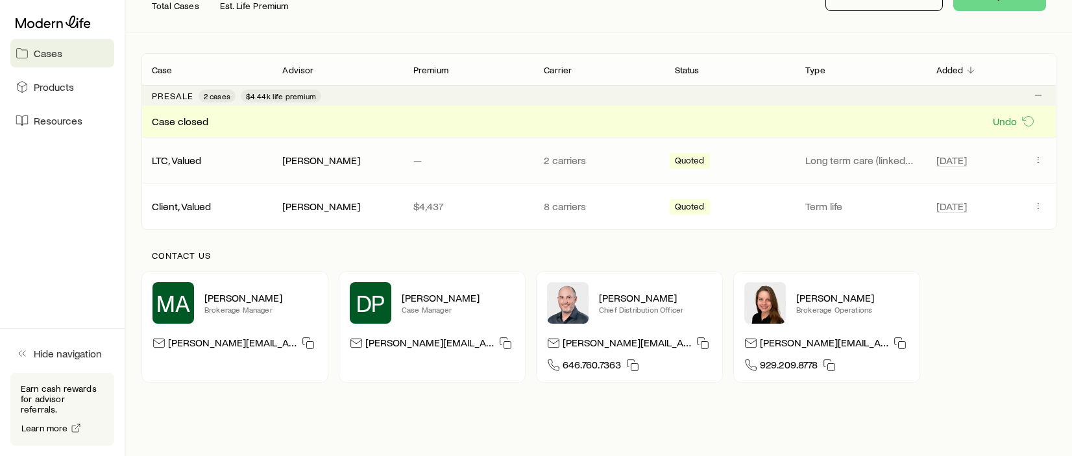
click at [612, 163] on div "LTC, Valued Scott Barnes — 2 carriers Quoted Long term care (linked benefit) Se…" at bounding box center [598, 160] width 915 height 45
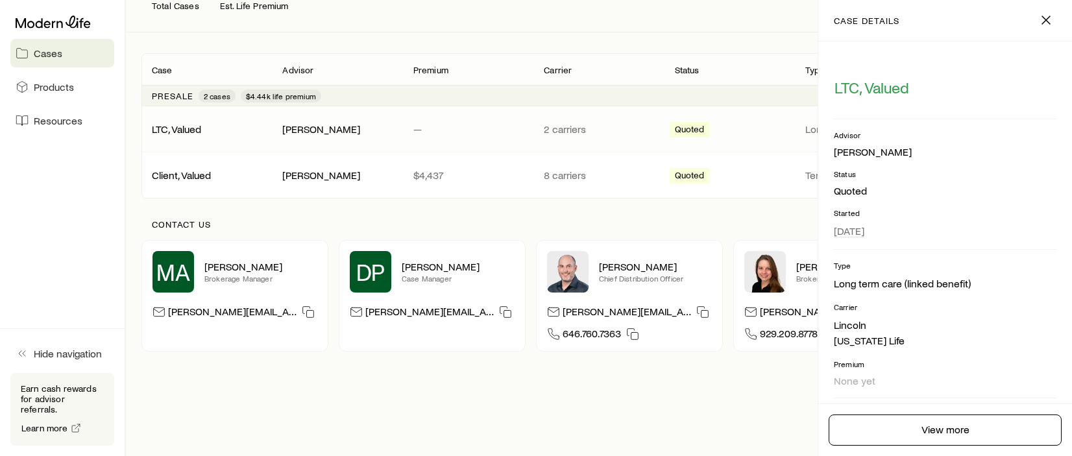
click at [178, 173] on link "Client, Valued" at bounding box center [181, 175] width 59 height 12
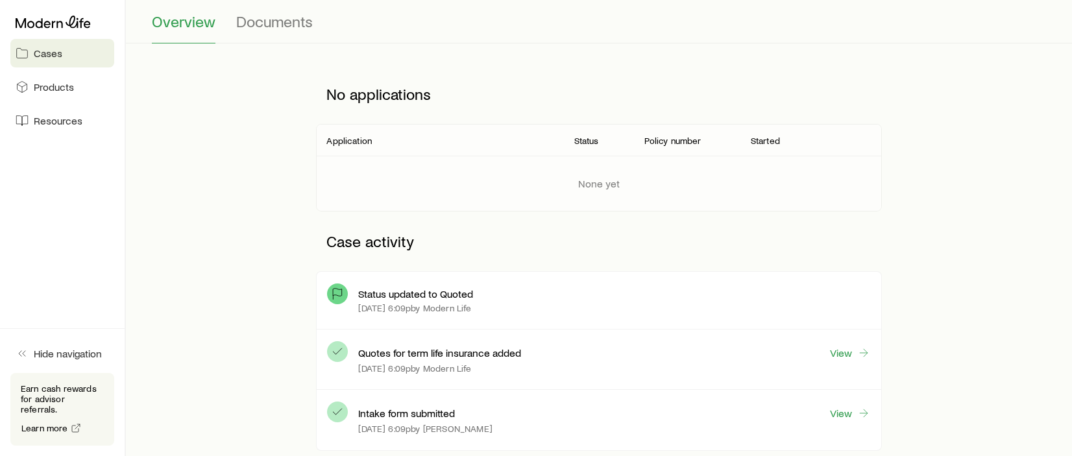
scroll to position [36, 0]
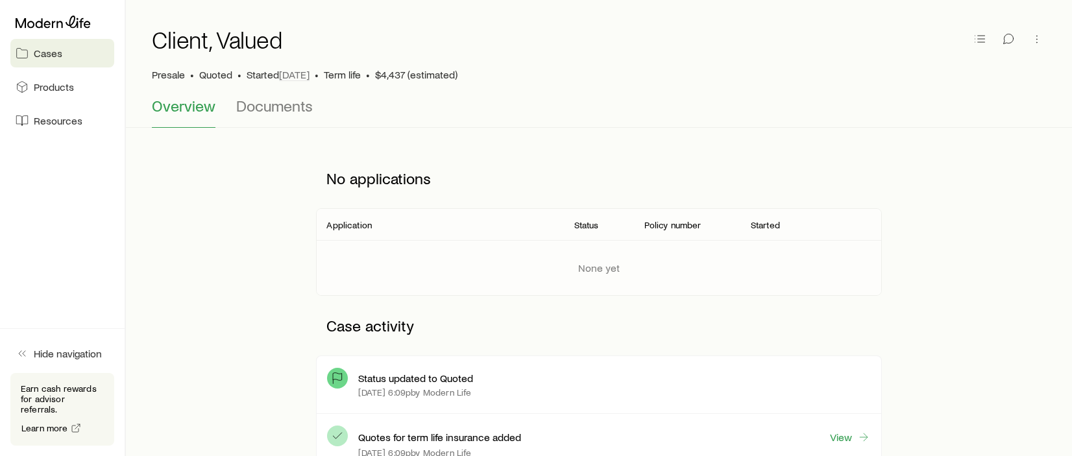
click at [42, 50] on span "Cases" at bounding box center [48, 53] width 29 height 13
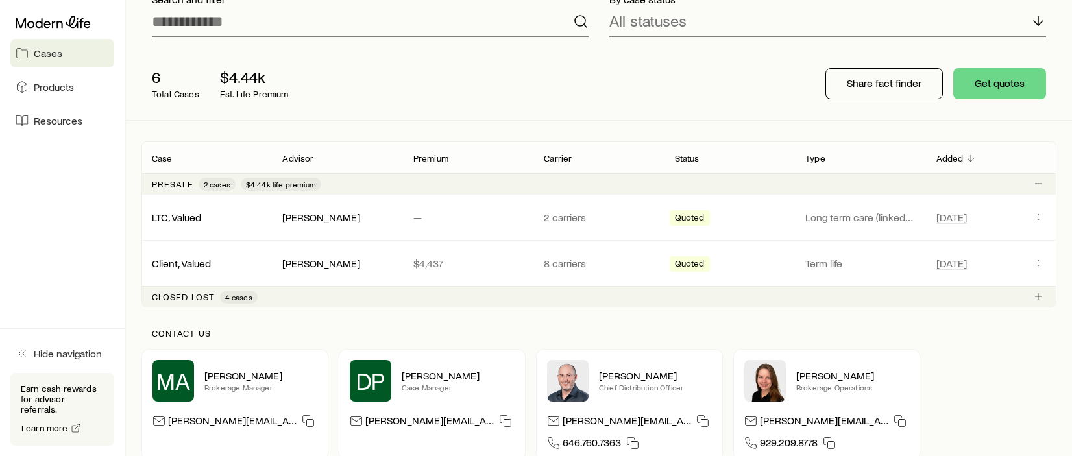
scroll to position [130, 0]
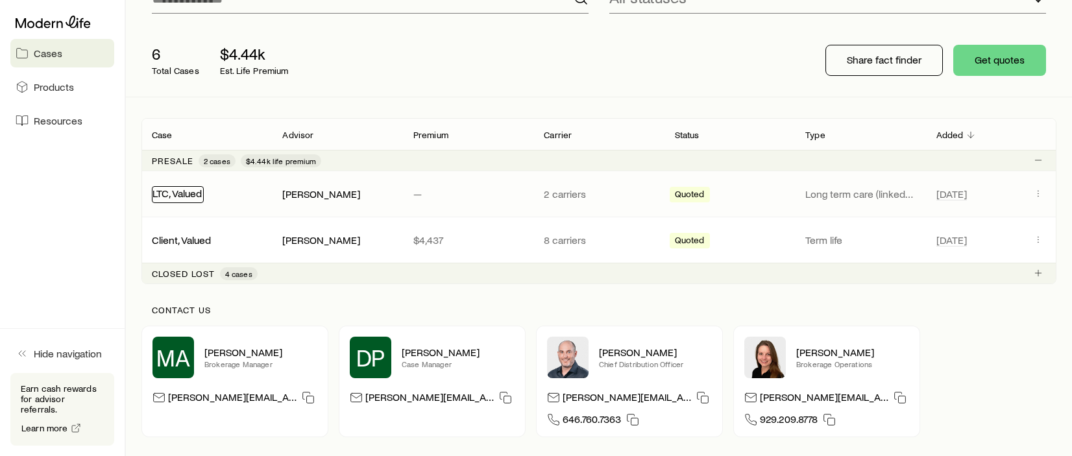
click at [186, 192] on link "LTC, Valued" at bounding box center [176, 193] width 49 height 12
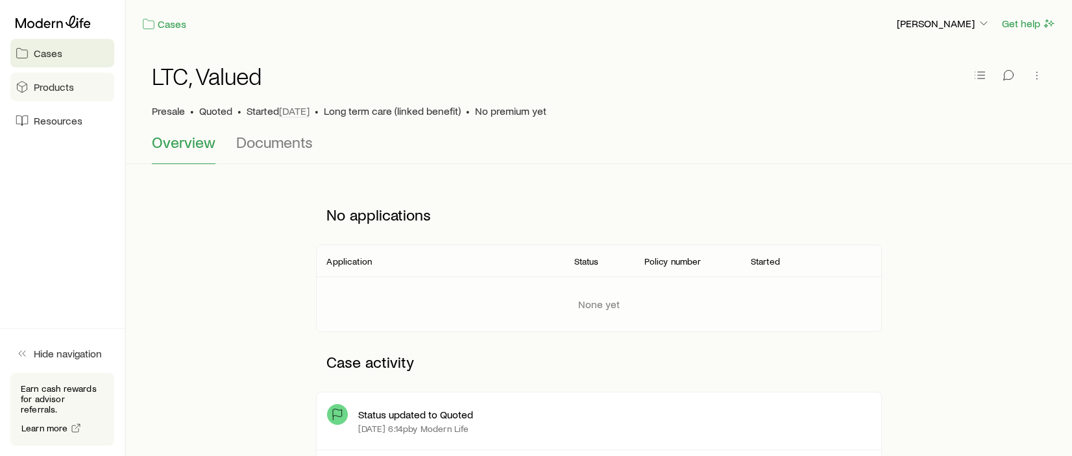
click at [66, 84] on span "Products" at bounding box center [54, 86] width 40 height 13
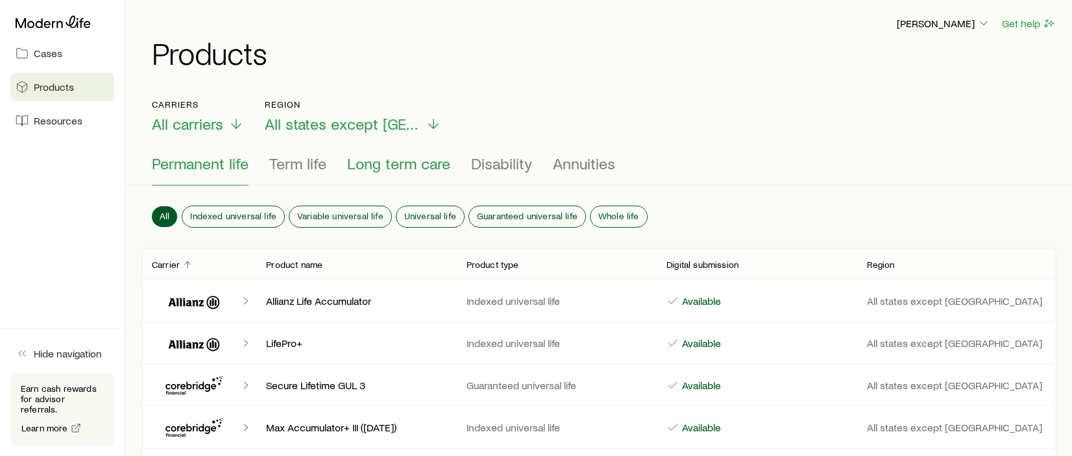
click at [385, 166] on span "Long term care" at bounding box center [398, 163] width 103 height 18
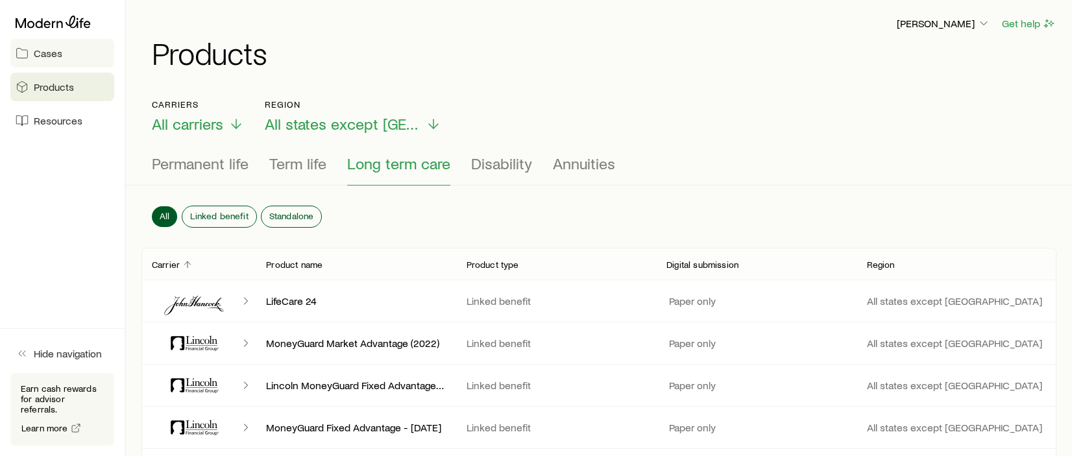
click at [39, 58] on span "Cases" at bounding box center [48, 53] width 29 height 13
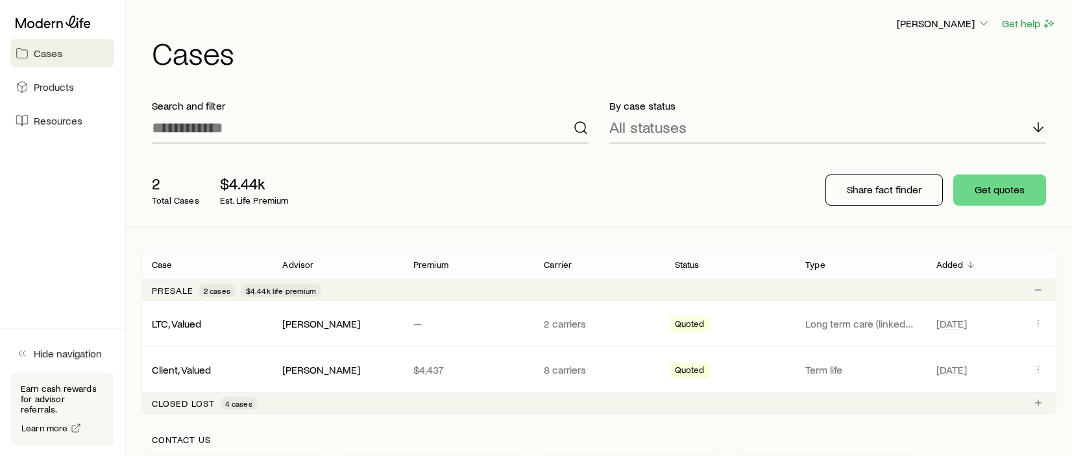
scroll to position [65, 0]
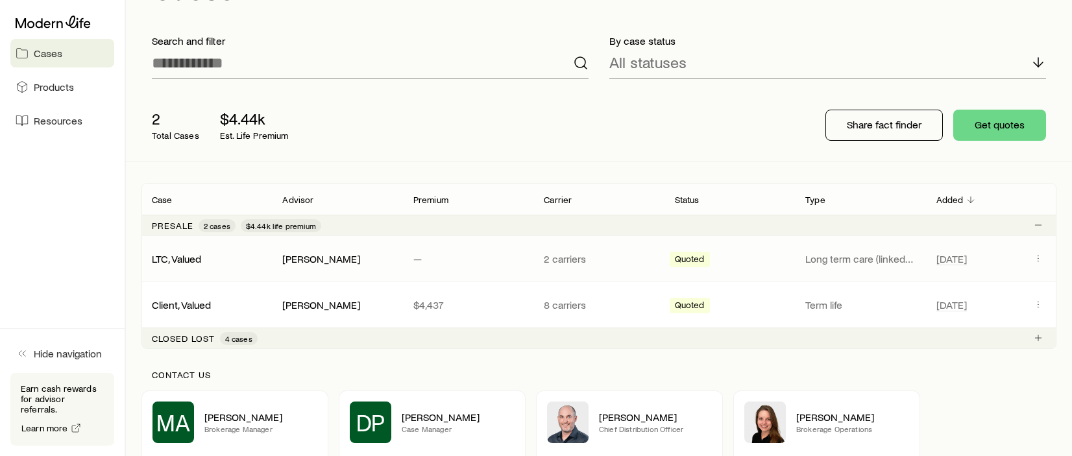
click at [555, 258] on p "2 carriers" at bounding box center [599, 258] width 110 height 13
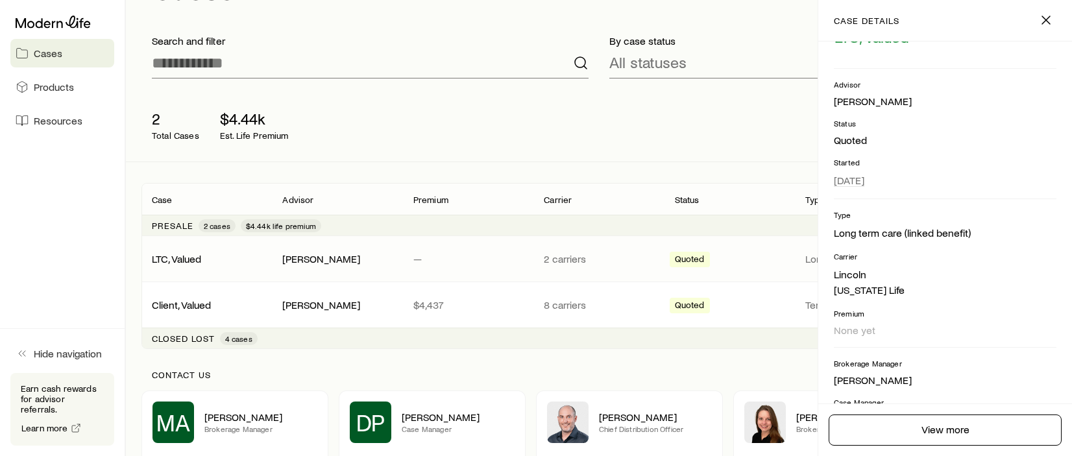
scroll to position [182, 0]
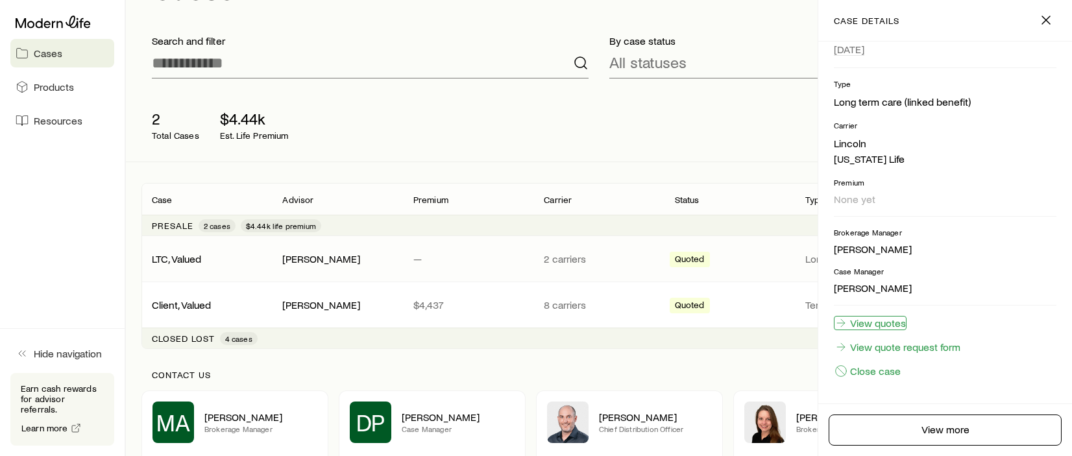
click at [888, 318] on link "View quotes" at bounding box center [870, 323] width 73 height 14
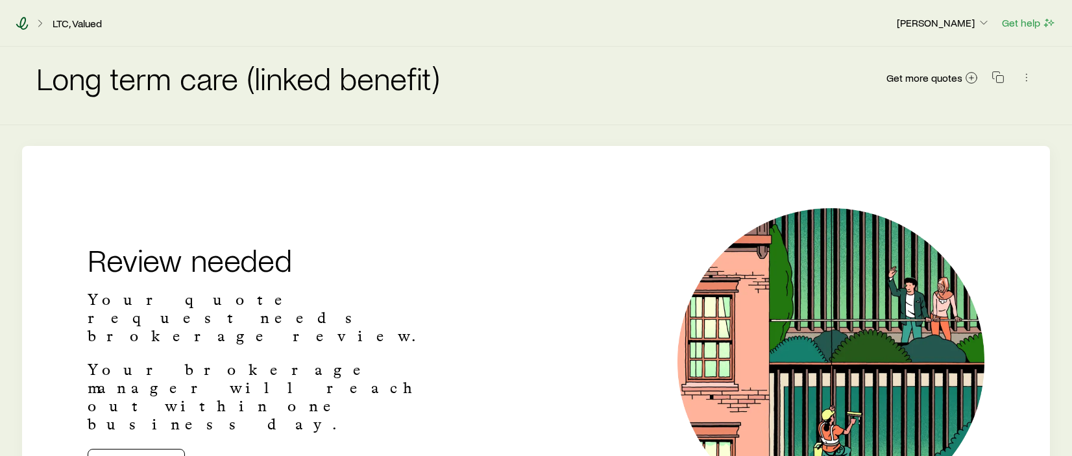
click at [25, 22] on icon at bounding box center [22, 23] width 12 height 13
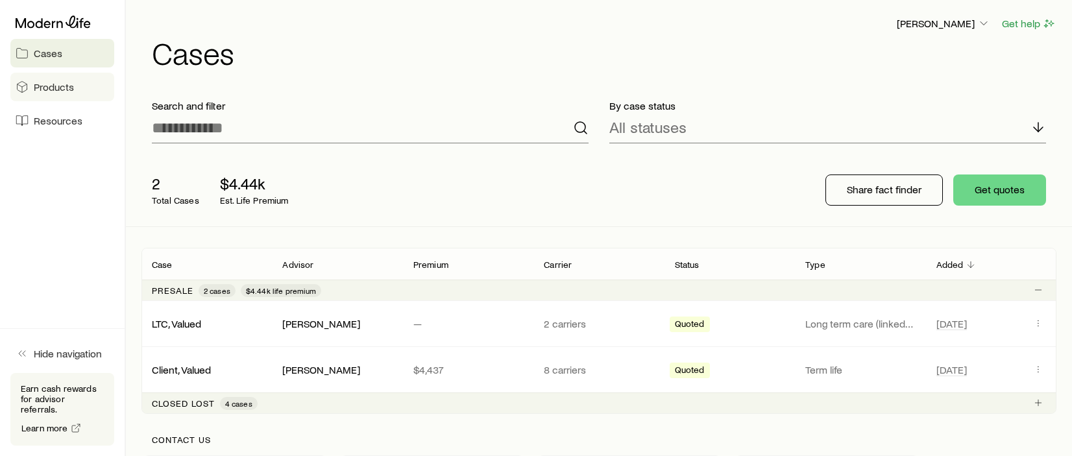
click at [61, 91] on span "Products" at bounding box center [54, 86] width 40 height 13
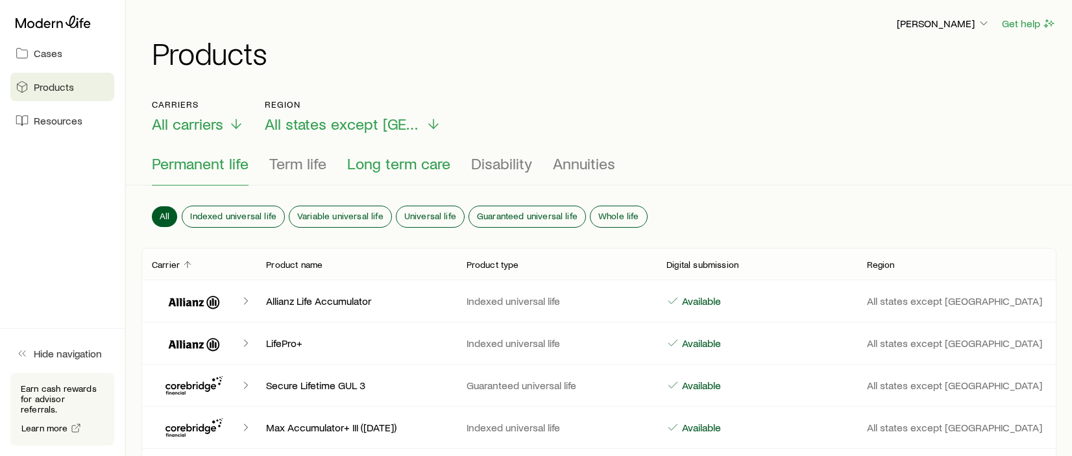
click at [409, 166] on span "Long term care" at bounding box center [398, 163] width 103 height 18
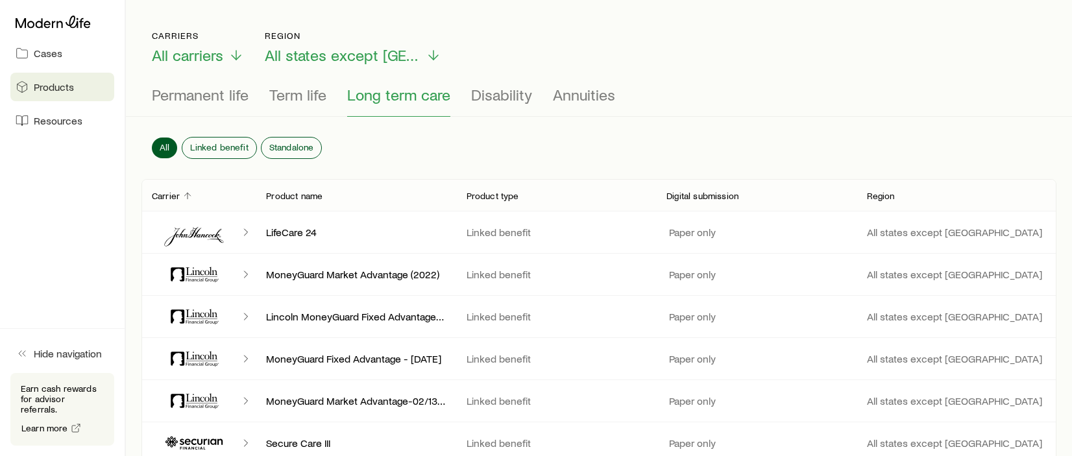
scroll to position [47, 0]
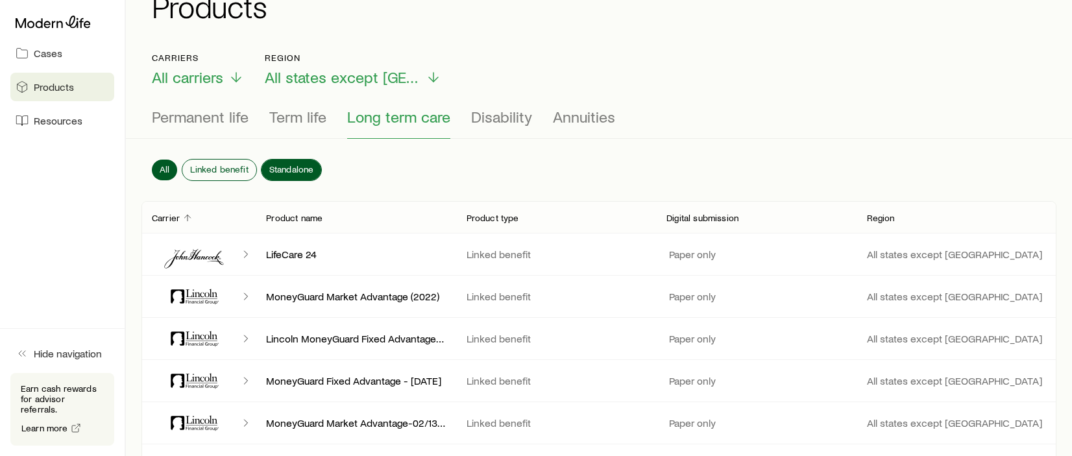
click at [298, 165] on span "Standalone" at bounding box center [291, 169] width 45 height 10
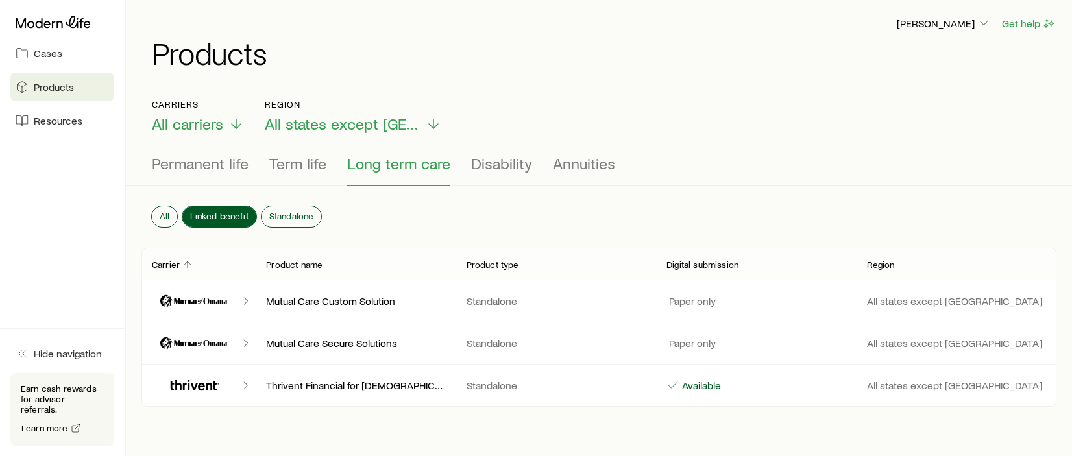
click at [220, 213] on span "Linked benefit" at bounding box center [219, 216] width 58 height 10
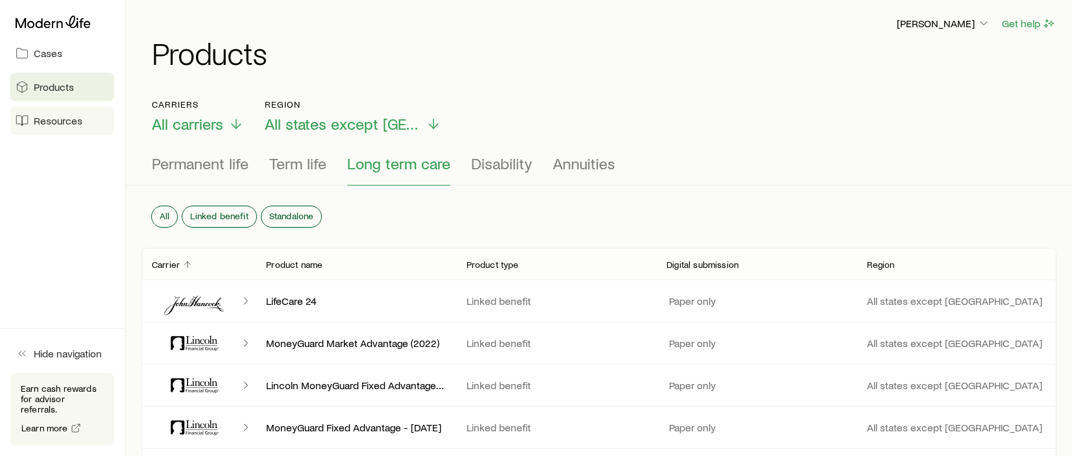
click at [73, 118] on span "Resources" at bounding box center [58, 120] width 49 height 13
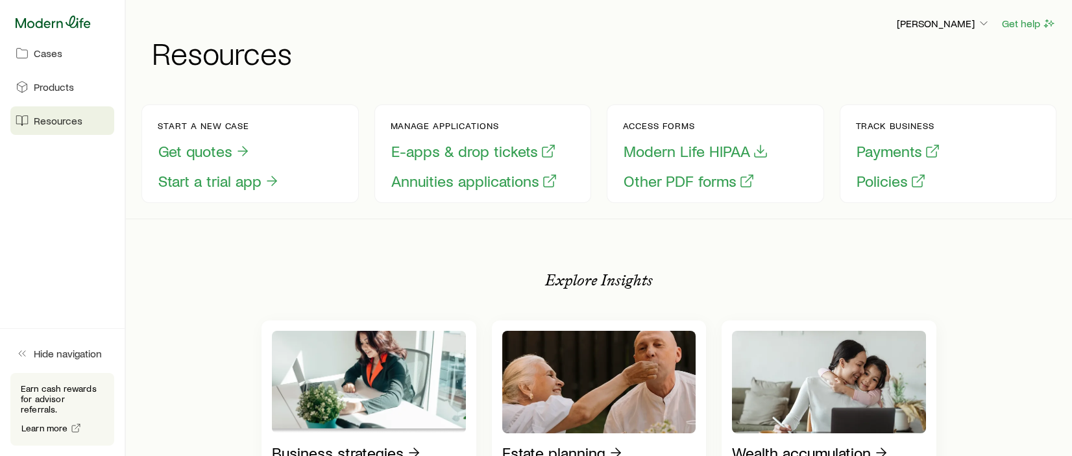
click at [51, 27] on icon at bounding box center [53, 22] width 75 height 13
